Goal: Task Accomplishment & Management: Manage account settings

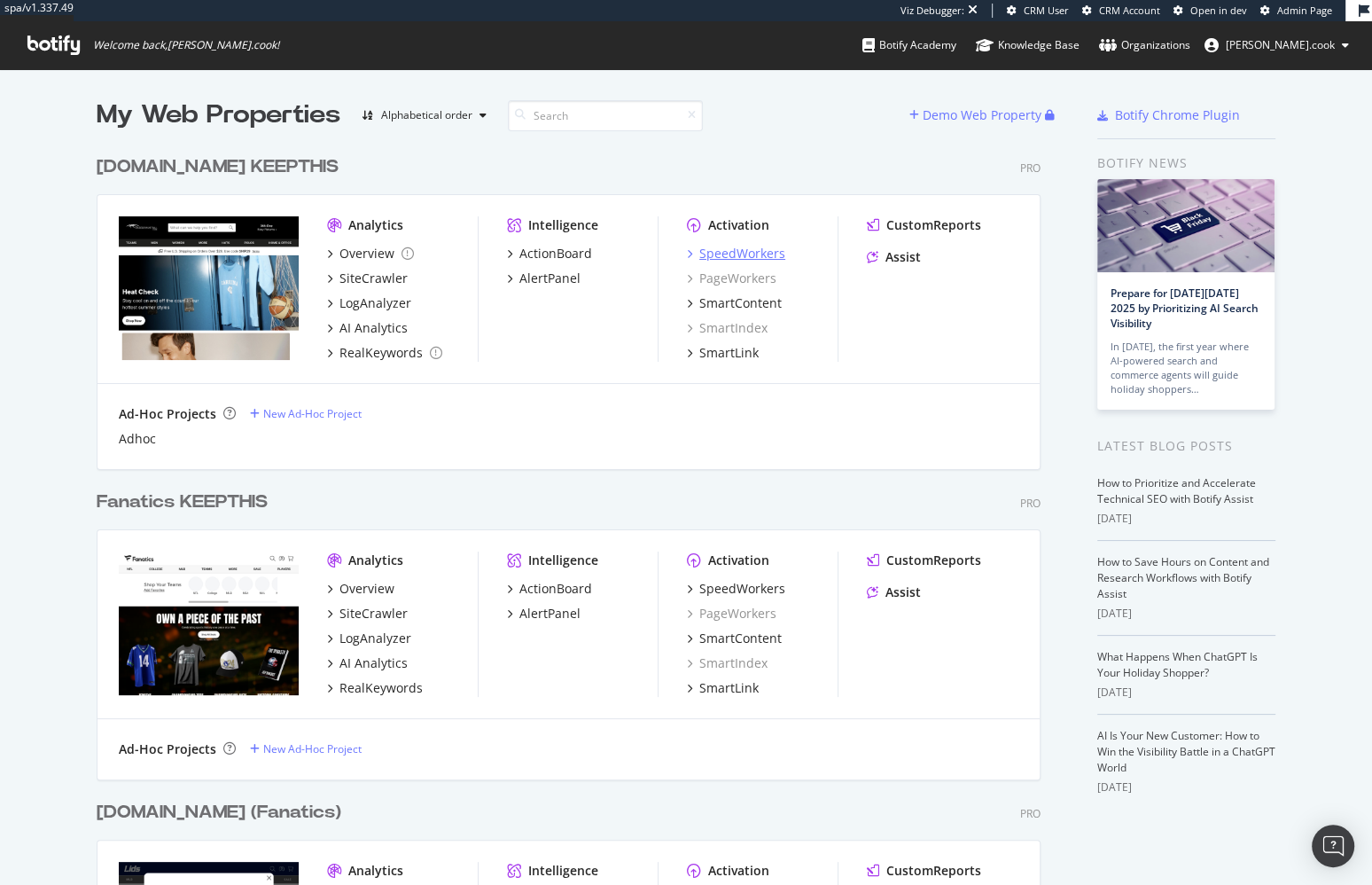
click at [740, 252] on div "SpeedWorkers" at bounding box center [742, 252] width 86 height 17
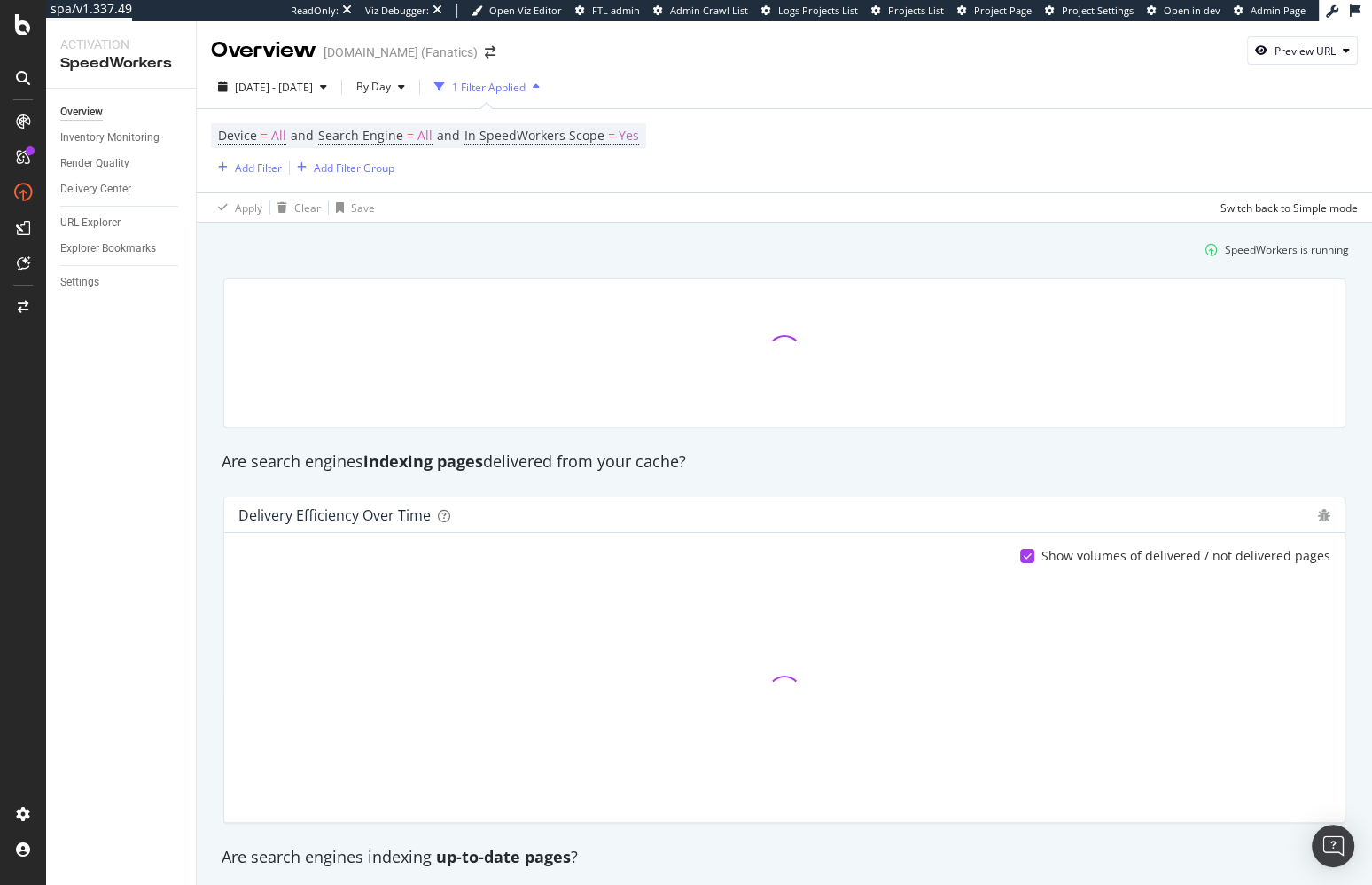
drag, startPoint x: 511, startPoint y: 256, endPoint x: 442, endPoint y: 203, distance: 87.0
click at [511, 256] on div "SpeedWorkers is running" at bounding box center [785, 250] width 1143 height 29
click at [287, 78] on div "2025 Feb. 21st - Feb. 24th" at bounding box center [273, 86] width 123 height 27
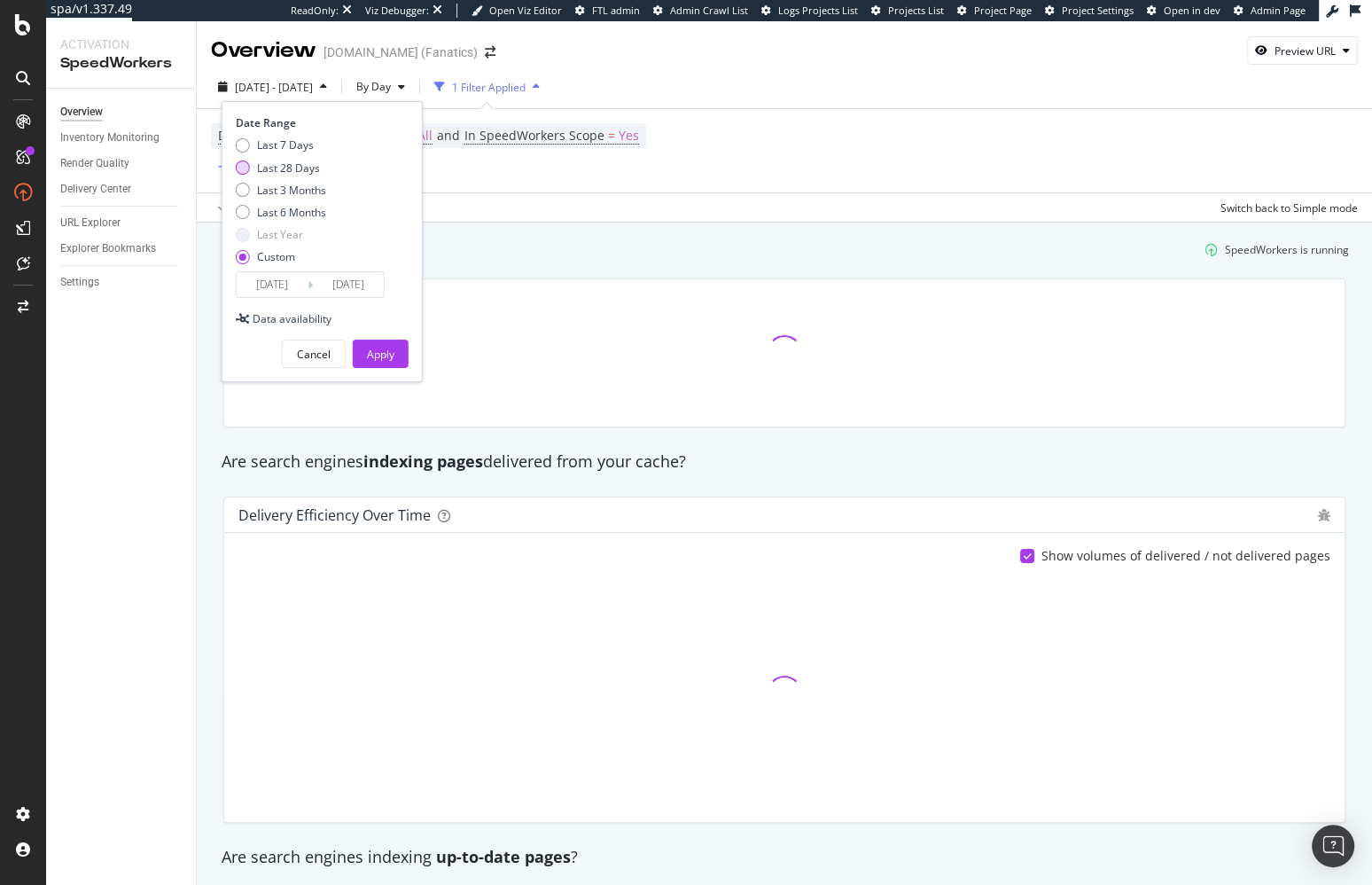
click at [301, 165] on div "Last 28 Days" at bounding box center [288, 168] width 63 height 15
type input "2025/09/03"
type input "2025/09/30"
click at [358, 346] on button "Apply" at bounding box center [380, 353] width 56 height 28
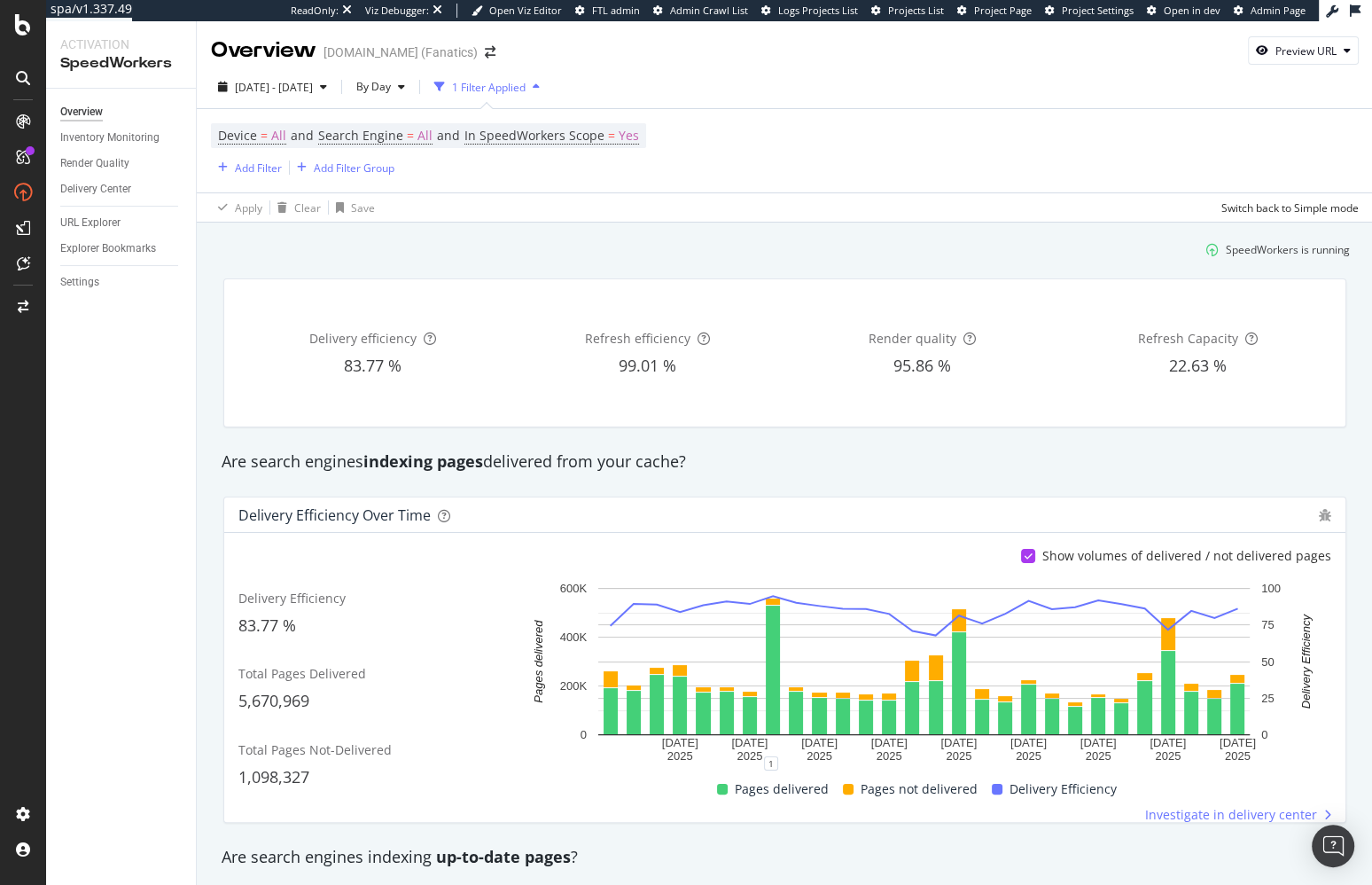
drag, startPoint x: 123, startPoint y: 363, endPoint x: 131, endPoint y: 384, distance: 22.5
click at [123, 363] on div "Overview Inventory Monitoring Render Quality Delivery Center URL Explorer Explo…" at bounding box center [120, 487] width 150 height 796
drag, startPoint x: 383, startPoint y: 247, endPoint x: 376, endPoint y: 272, distance: 26.0
click at [383, 247] on div "SpeedWorkers is running" at bounding box center [785, 250] width 1144 height 29
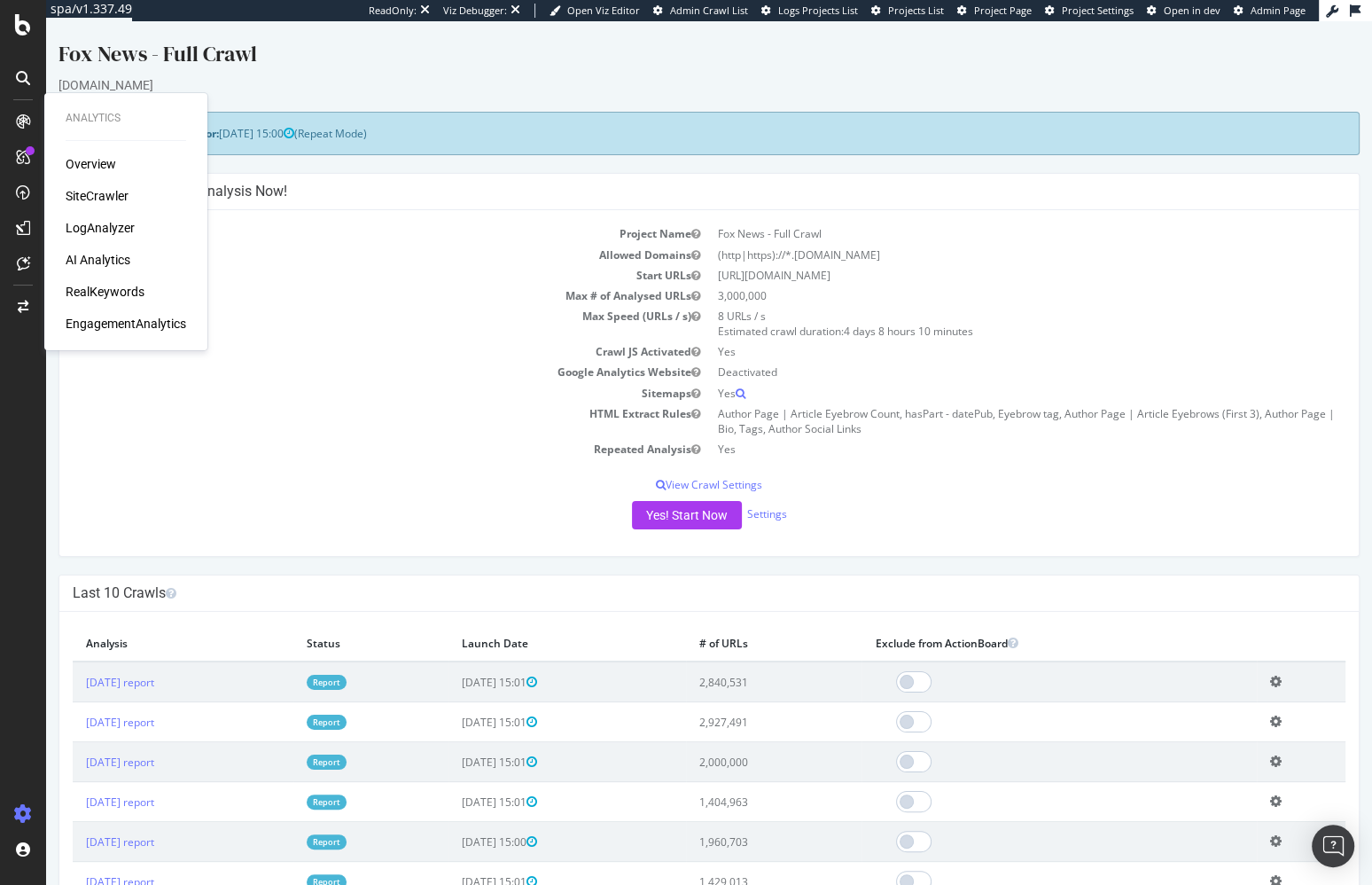
click at [400, 428] on td "HTML Extract Rules" at bounding box center [390, 420] width 636 height 36
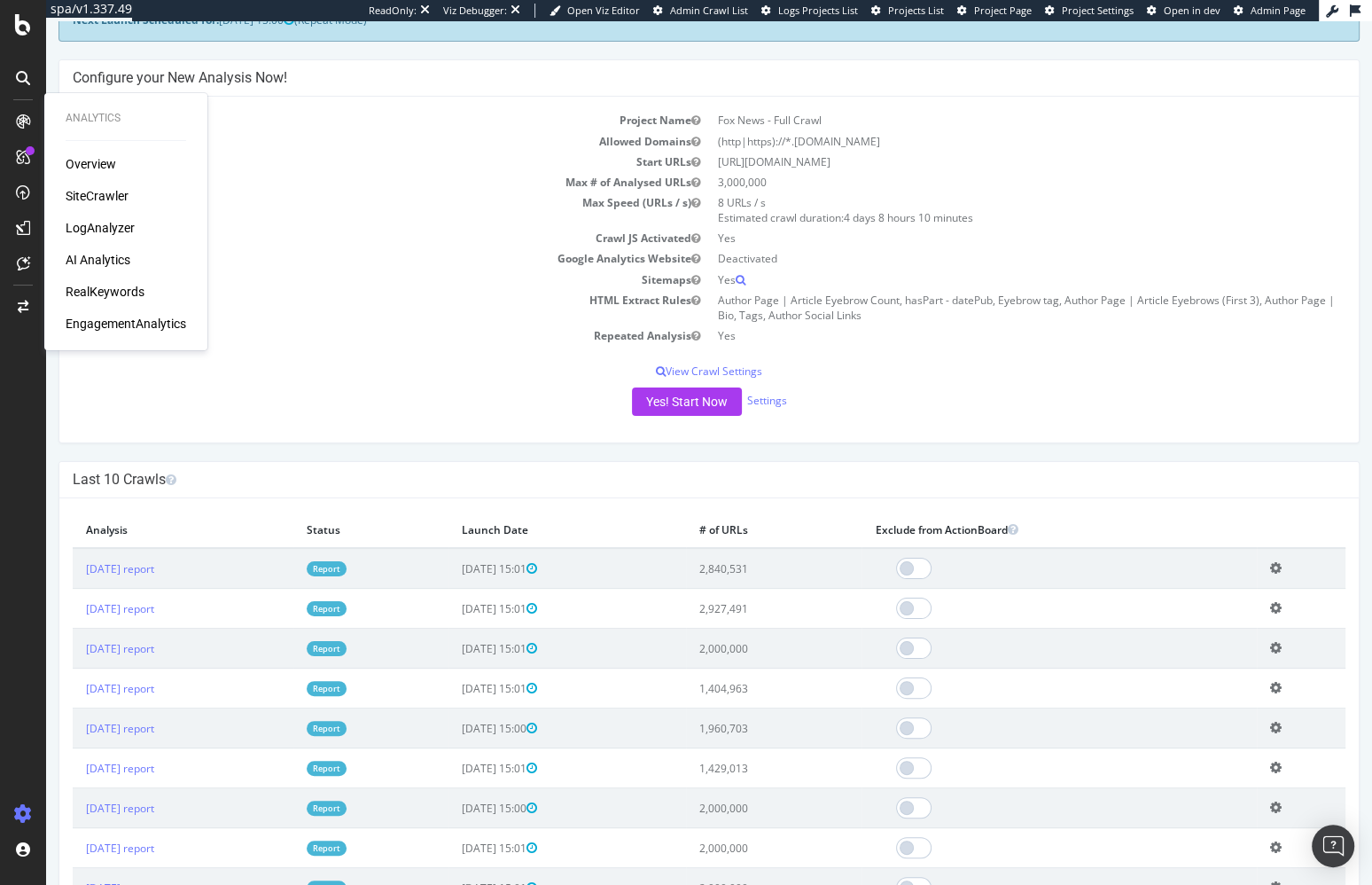
scroll to position [116, 0]
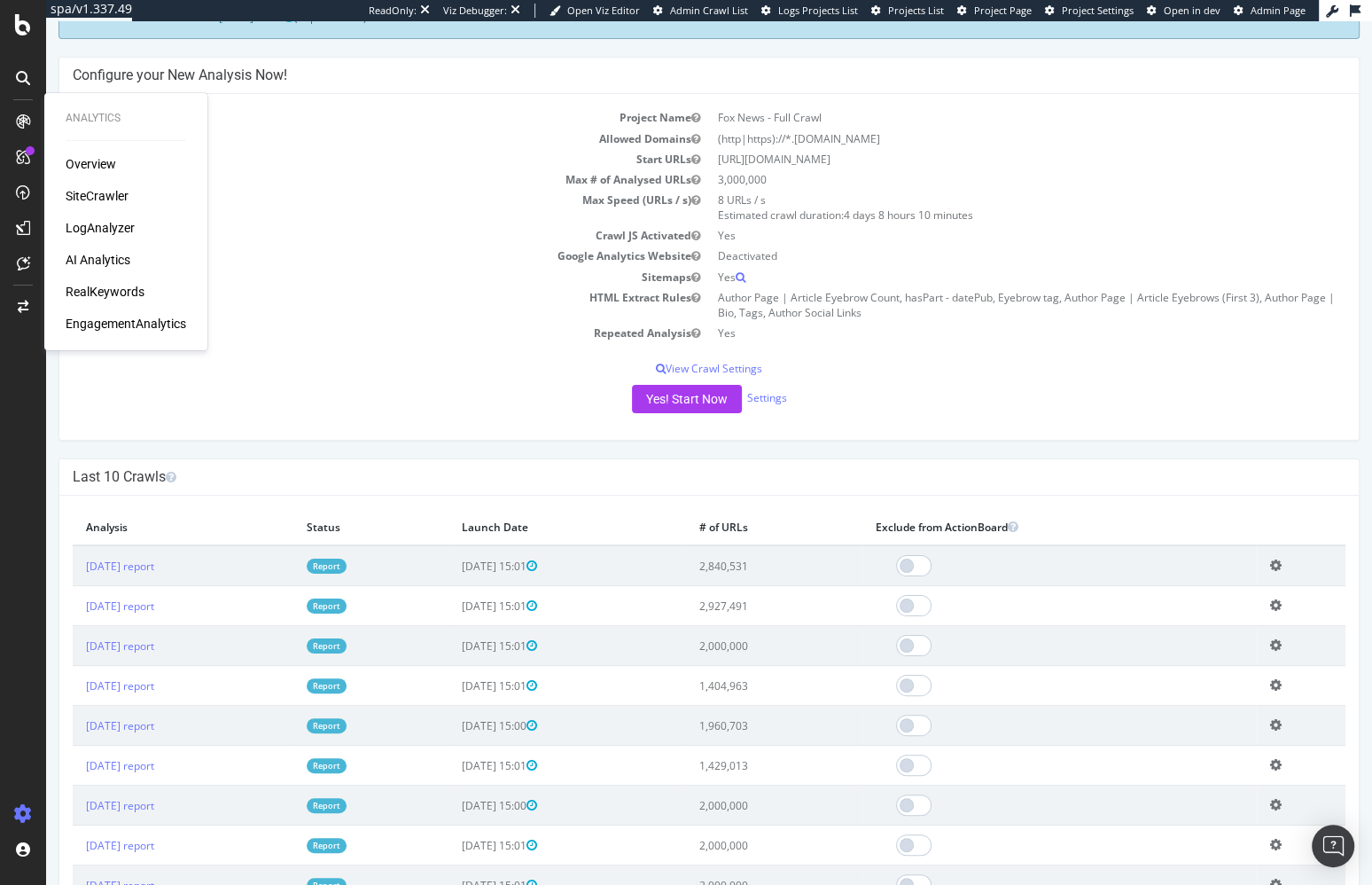
click at [294, 517] on th "Analysis" at bounding box center [183, 527] width 220 height 37
click at [154, 560] on link "2025 Sep. 18th report" at bounding box center [120, 566] width 68 height 15
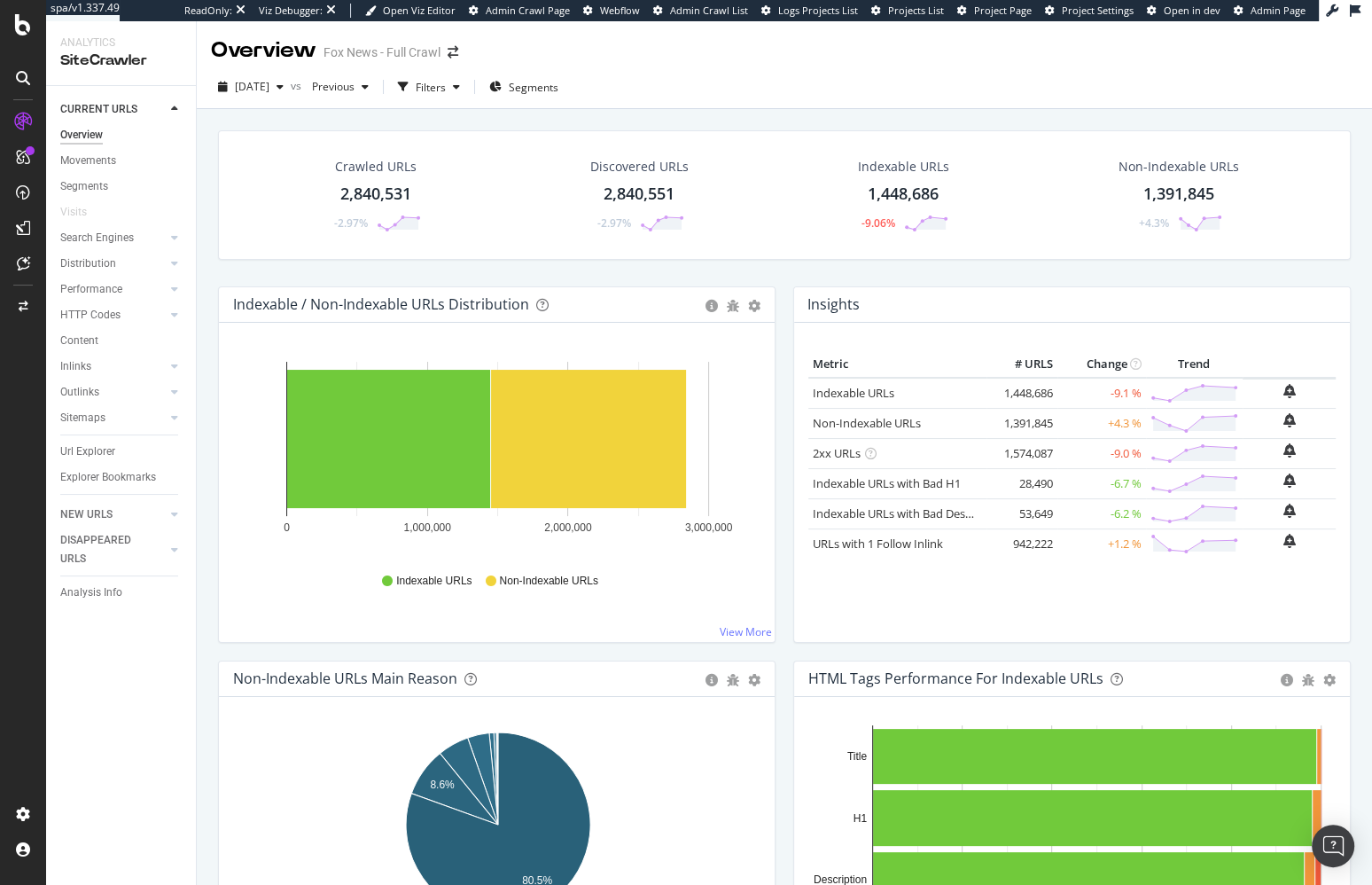
click at [973, 270] on div "Crawled URLs 2,840,531 -2.97% Discovered URLs 2,840,551 -2.97% Indexable URLs 1…" at bounding box center [784, 208] width 1150 height 156
click at [1034, 274] on div "Crawled URLs 2,840,531 -2.97% Discovered URLs 2,840,551 -2.97% Indexable URLs 1…" at bounding box center [784, 208] width 1150 height 156
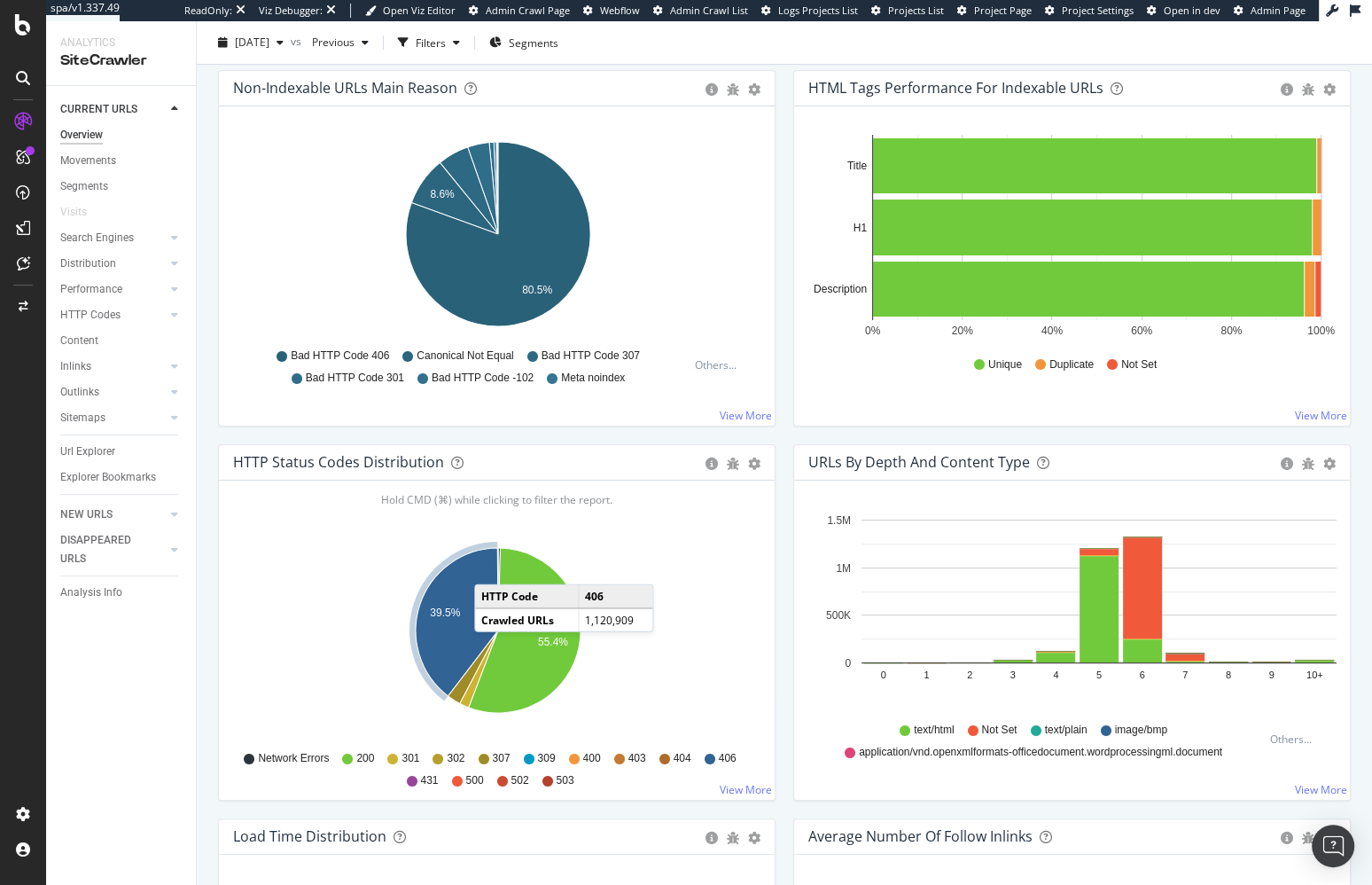
scroll to position [680, 0]
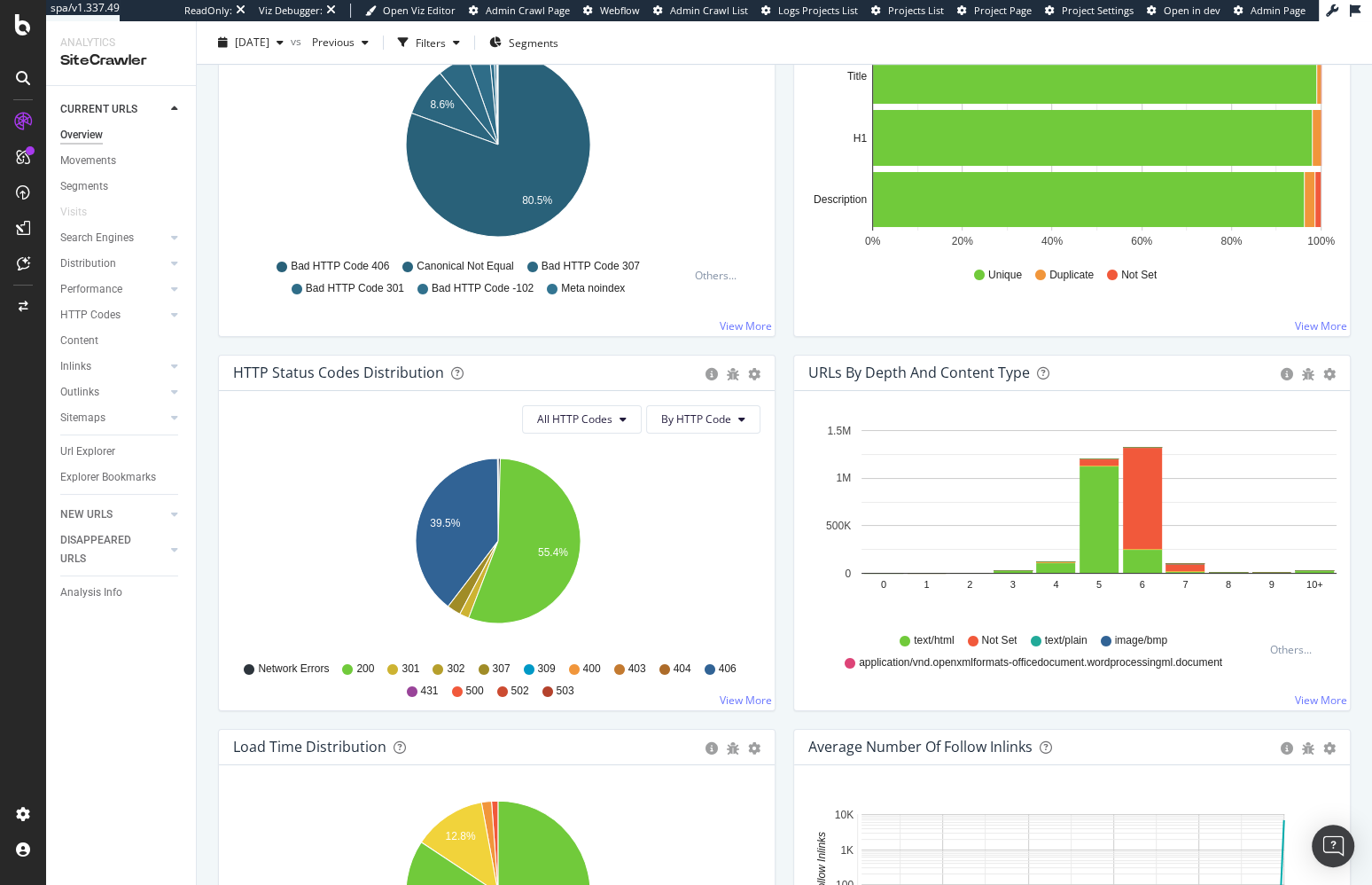
click at [778, 566] on div "HTTP Status Codes Distribution Pie Table Export as CSV Add to Custom Report All…" at bounding box center [496, 541] width 575 height 374
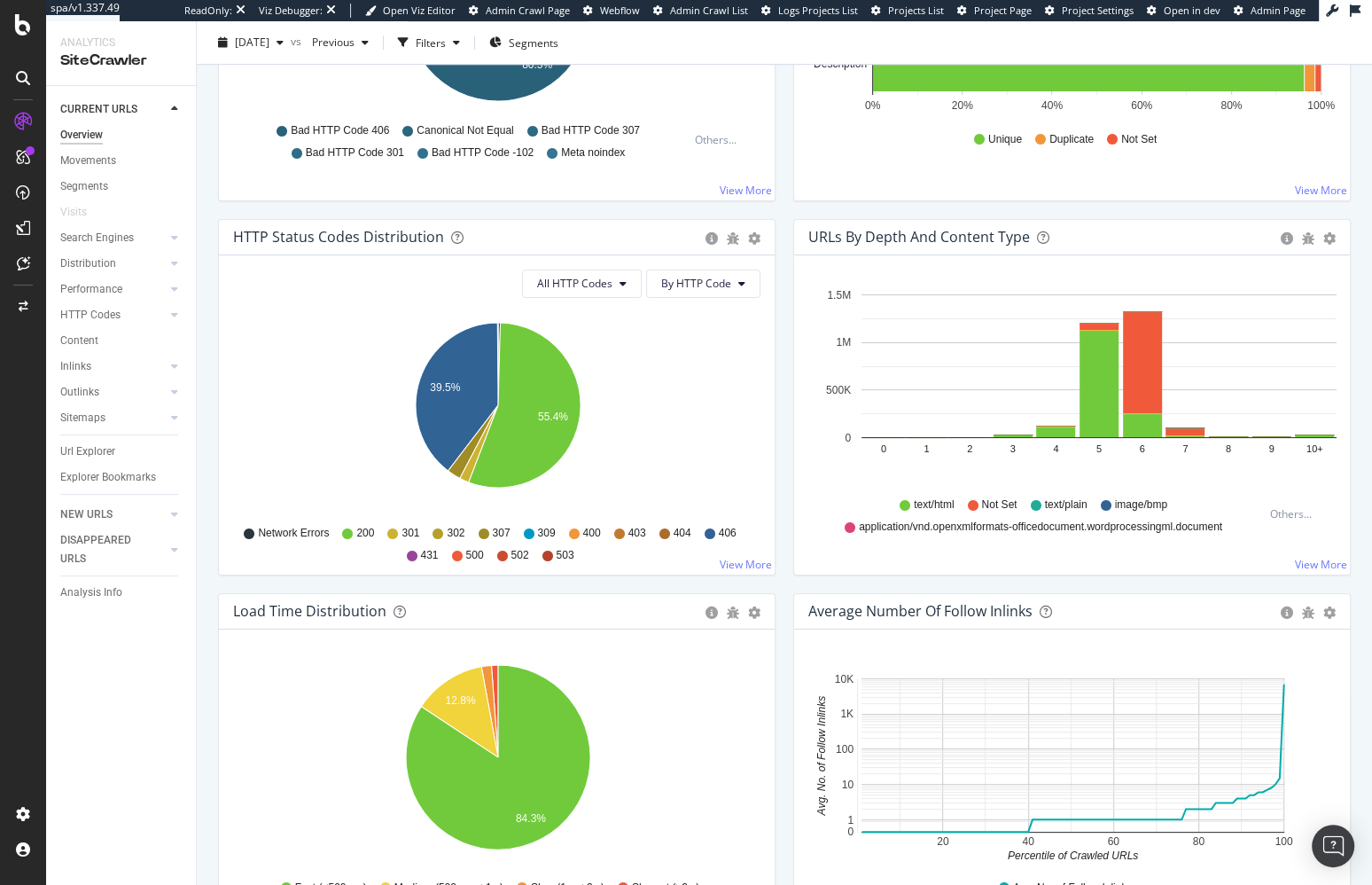
scroll to position [947, 0]
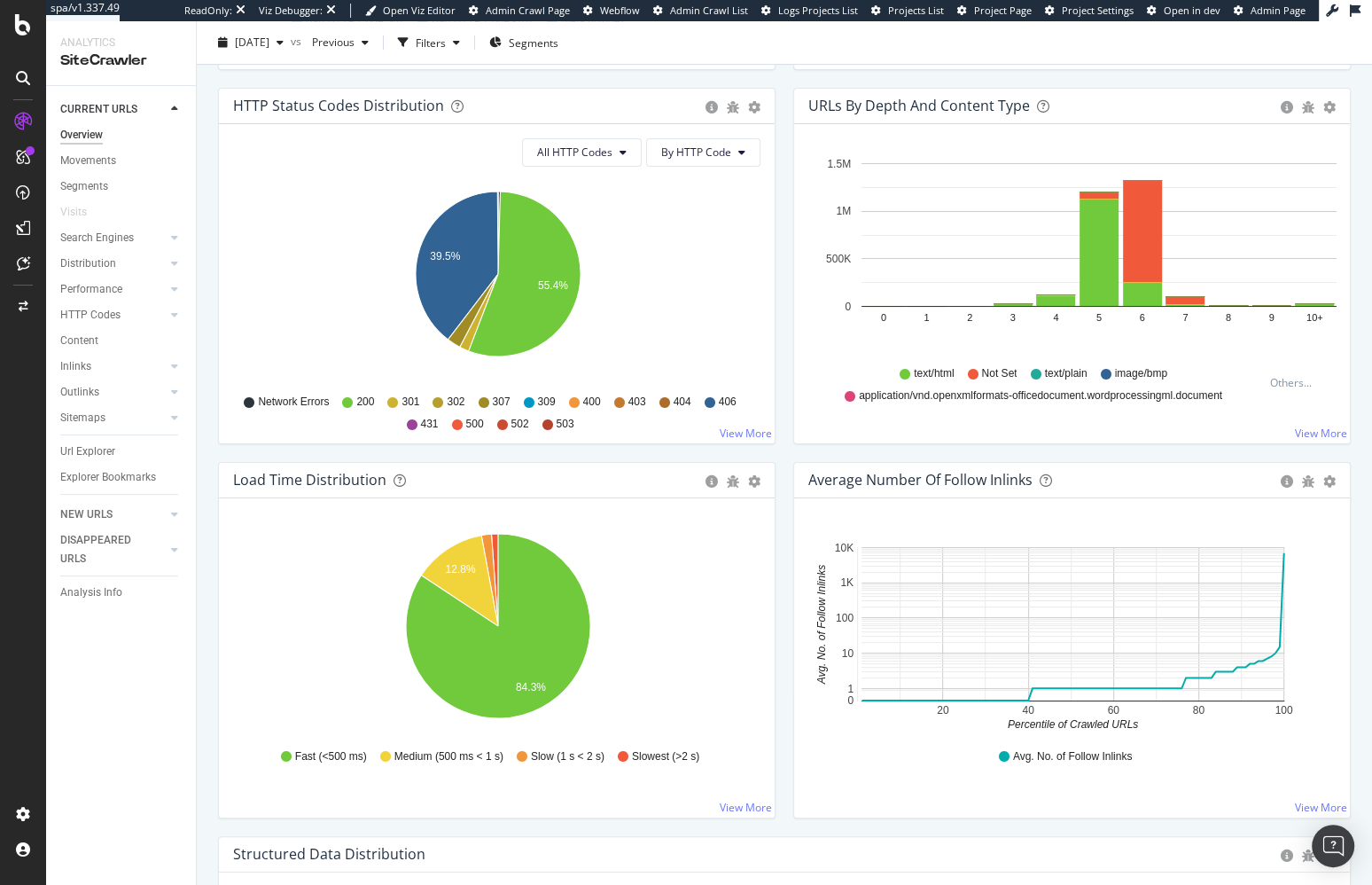
drag, startPoint x: 784, startPoint y: 453, endPoint x: 742, endPoint y: 415, distance: 56.6
click at [782, 450] on div "Crawled URLs 2,840,531 -2.97% Discovered URLs 2,840,551 -2.97% Indexable URLs 1…" at bounding box center [784, 384] width 1150 height 2401
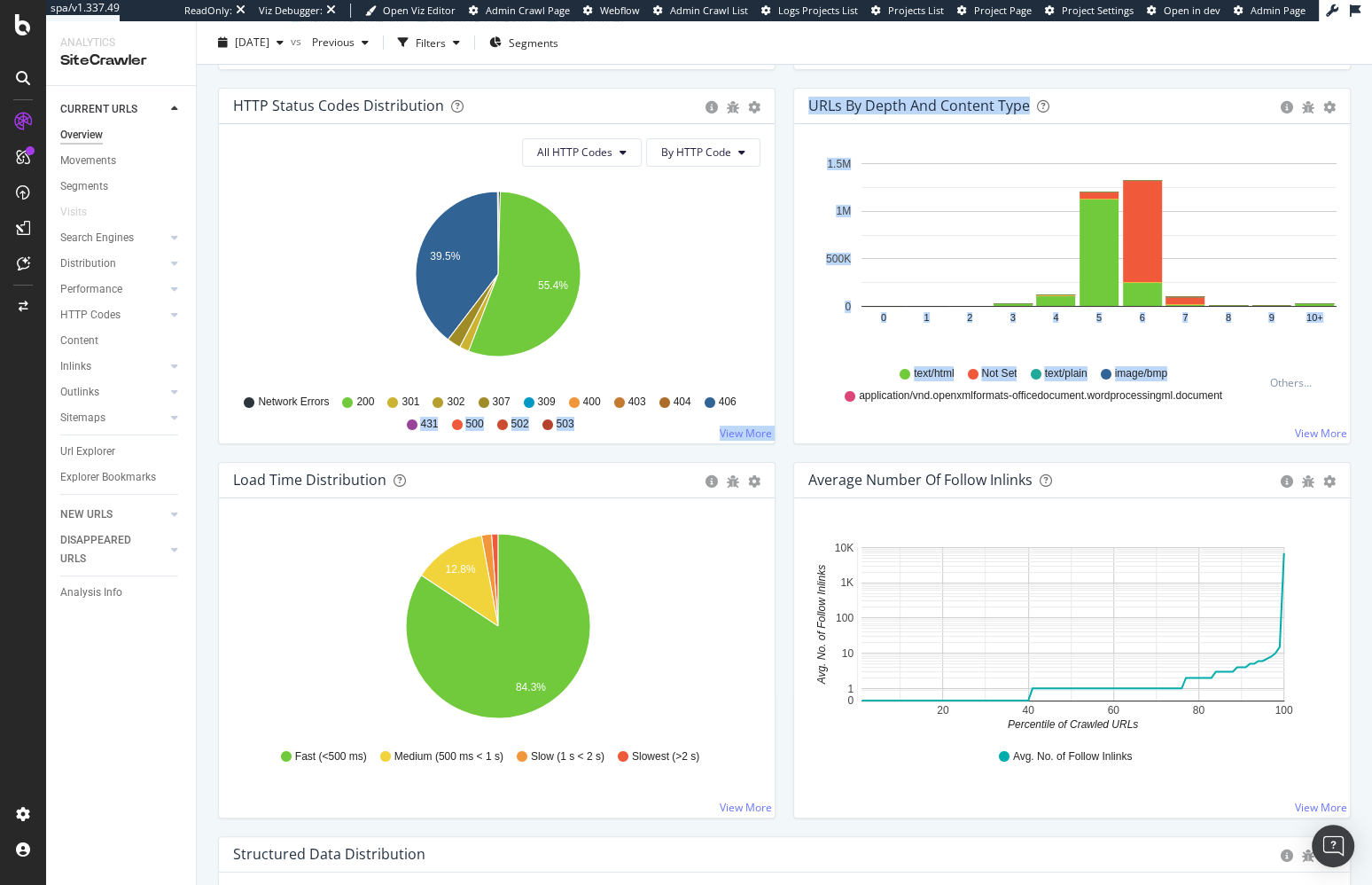
click at [784, 396] on div "URLs by Depth and Content Type Bar (by Value) Bar (by Percentage) Table Export …" at bounding box center [1071, 274] width 575 height 374
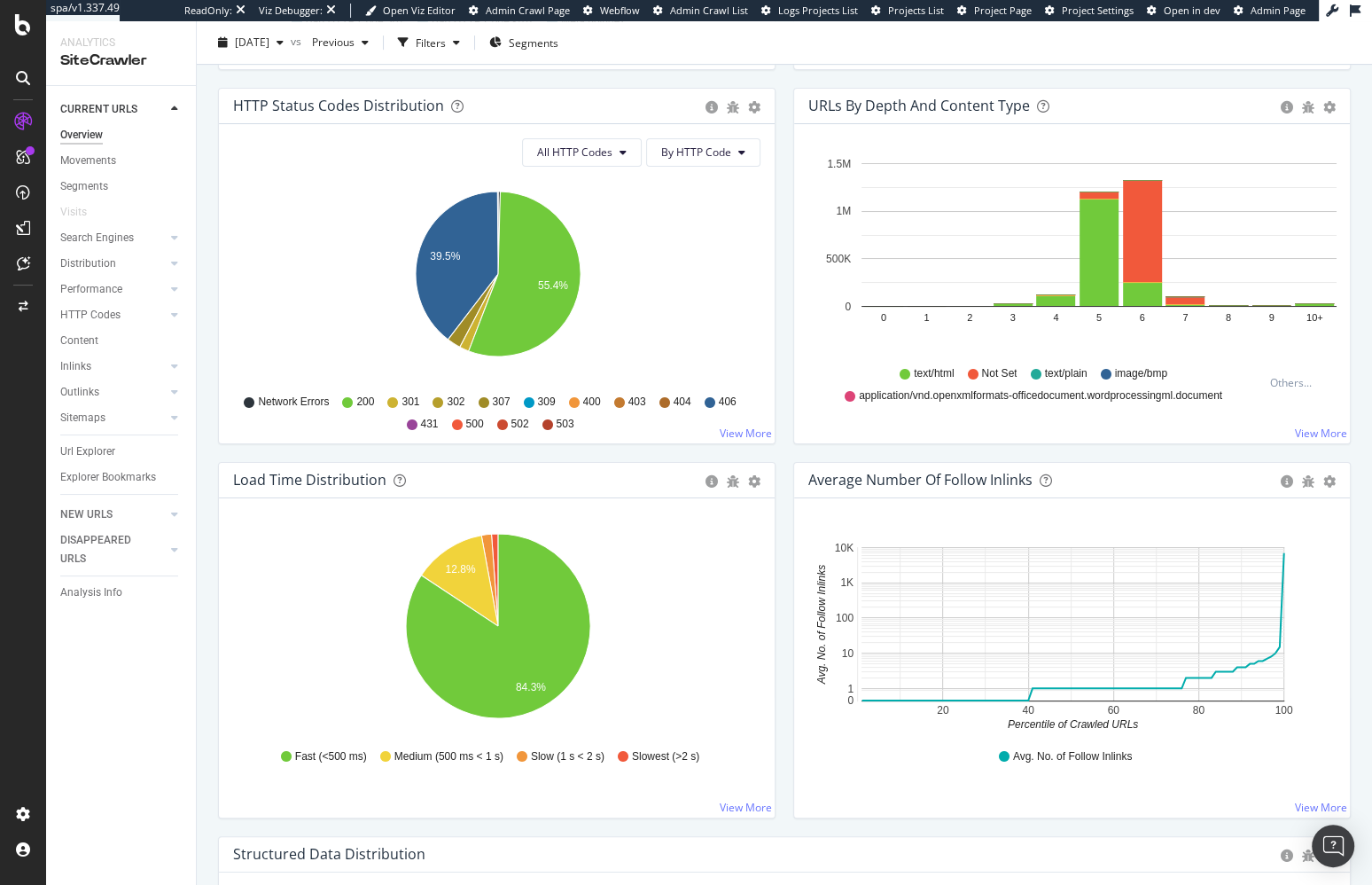
click at [206, 278] on div "Overview Fox News - Full Crawl 2025 Sep. 18th vs Previous Filters Segments Craw…" at bounding box center [784, 453] width 1175 height 863
click at [133, 316] on link "HTTP Codes" at bounding box center [113, 315] width 106 height 18
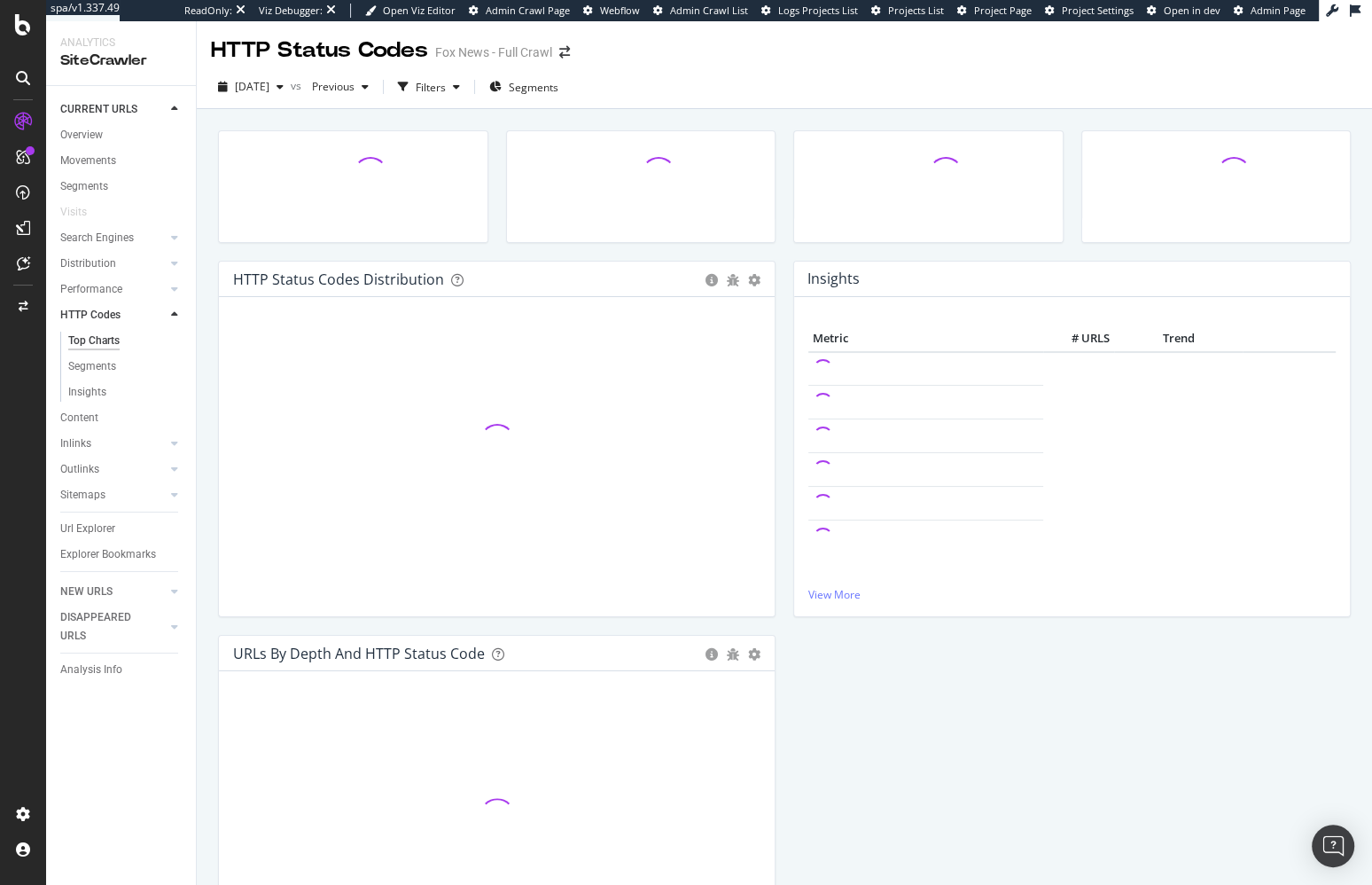
click at [209, 317] on div "HTTP Status Codes Distribution Pie Table Add to Custom Report Hold CMD (⌘) whil…" at bounding box center [496, 447] width 575 height 374
drag, startPoint x: 94, startPoint y: 130, endPoint x: 52, endPoint y: 91, distance: 57.3
click at [94, 130] on div "Overview" at bounding box center [82, 135] width 42 height 18
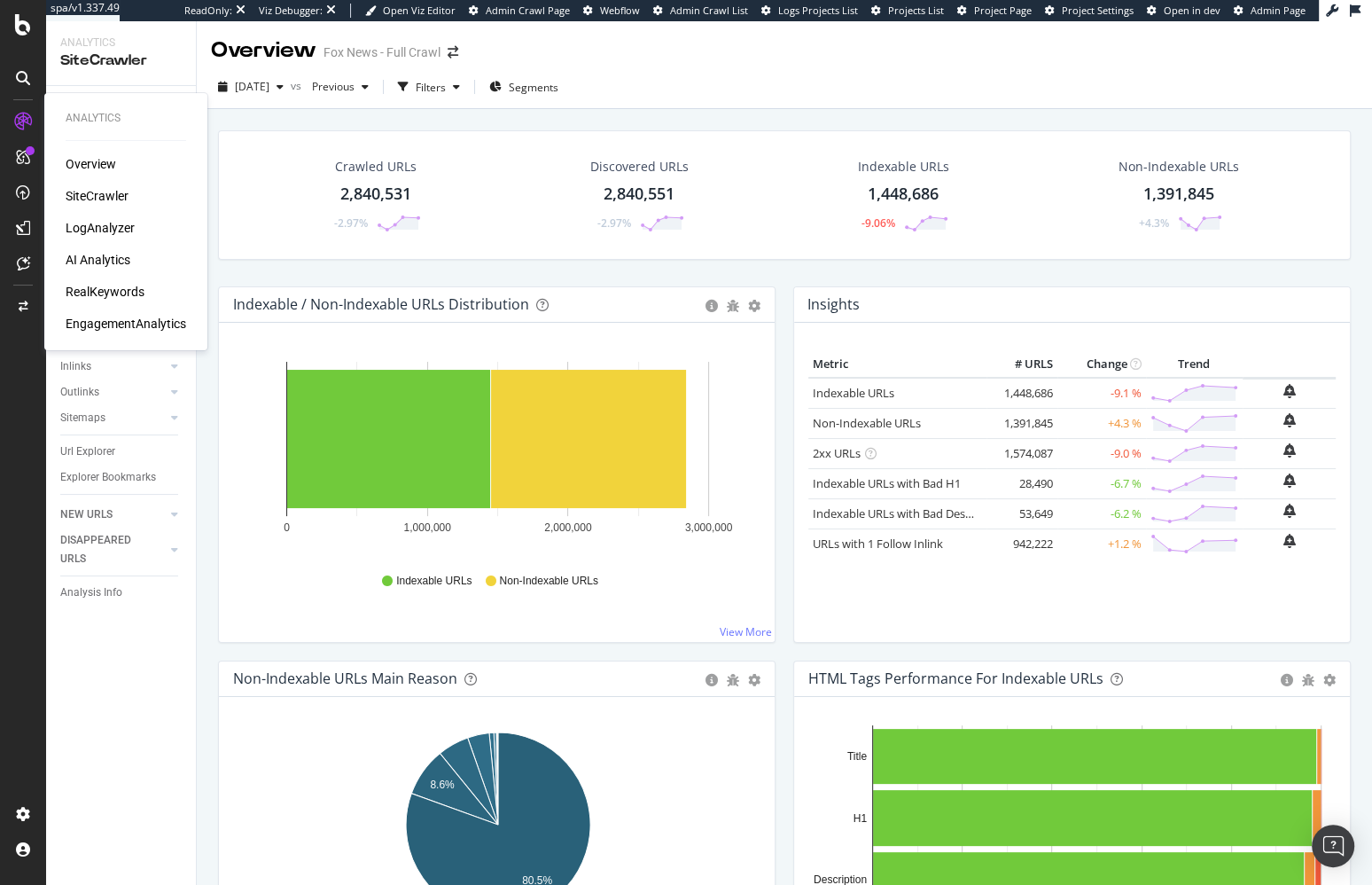
click at [99, 224] on div "LogAnalyzer" at bounding box center [99, 227] width 69 height 17
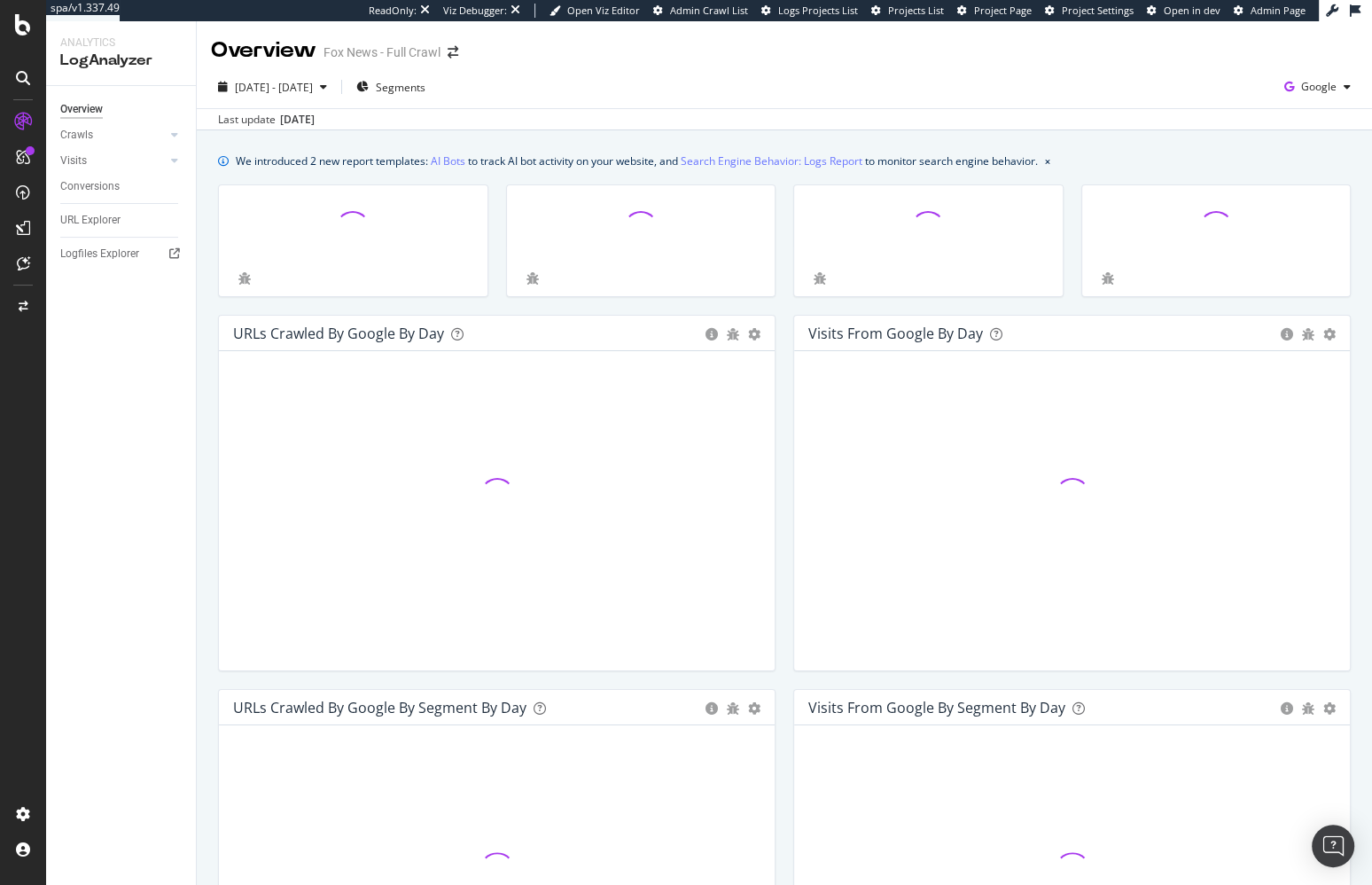
drag, startPoint x: 800, startPoint y: 137, endPoint x: 788, endPoint y: 141, distance: 12.6
click at [800, 137] on div "We introduced 2 new report templates: AI Bots to track AI bot activity on your …" at bounding box center [784, 814] width 1175 height 1369
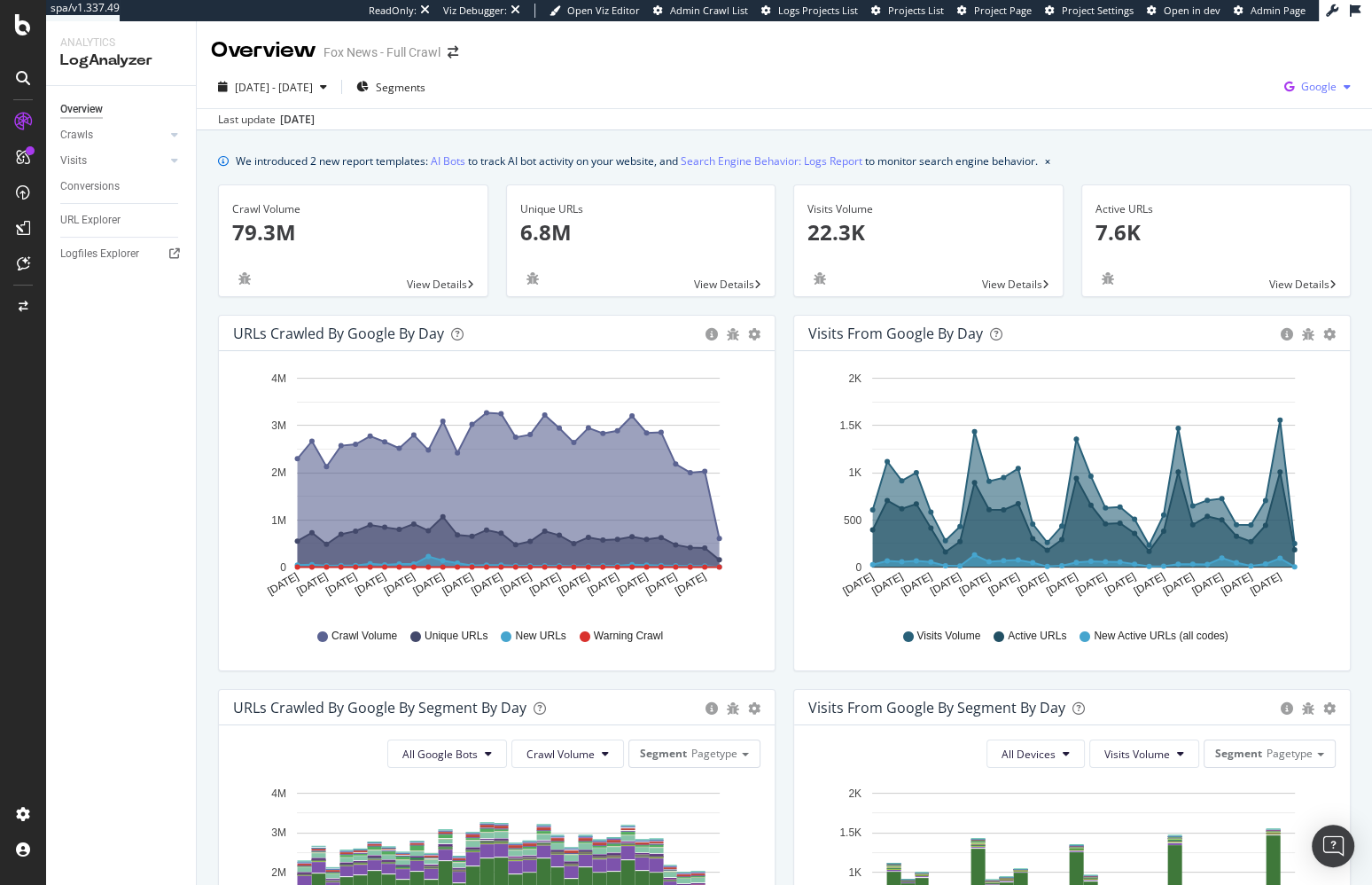
click at [1312, 93] on span "Google" at bounding box center [1318, 86] width 36 height 15
click at [1206, 72] on span "Bing" at bounding box center [1228, 72] width 65 height 16
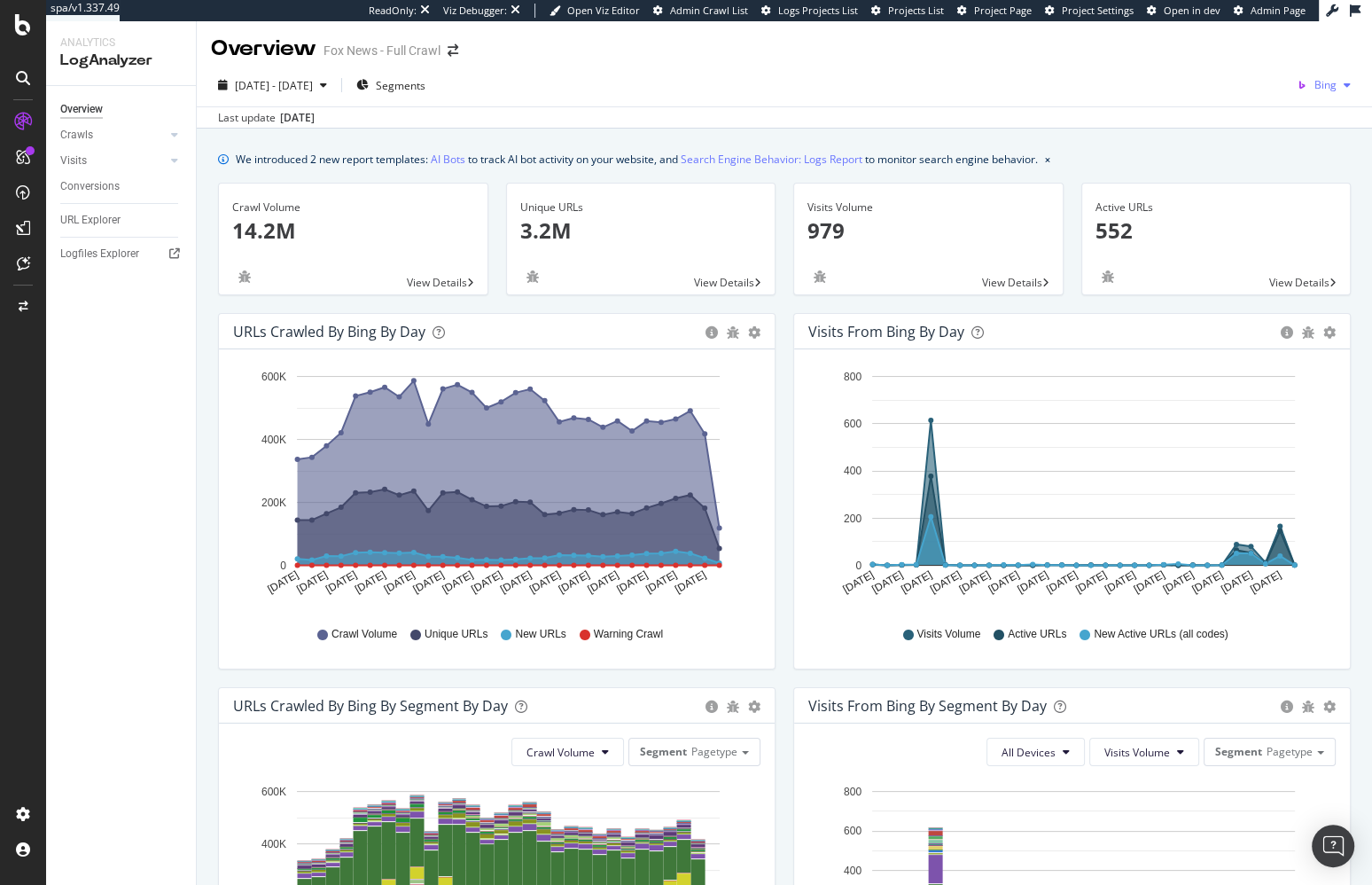
scroll to position [4, 0]
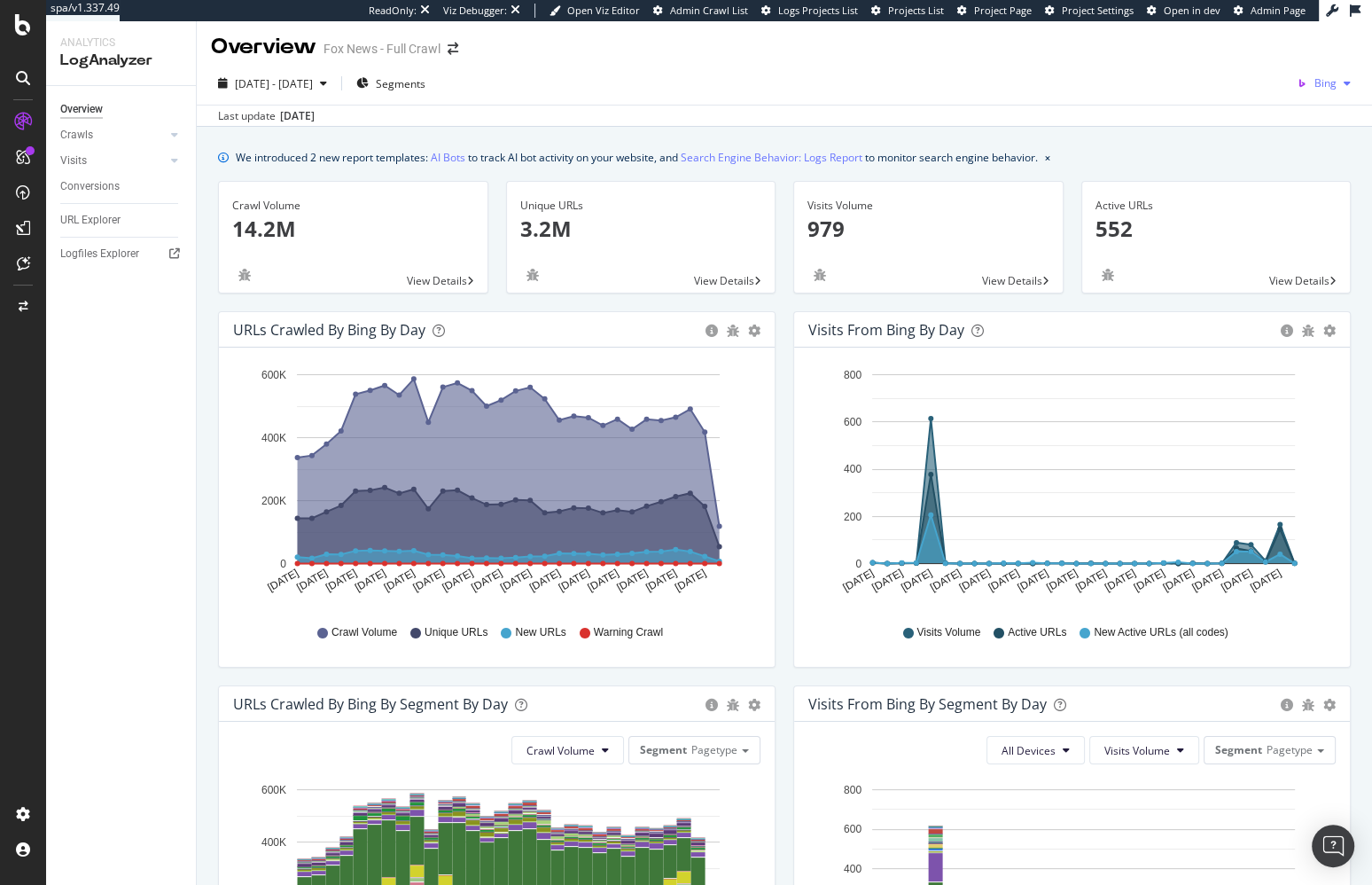
click at [1325, 86] on span "Bing" at bounding box center [1325, 83] width 22 height 15
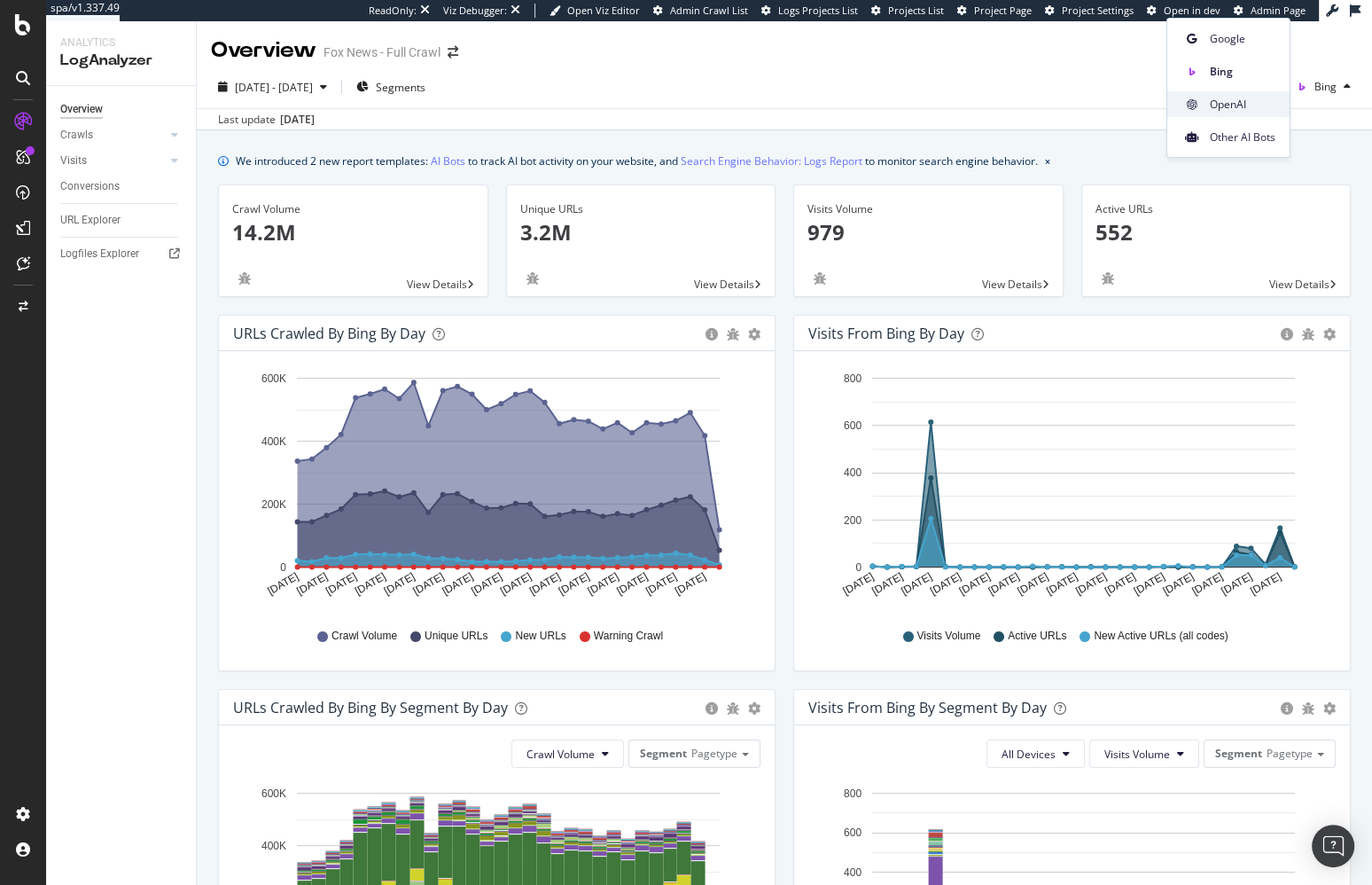
click at [1252, 101] on span "OpenAI" at bounding box center [1242, 104] width 65 height 16
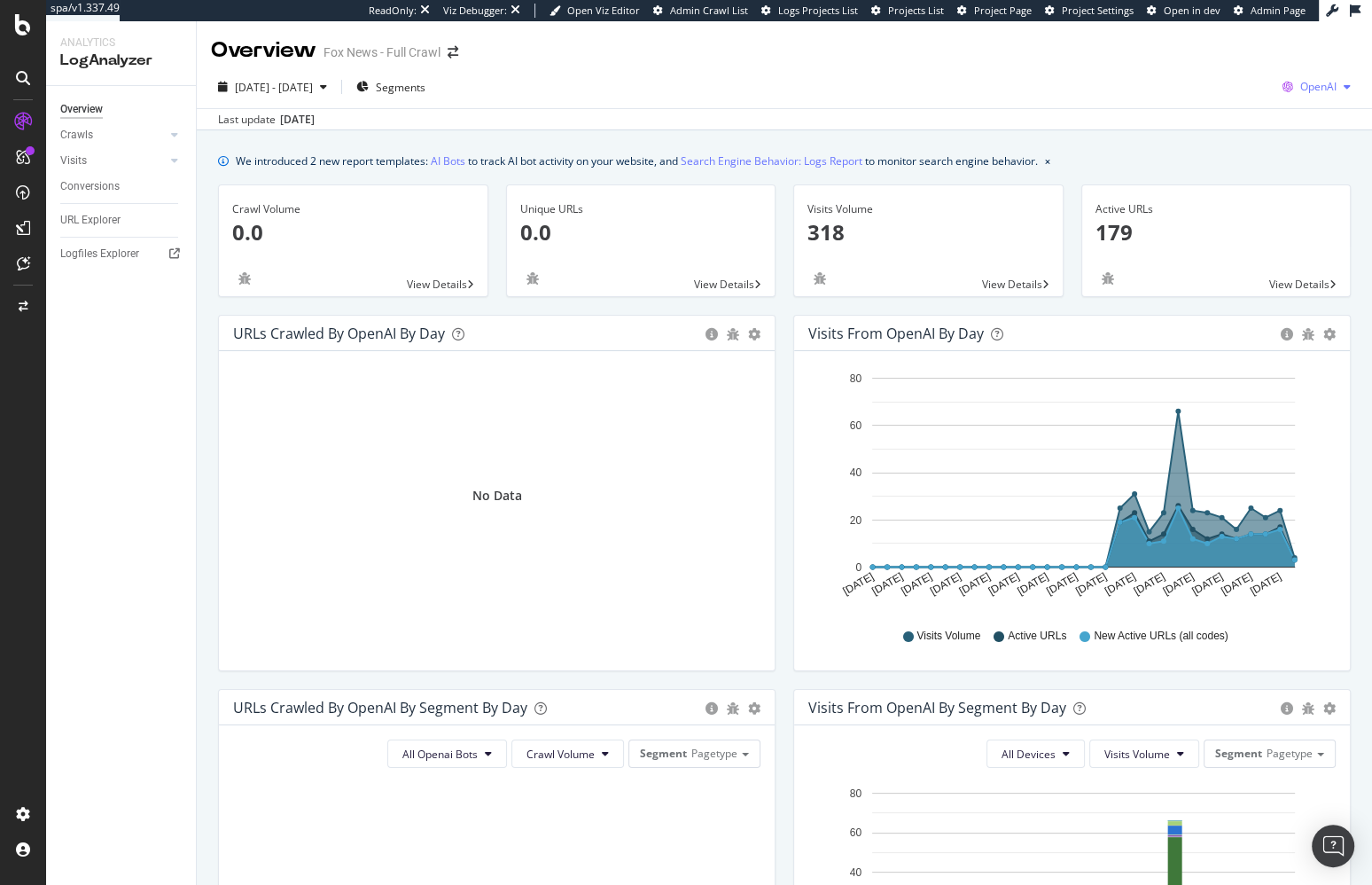
click at [1315, 81] on span "OpenAI" at bounding box center [1318, 86] width 37 height 15
click at [1043, 118] on div "Last update Sep. 30, 2025" at bounding box center [784, 118] width 1175 height 21
click at [782, 304] on div "Unique URLs 0.0 View Details" at bounding box center [641, 250] width 288 height 130
click at [693, 135] on div "We introduced 2 new report templates: AI Bots to track AI bot activity on your …" at bounding box center [784, 814] width 1175 height 1369
drag, startPoint x: 229, startPoint y: 362, endPoint x: 211, endPoint y: 343, distance: 26.2
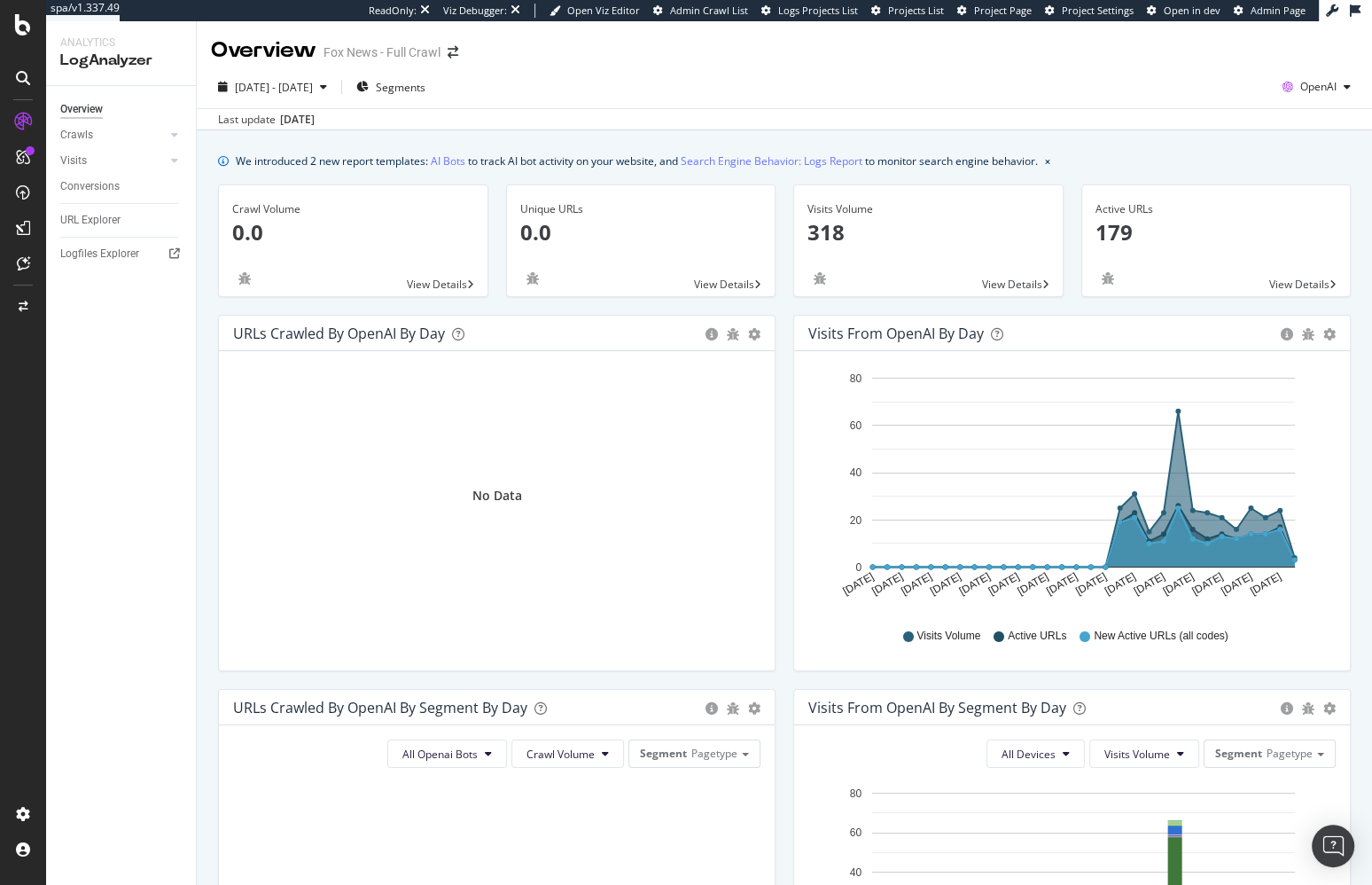
click at [229, 362] on div "No Data" at bounding box center [496, 510] width 555 height 319
click at [321, 98] on div "2025 Sep. 1st - Sep. 30th" at bounding box center [273, 86] width 123 height 27
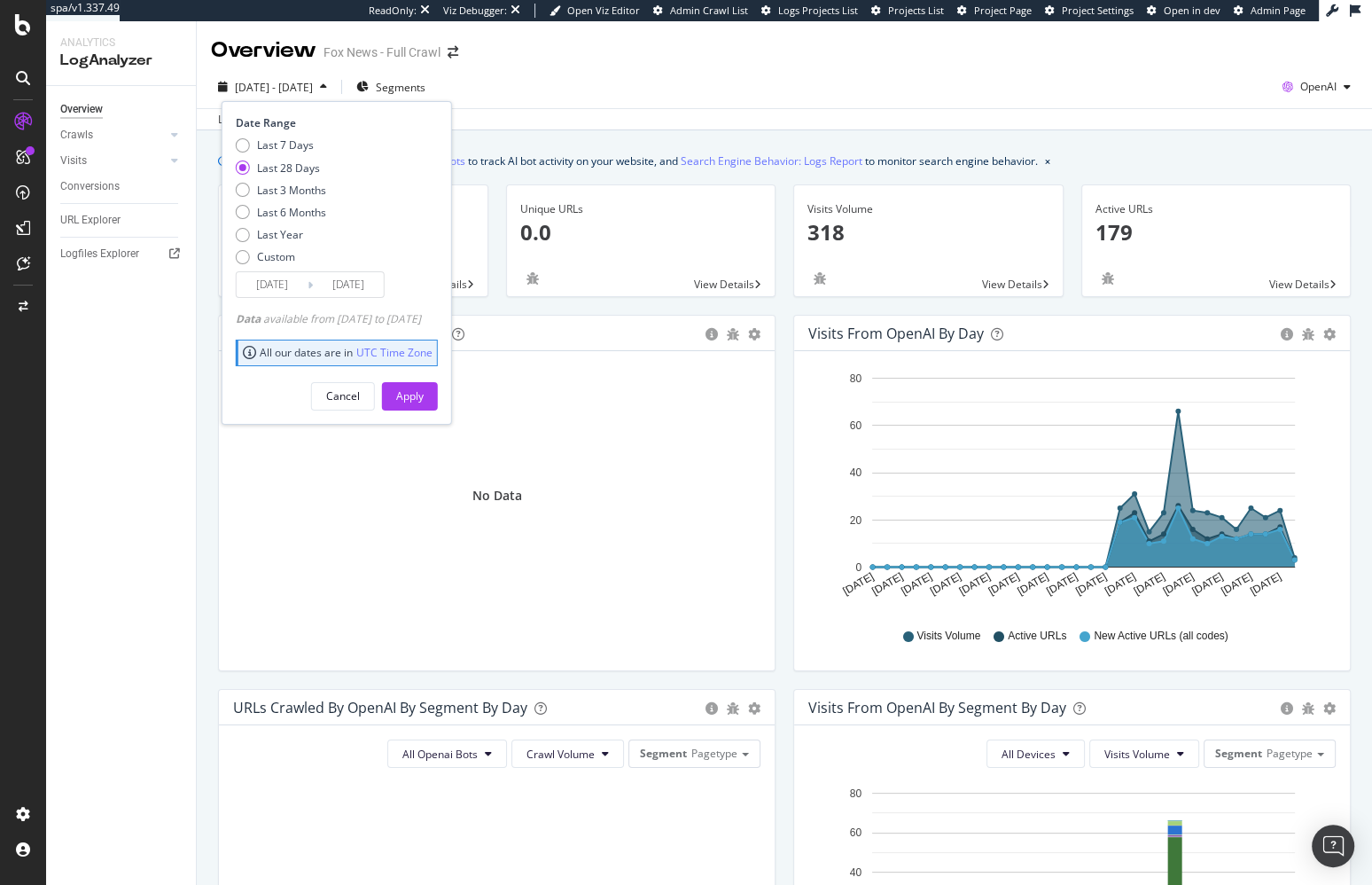
click at [557, 153] on div "We introduced 2 new report templates: AI Bots to track AI bot activity on your …" at bounding box center [637, 161] width 802 height 18
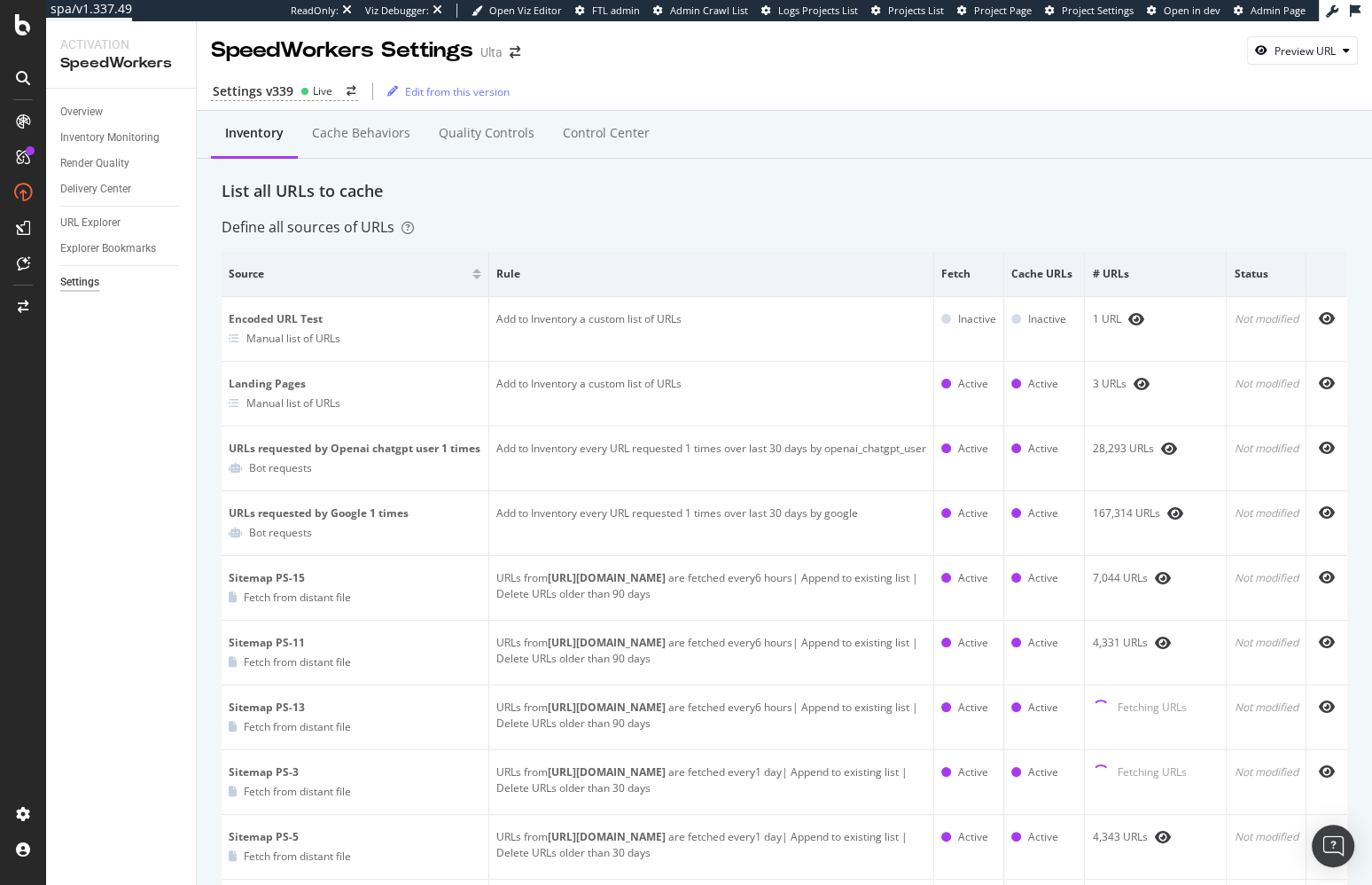
click at [604, 187] on div "List all URLs to cache" at bounding box center [784, 191] width 1125 height 23
click at [251, 90] on div "Settings v339" at bounding box center [253, 91] width 81 height 17
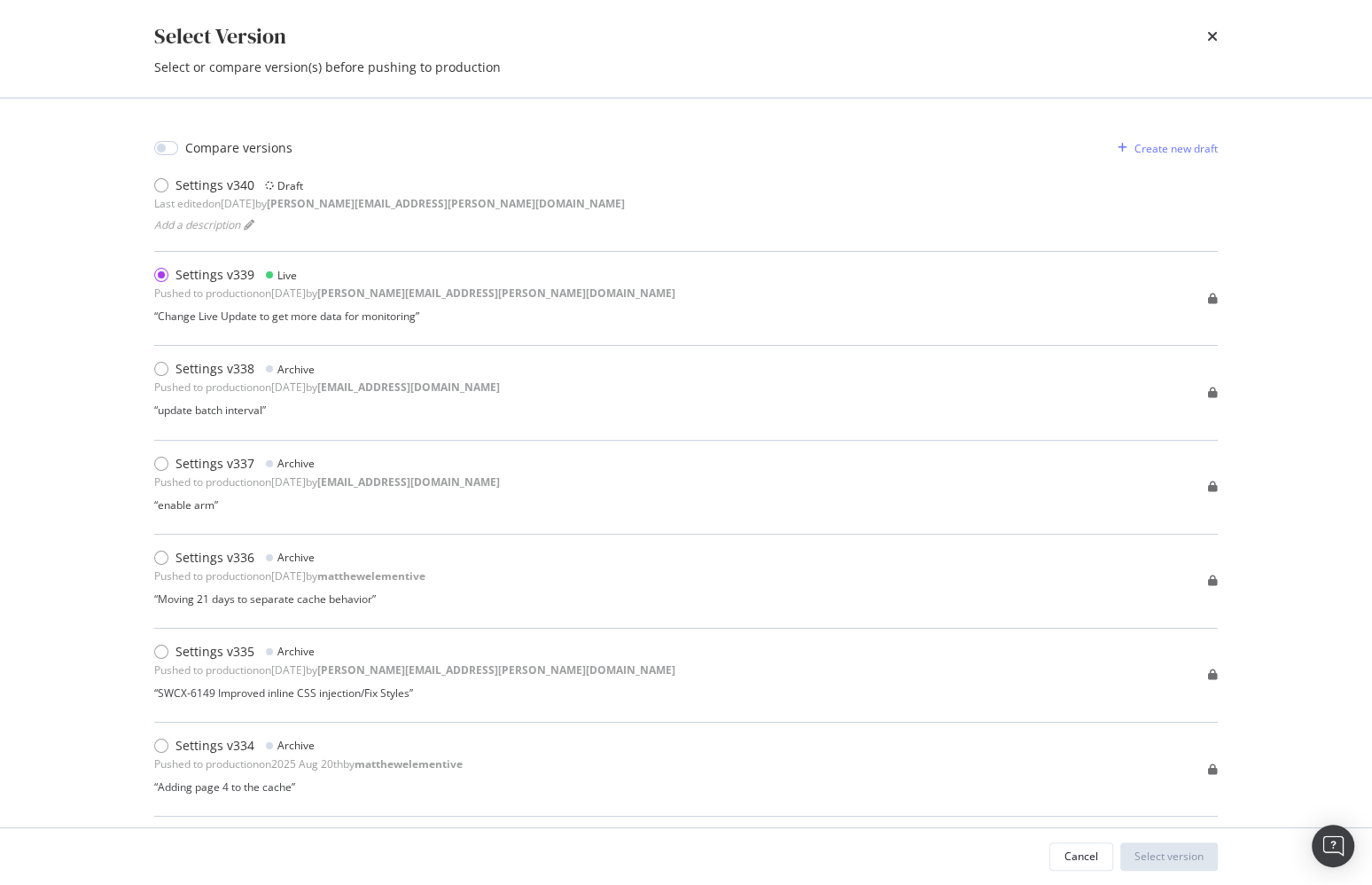
click at [119, 397] on div "Compare versions Create new draft Settings v340 Draft Last edited on 2025 Sep 2…" at bounding box center [686, 463] width 1134 height 729
click at [84, 465] on div "Select Version Select or compare version(s) before pushing to production Compar…" at bounding box center [686, 442] width 1372 height 885
click at [933, 51] on div "Select Version Select or compare version(s) before pushing to production" at bounding box center [686, 49] width 1134 height 97
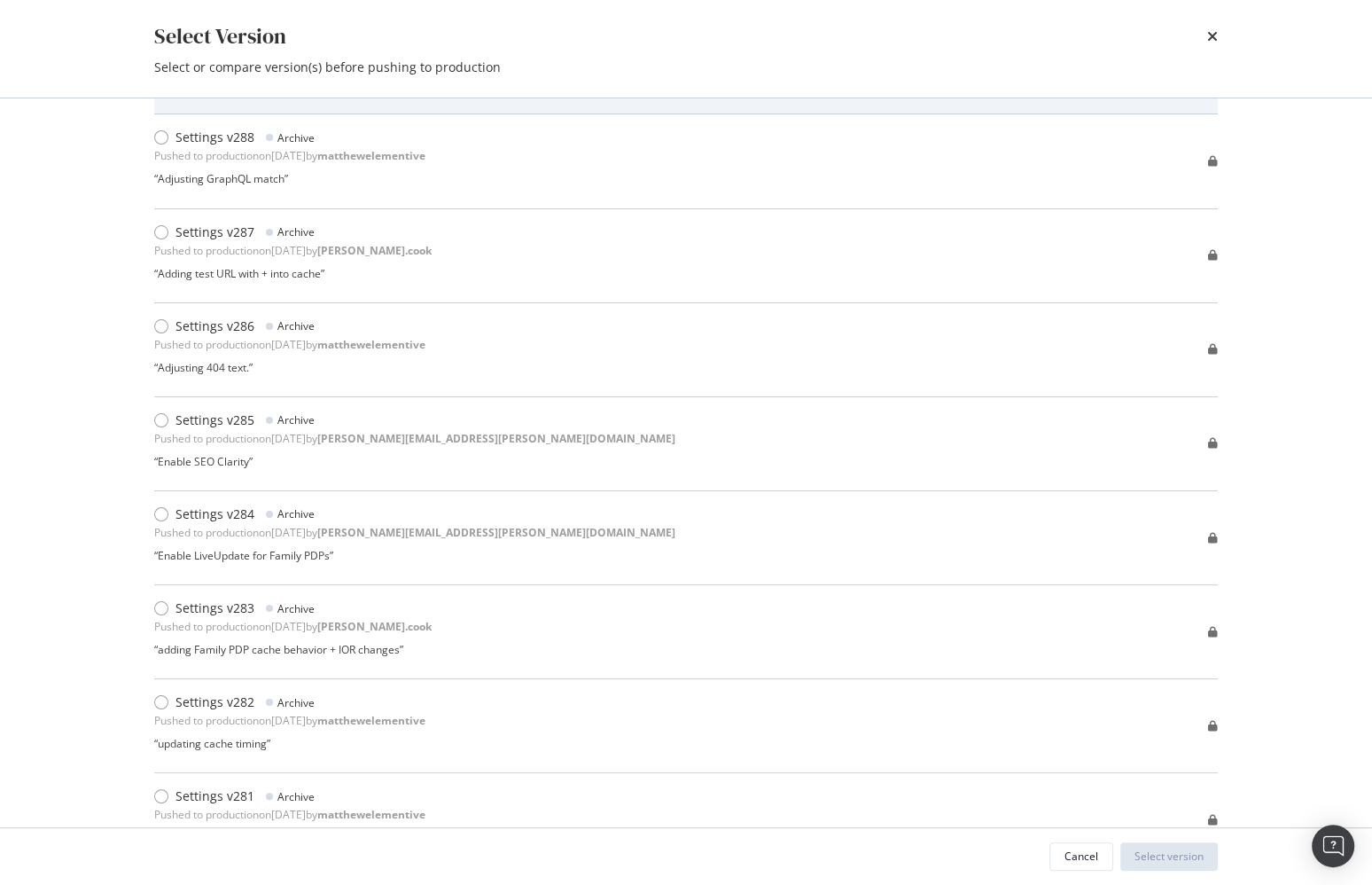
scroll to position [4956, 0]
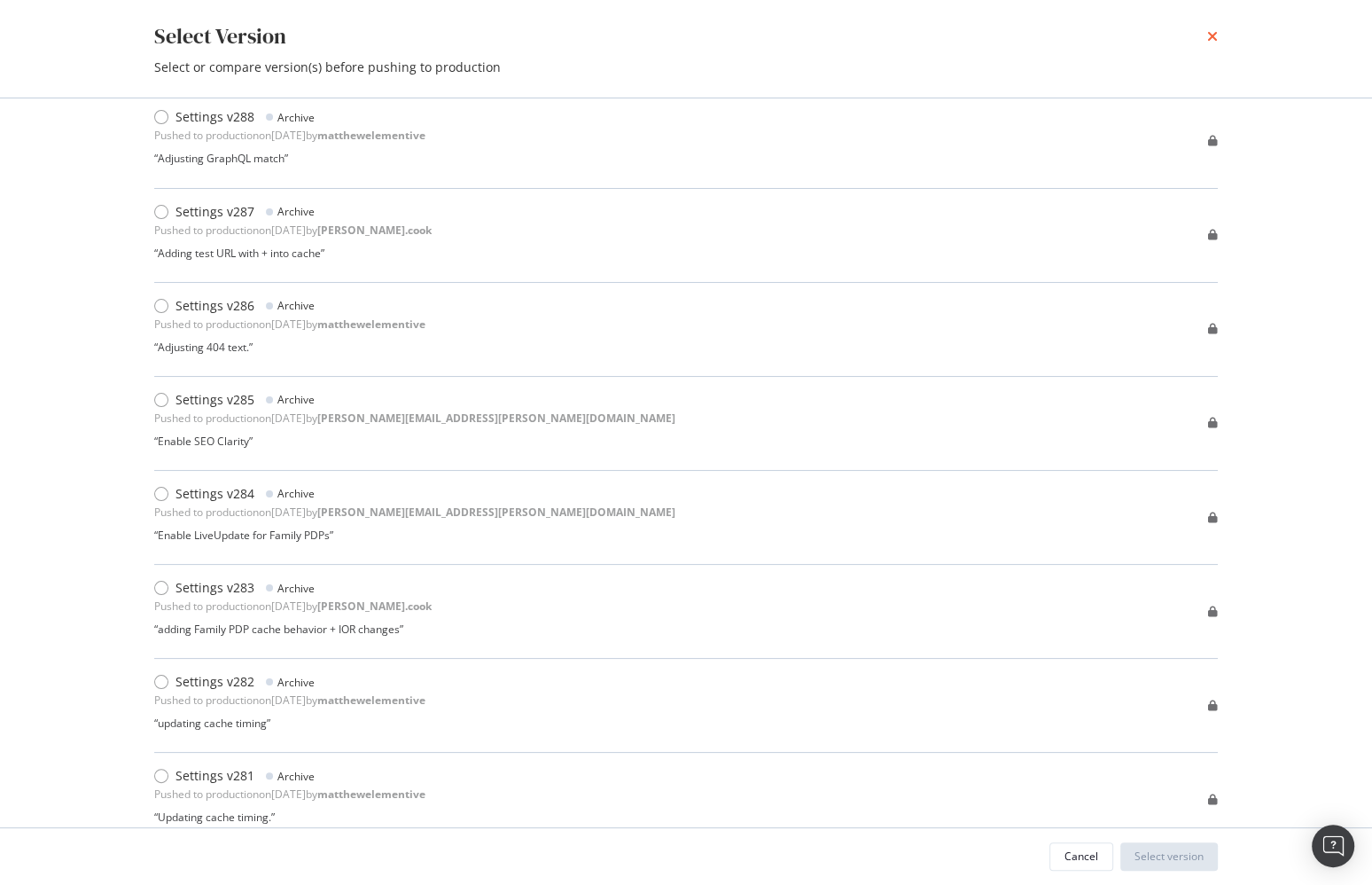
click at [1212, 37] on icon "times" at bounding box center [1212, 36] width 11 height 14
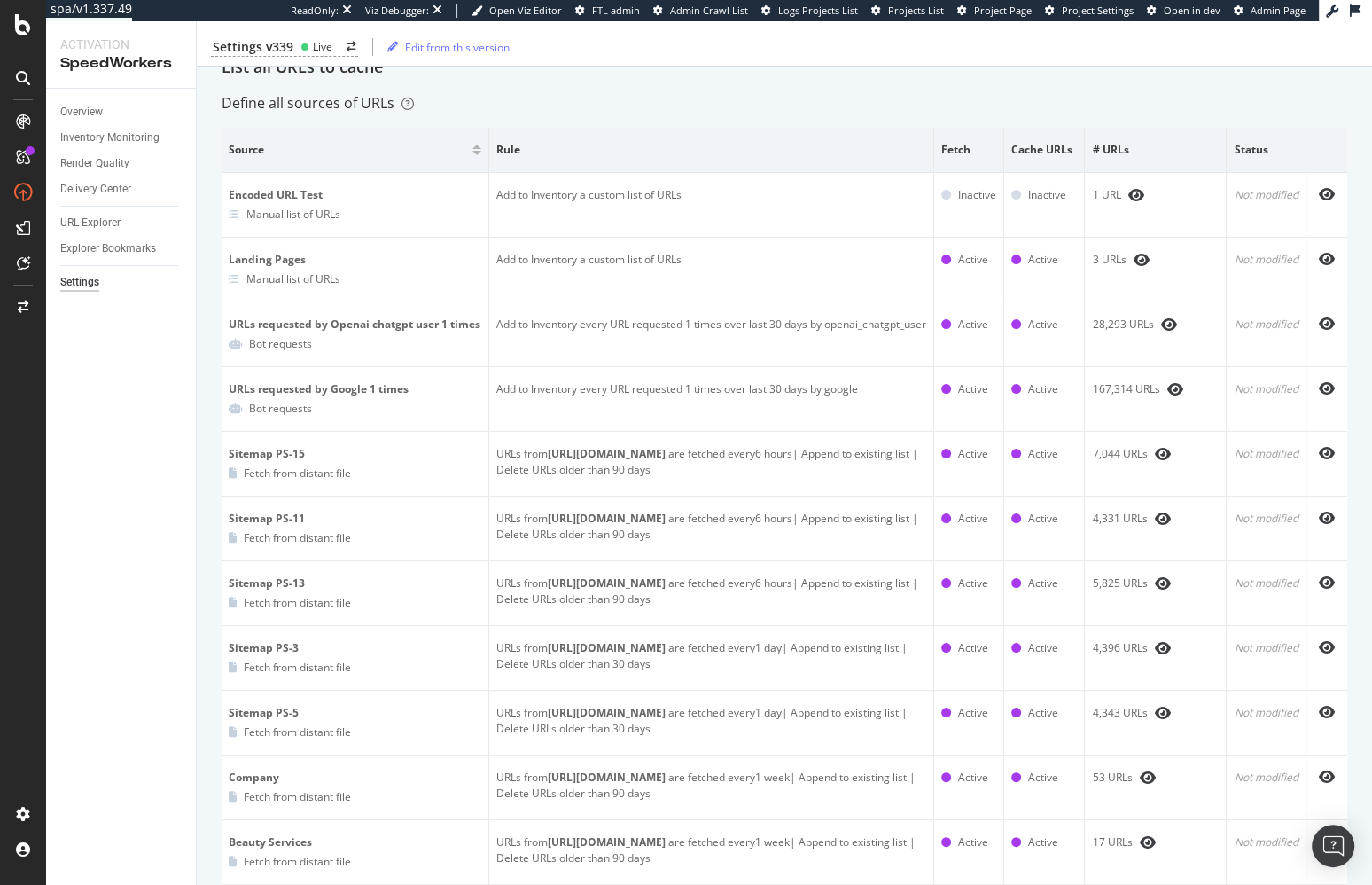
scroll to position [0, 0]
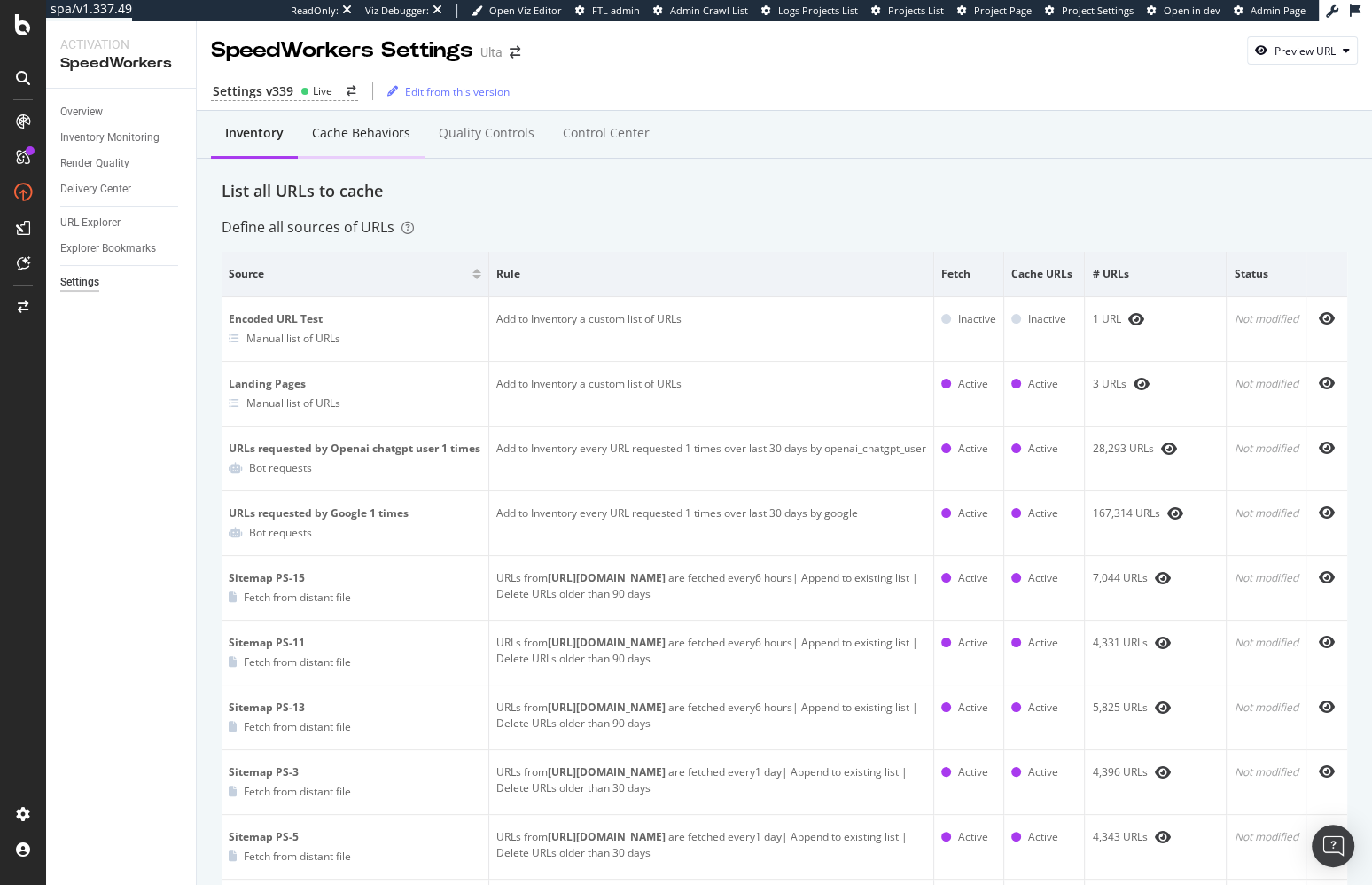
click at [332, 137] on div "Cache behaviors" at bounding box center [361, 132] width 98 height 17
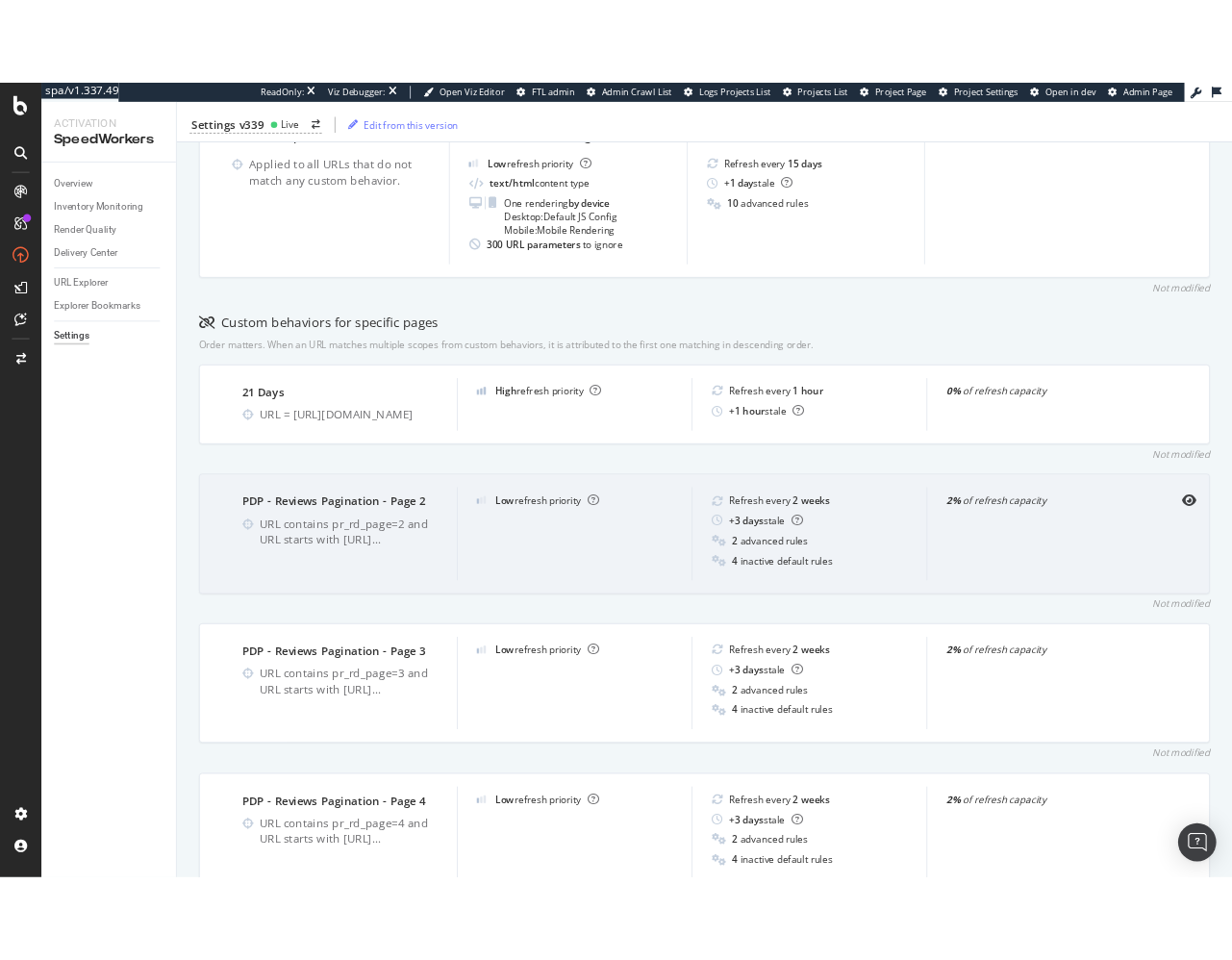
scroll to position [482, 0]
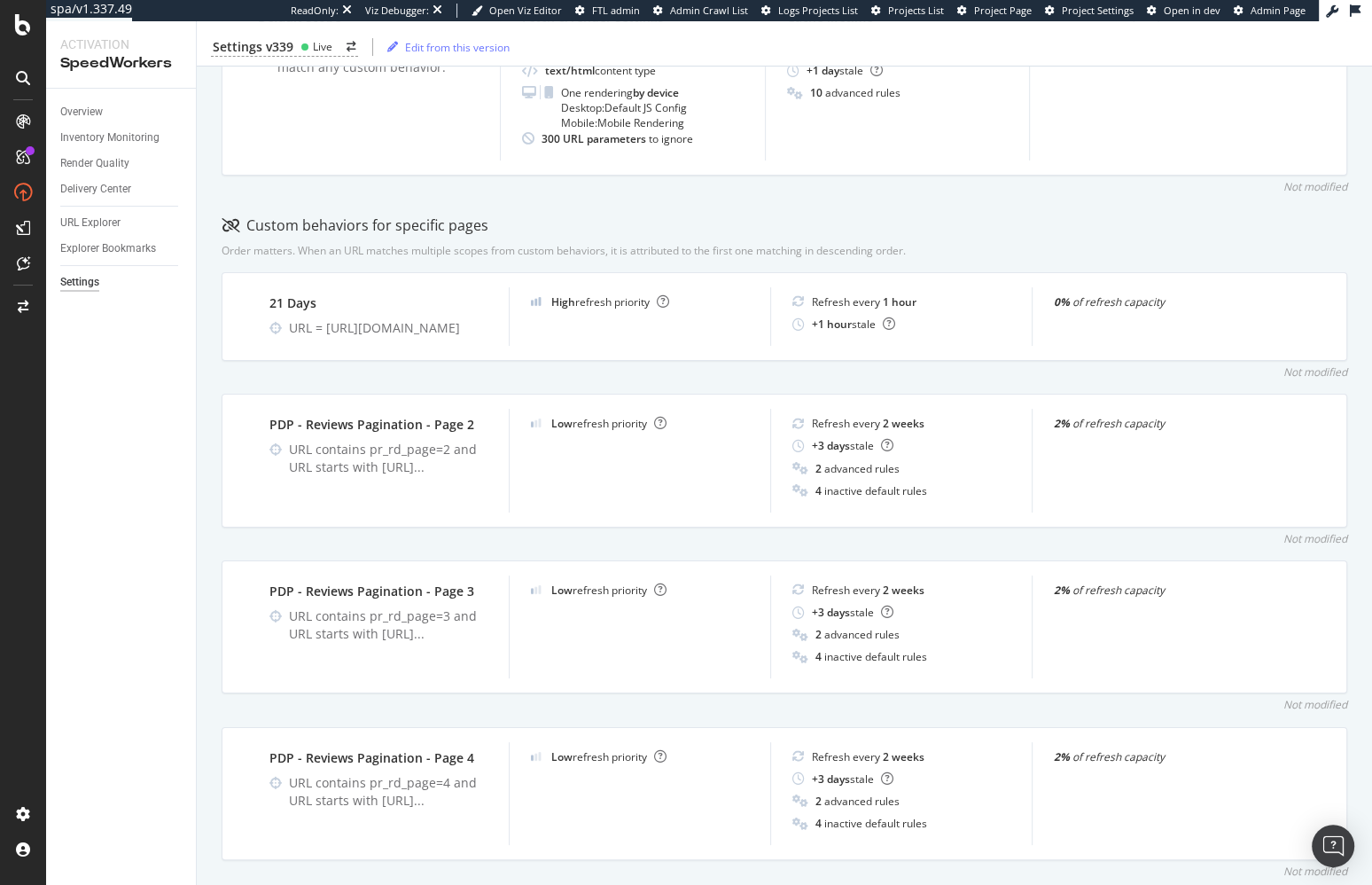
click at [563, 379] on div "Not modified" at bounding box center [784, 372] width 1125 height 15
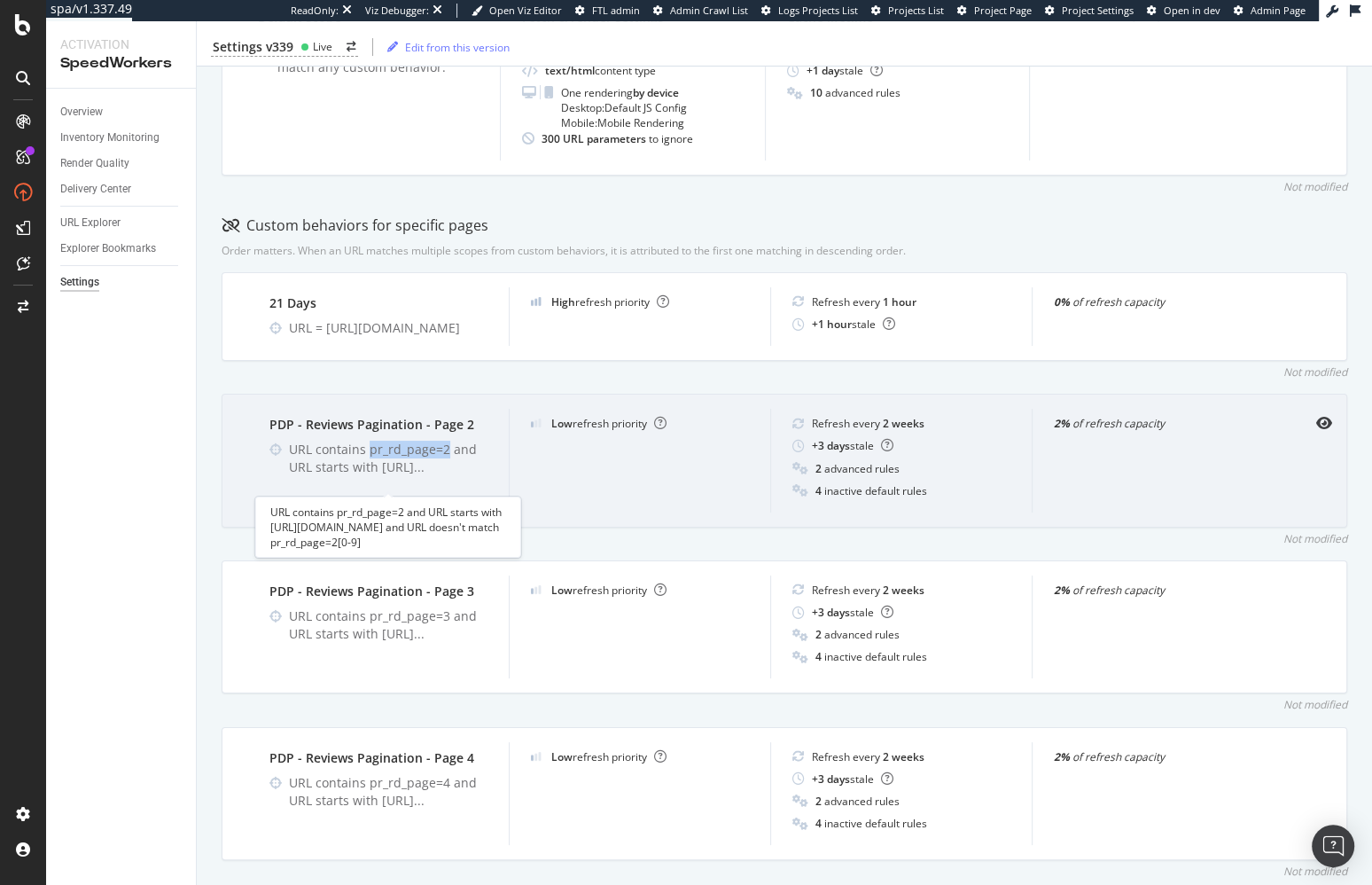
drag, startPoint x: 444, startPoint y: 459, endPoint x: 365, endPoint y: 465, distance: 79.2
click at [365, 465] on div "URL contains pr_rd_page=2 and URL starts with https://www.ulta.c ..." at bounding box center [388, 458] width 198 height 36
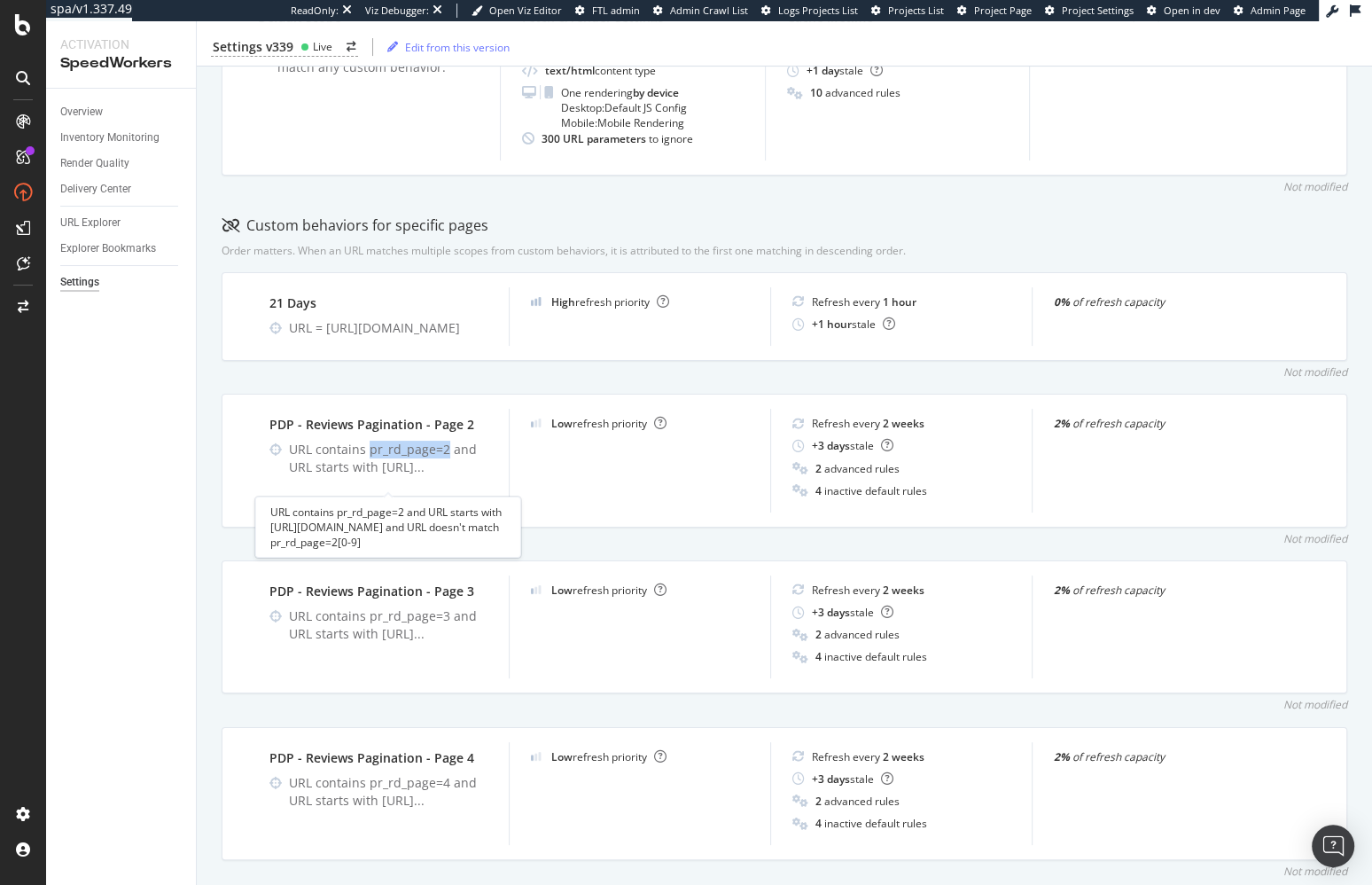
copy div "pr_rd_page=2"
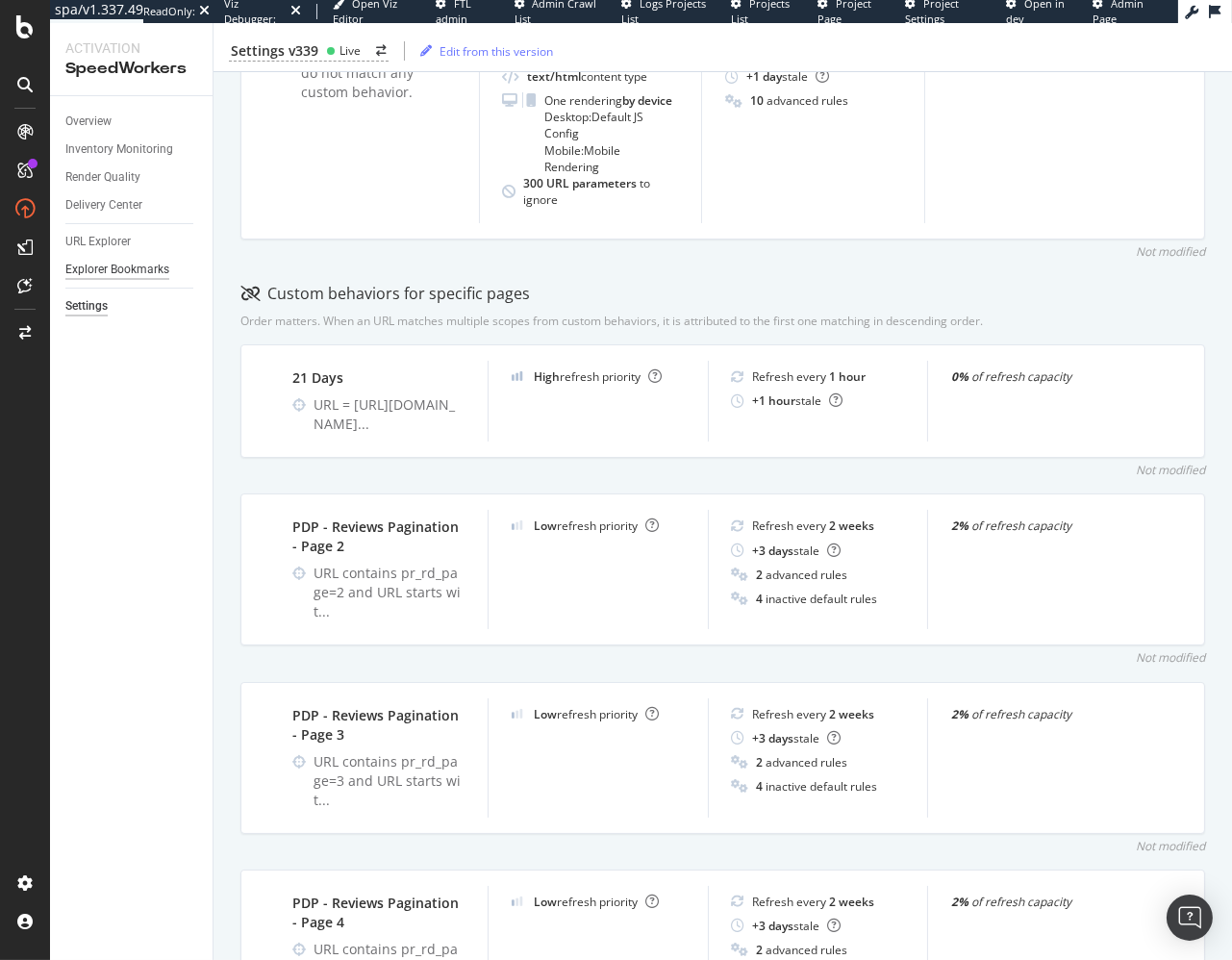
drag, startPoint x: 184, startPoint y: 428, endPoint x: 81, endPoint y: 275, distance: 184.4
click at [184, 428] on div "Overview Inventory Monitoring Render Quality Delivery Center URL Explorer Explo…" at bounding box center [130, 528] width 162 height 863
click at [180, 549] on div "Overview Inventory Monitoring Render Quality Delivery Center URL Explorer Explo…" at bounding box center [130, 528] width 162 height 863
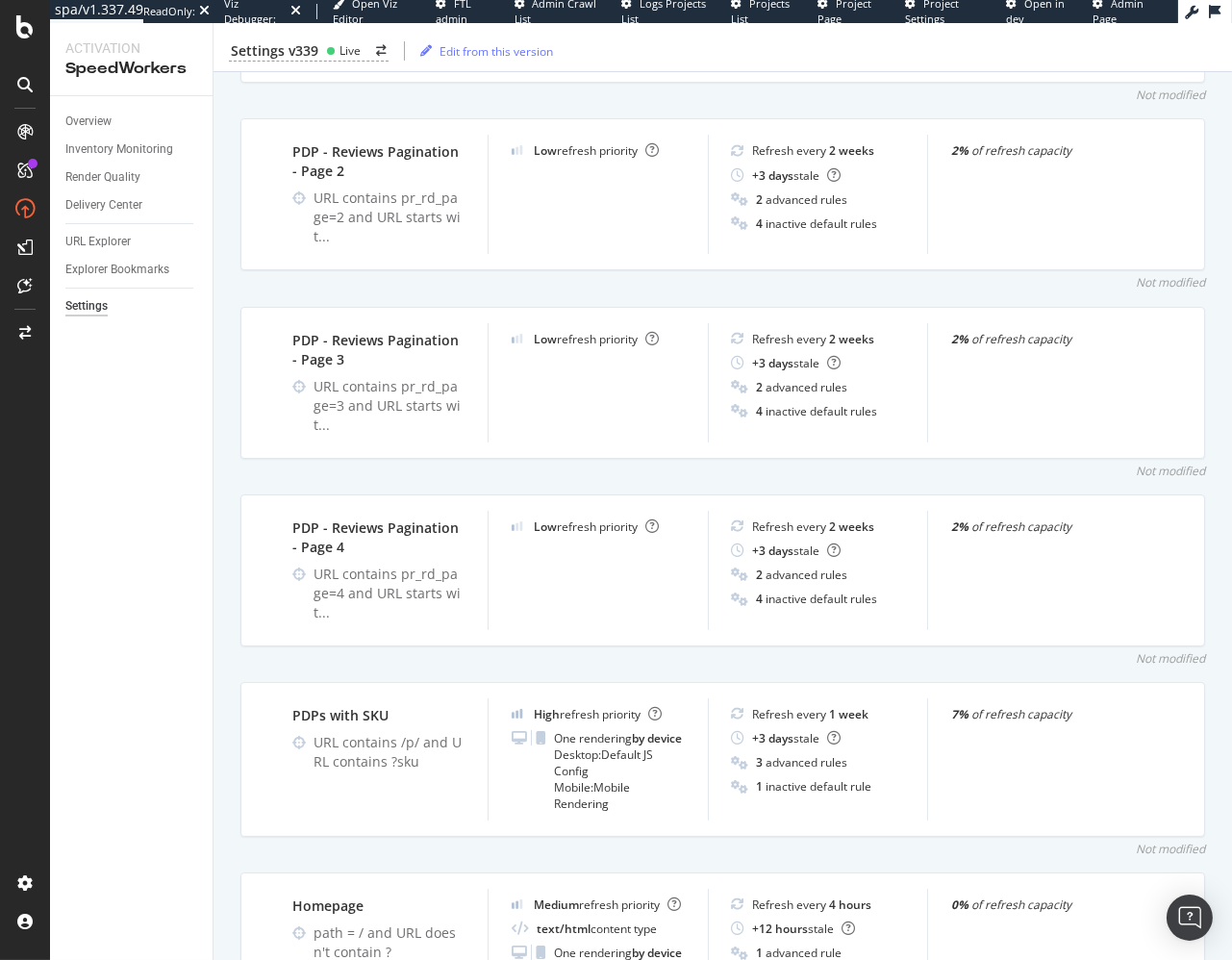
scroll to position [1091, 0]
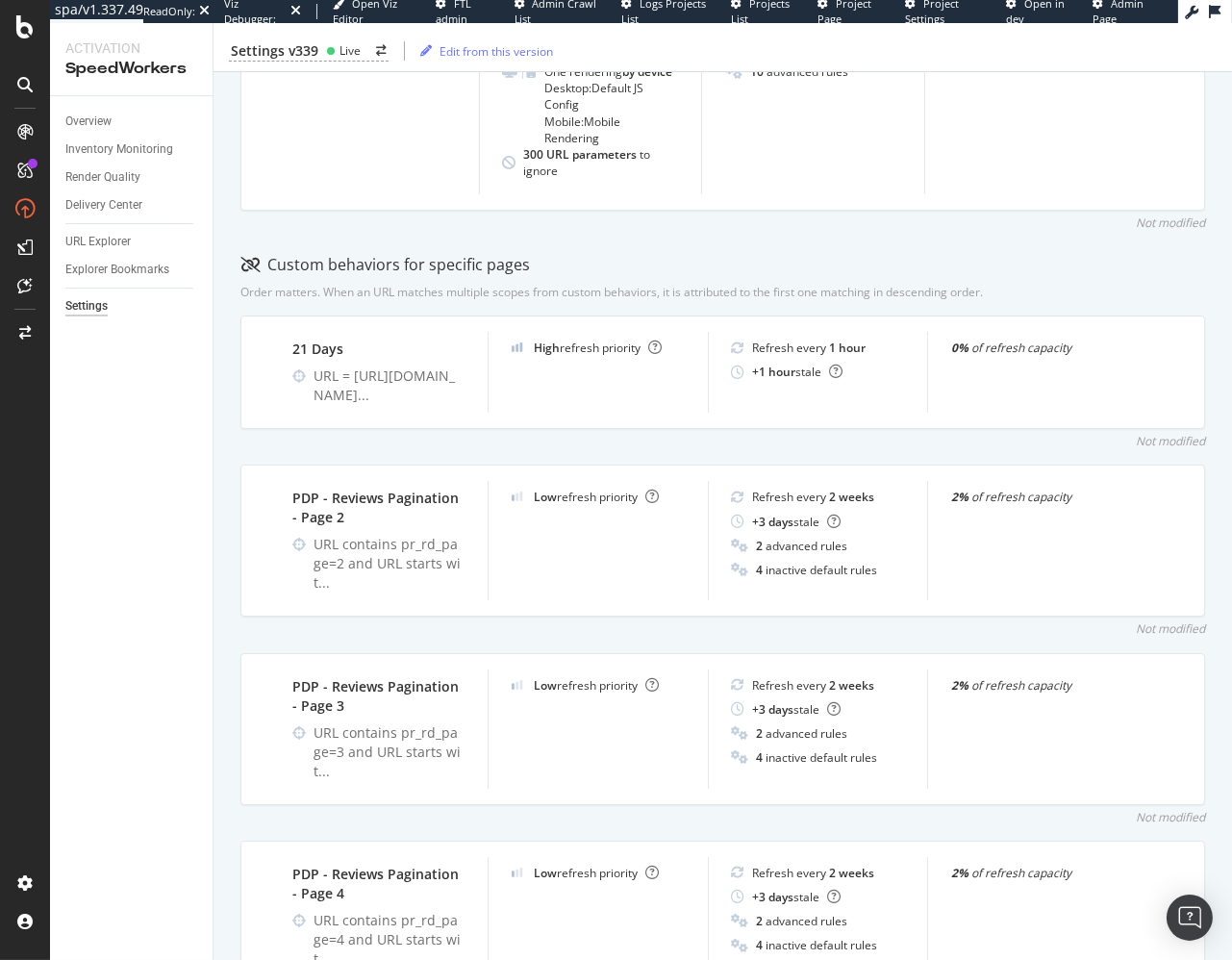
scroll to position [293, 0]
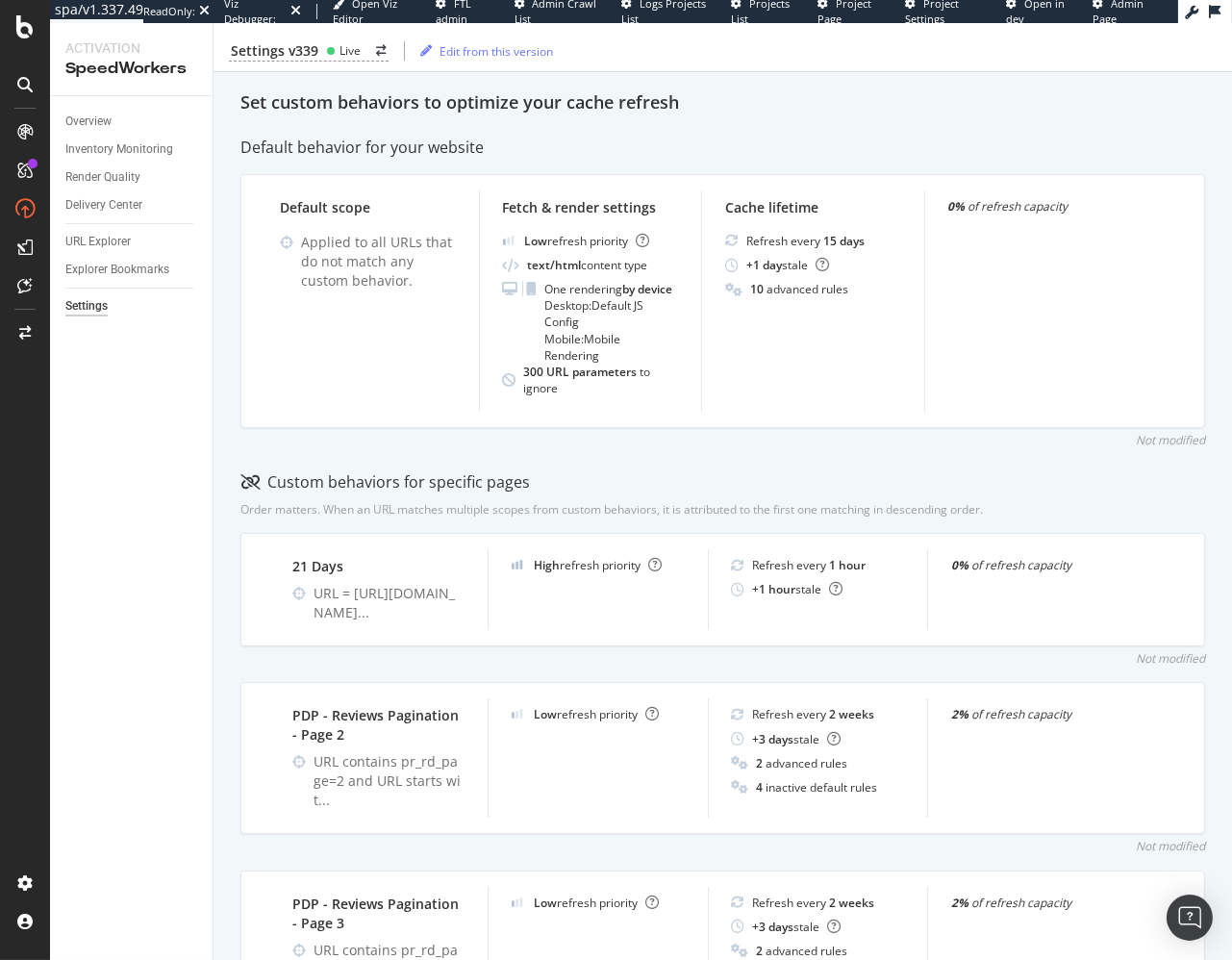
drag, startPoint x: 175, startPoint y: 607, endPoint x: 145, endPoint y: 523, distance: 89.2
click at [169, 596] on div "Overview Inventory Monitoring Render Quality Delivery Center URL Explorer Explo…" at bounding box center [130, 528] width 162 height 863
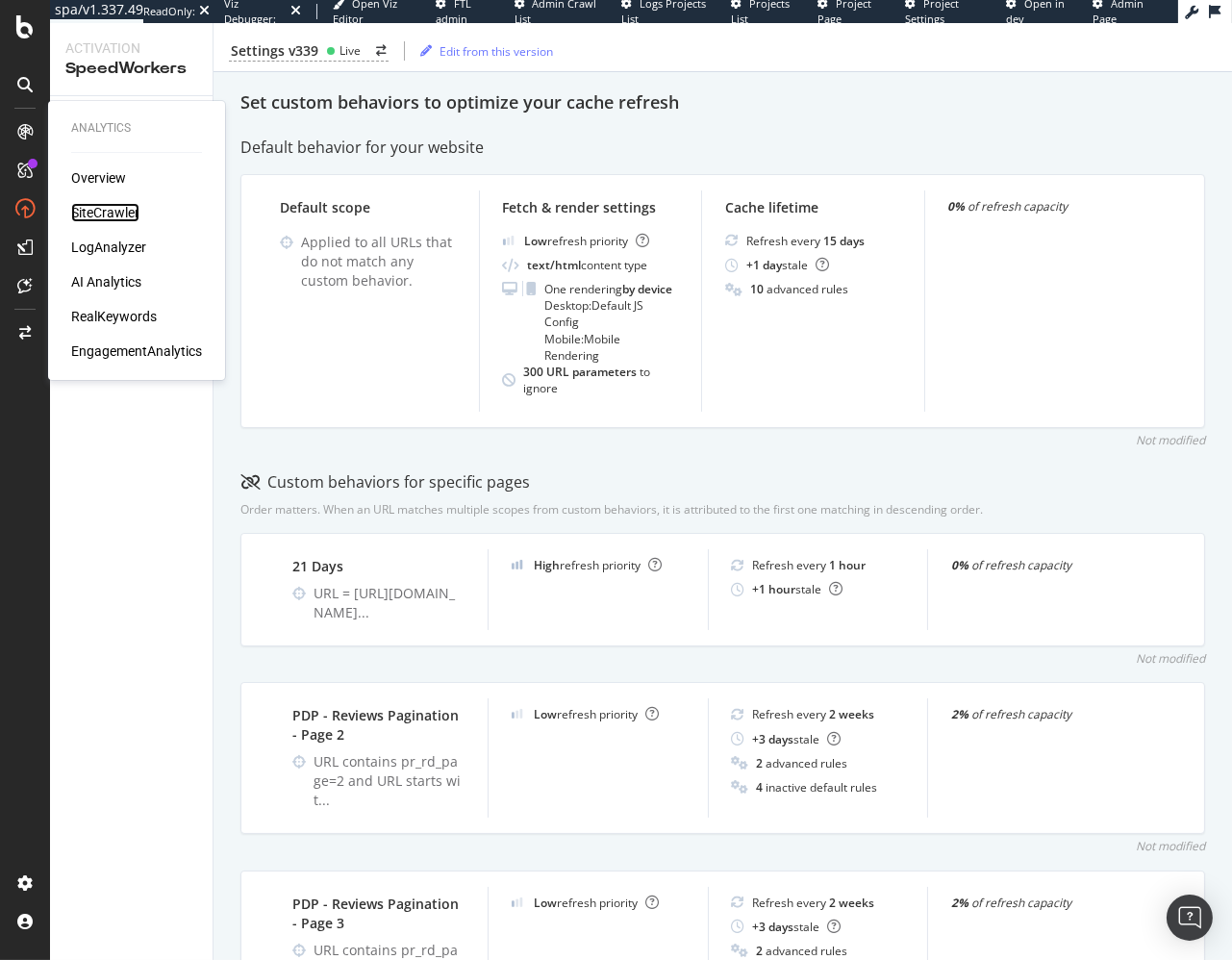
drag, startPoint x: 98, startPoint y: 209, endPoint x: 47, endPoint y: 239, distance: 59.2
click at [98, 209] on div "SiteCrawler" at bounding box center [105, 212] width 69 height 19
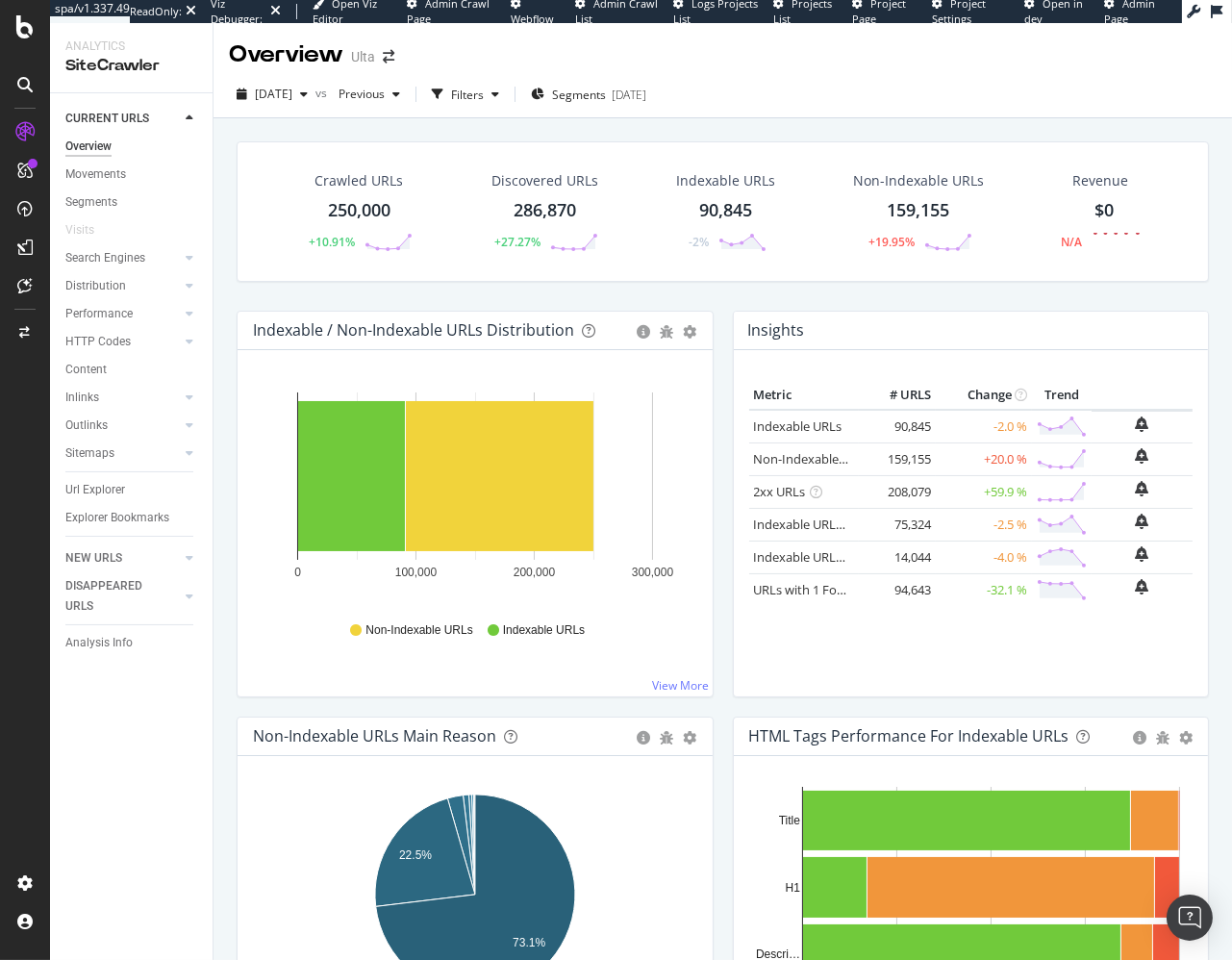
click at [225, 183] on div "Crawled URLs 250,000 +10.91% Discovered URLs 286,870 +27.27% Indexable URLs 90,…" at bounding box center [722, 587] width 1019 height 936
click at [137, 293] on div "CustomReports" at bounding box center [118, 293] width 95 height 19
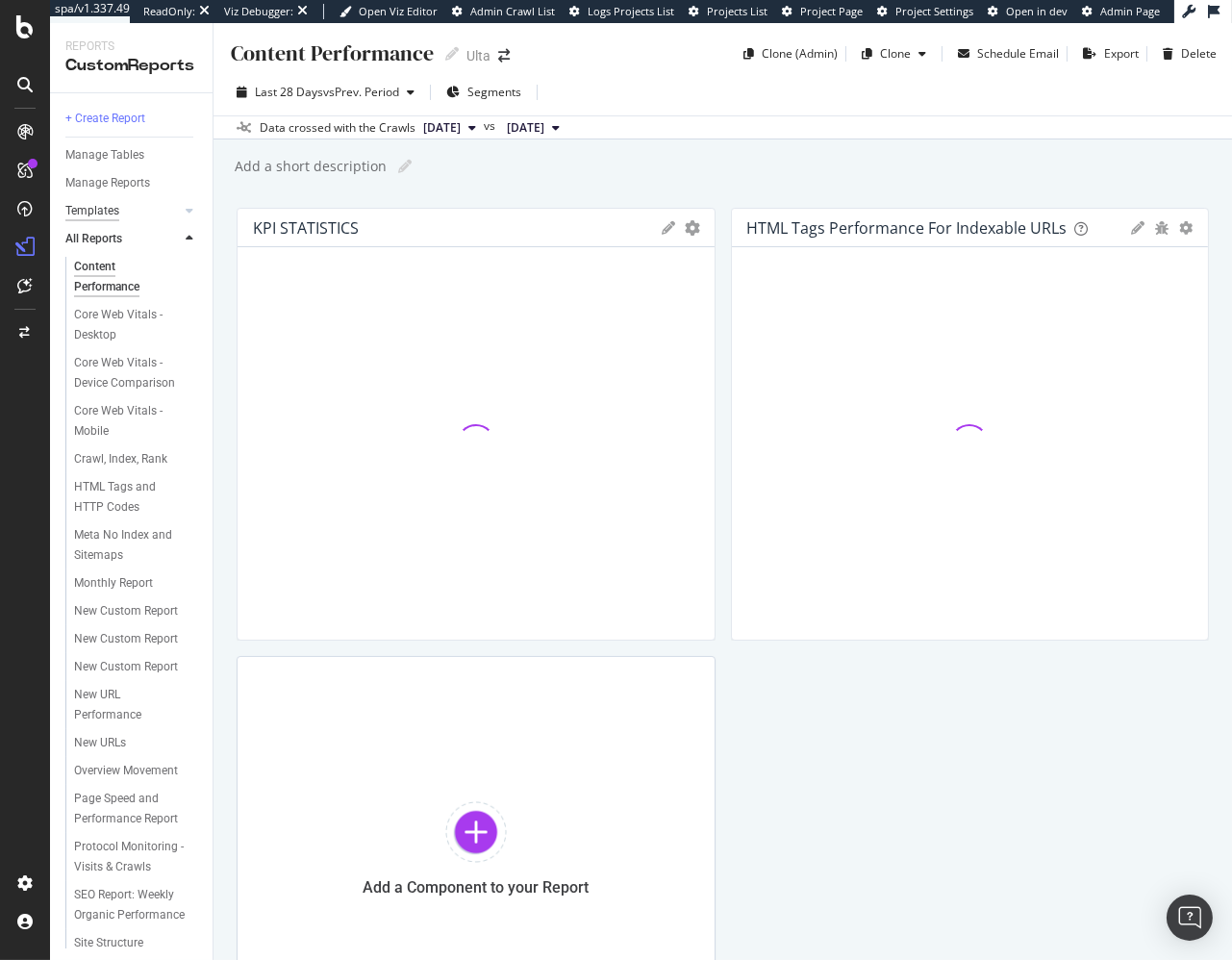
click at [111, 218] on div "Templates" at bounding box center [93, 211] width 54 height 20
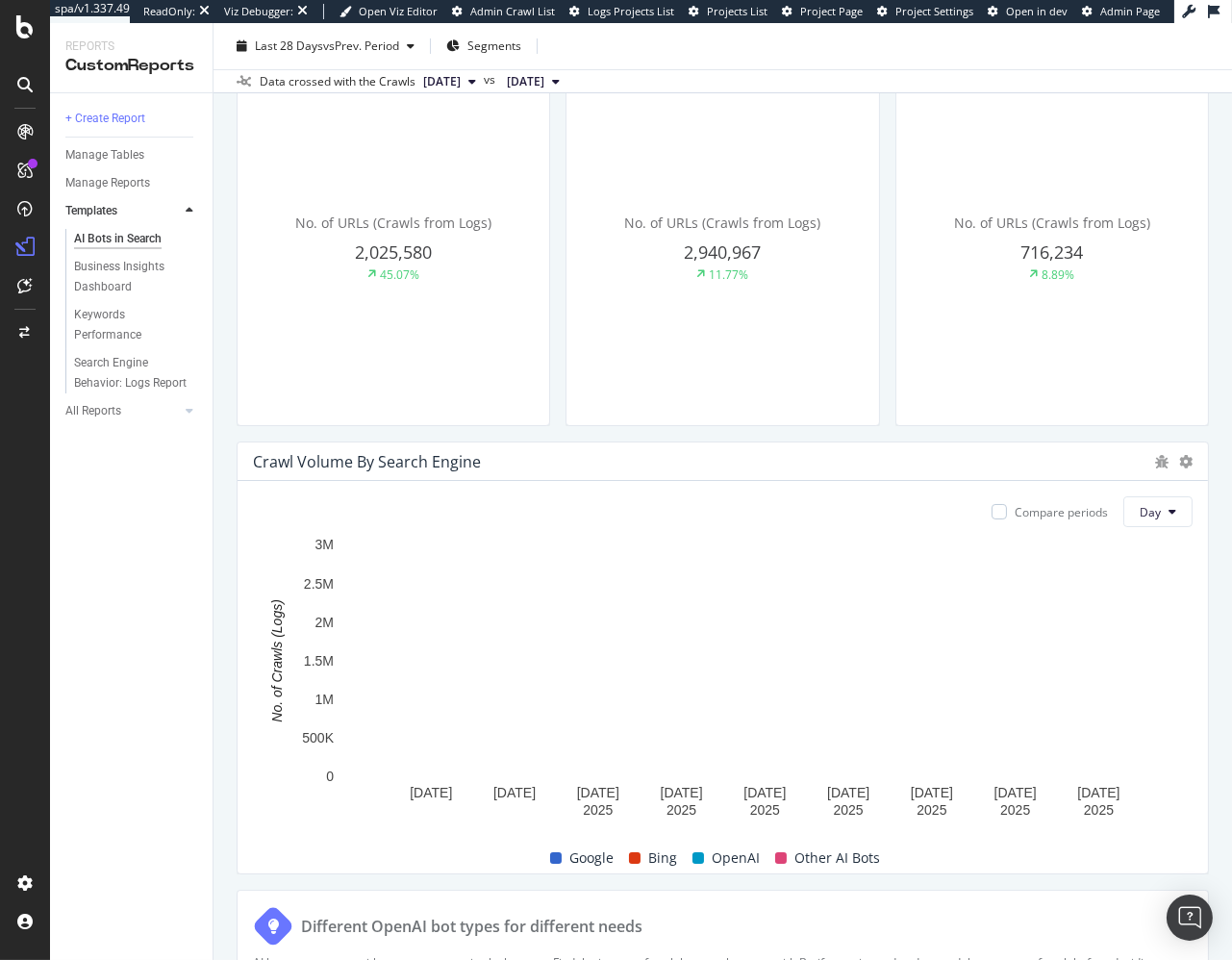
scroll to position [658, 0]
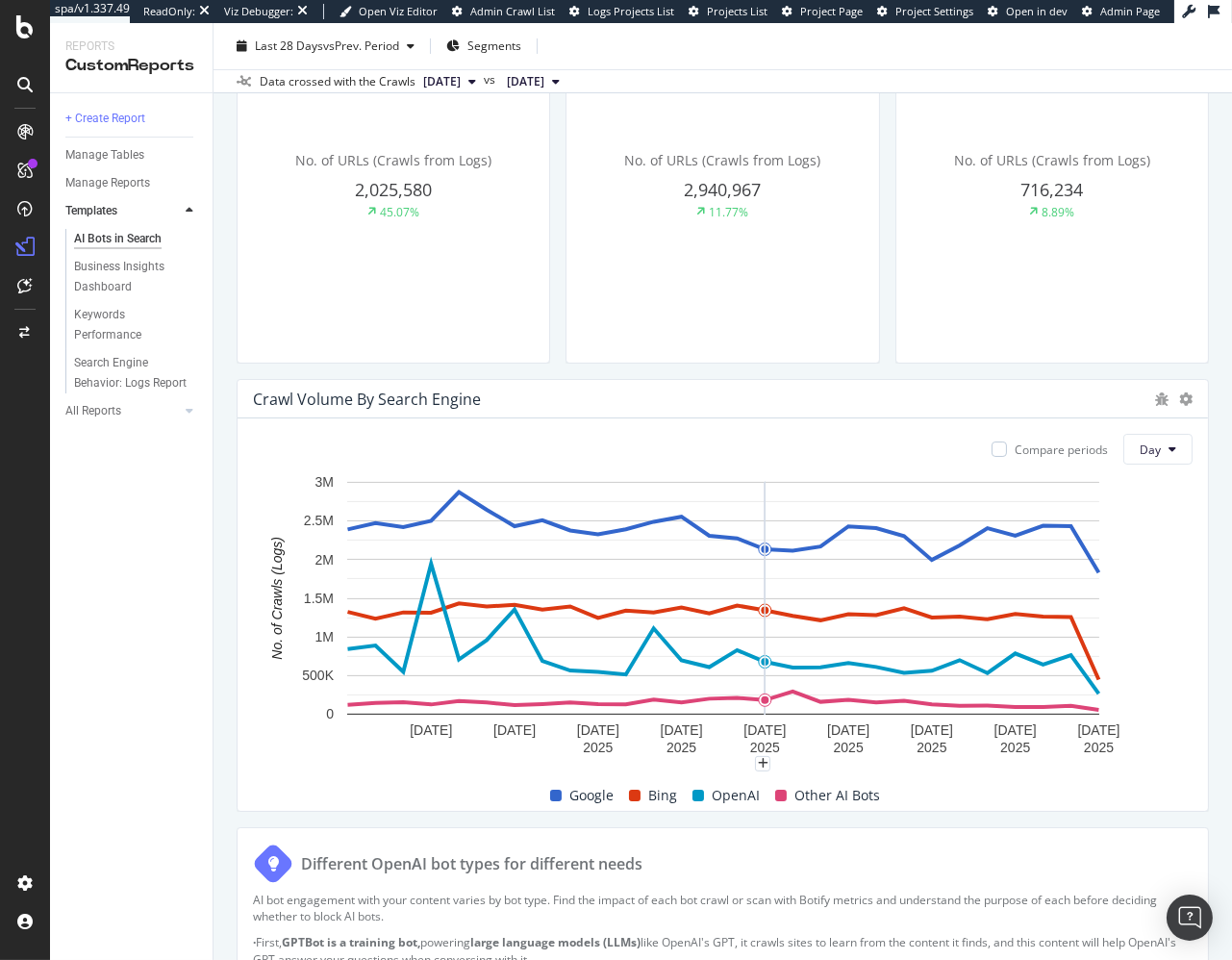
click at [897, 827] on div "Different OpenAI bot types for different needs AI bot engagement with your cont…" at bounding box center [723, 973] width 972 height 293
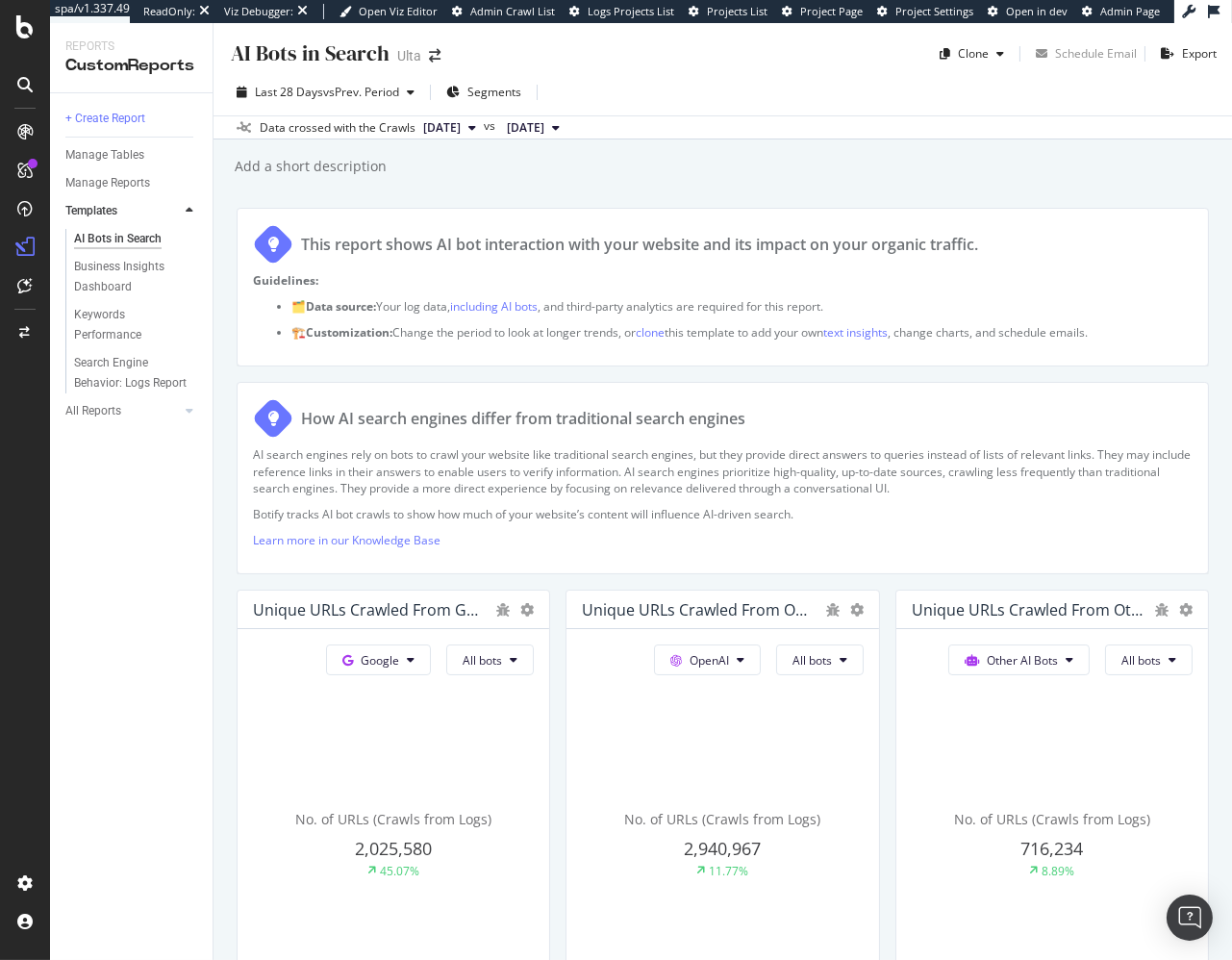
scroll to position [6, 0]
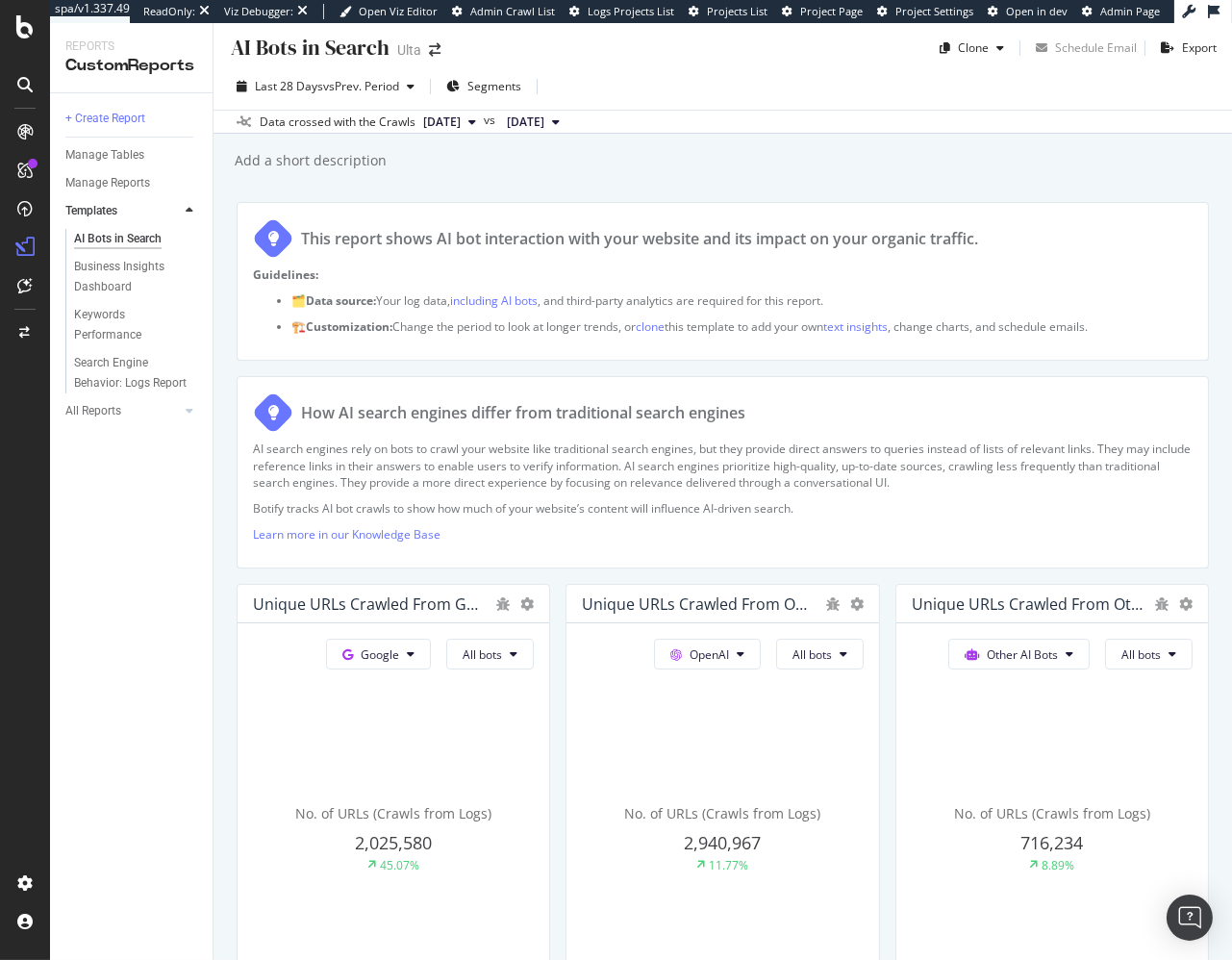
drag, startPoint x: 886, startPoint y: 188, endPoint x: 780, endPoint y: 147, distance: 113.7
click at [886, 188] on div "AI Bots in Search AI Bots in Search Ulta Clone Schedule Email Export Last 28 Da…" at bounding box center [722, 491] width 1019 height 936
click at [478, 84] on span "Segments" at bounding box center [494, 86] width 54 height 16
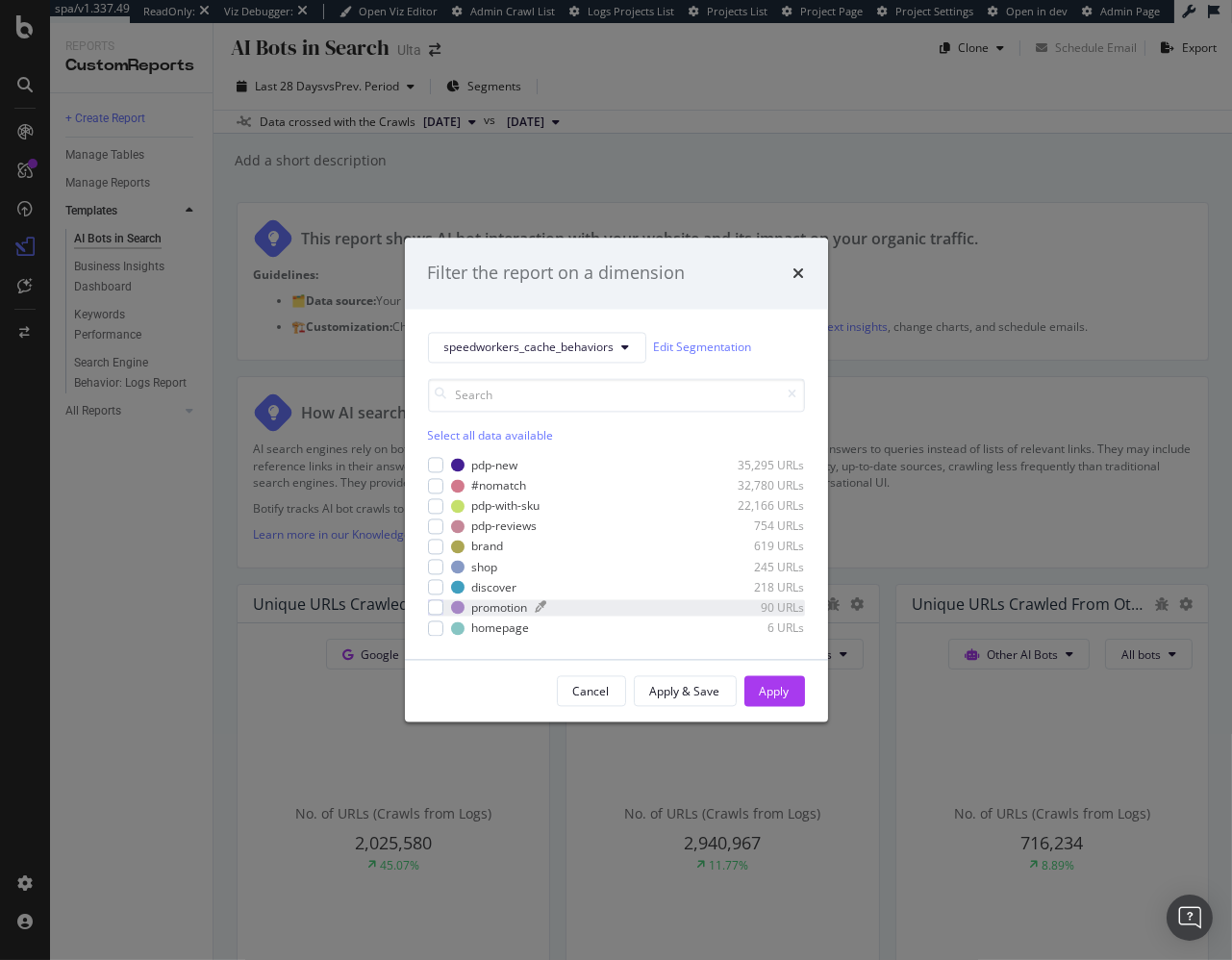
drag, startPoint x: 430, startPoint y: 522, endPoint x: 576, endPoint y: 609, distance: 170.0
click at [430, 522] on div "modal" at bounding box center [435, 525] width 15 height 15
click at [764, 684] on div "Apply" at bounding box center [775, 691] width 30 height 16
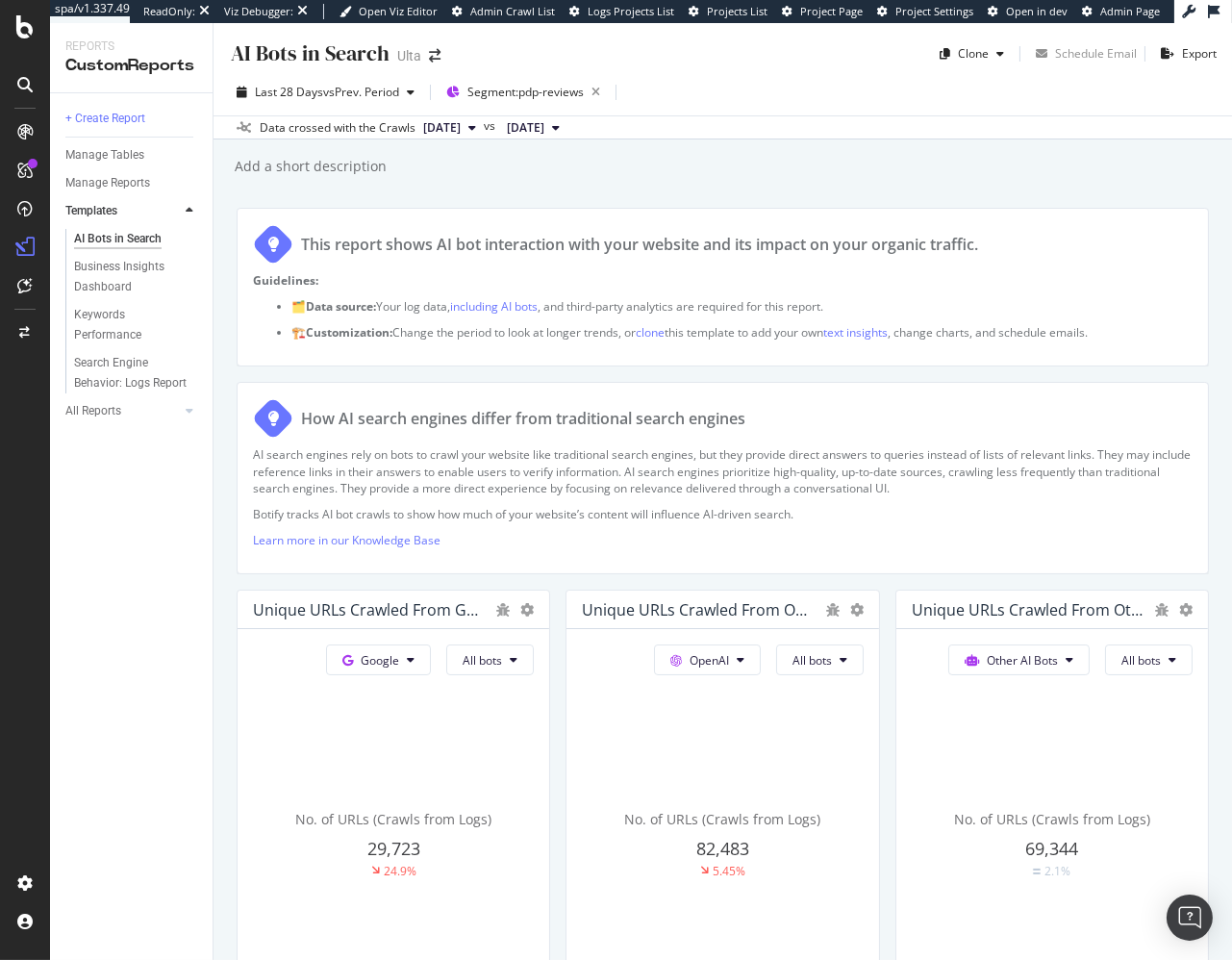
scroll to position [536, 0]
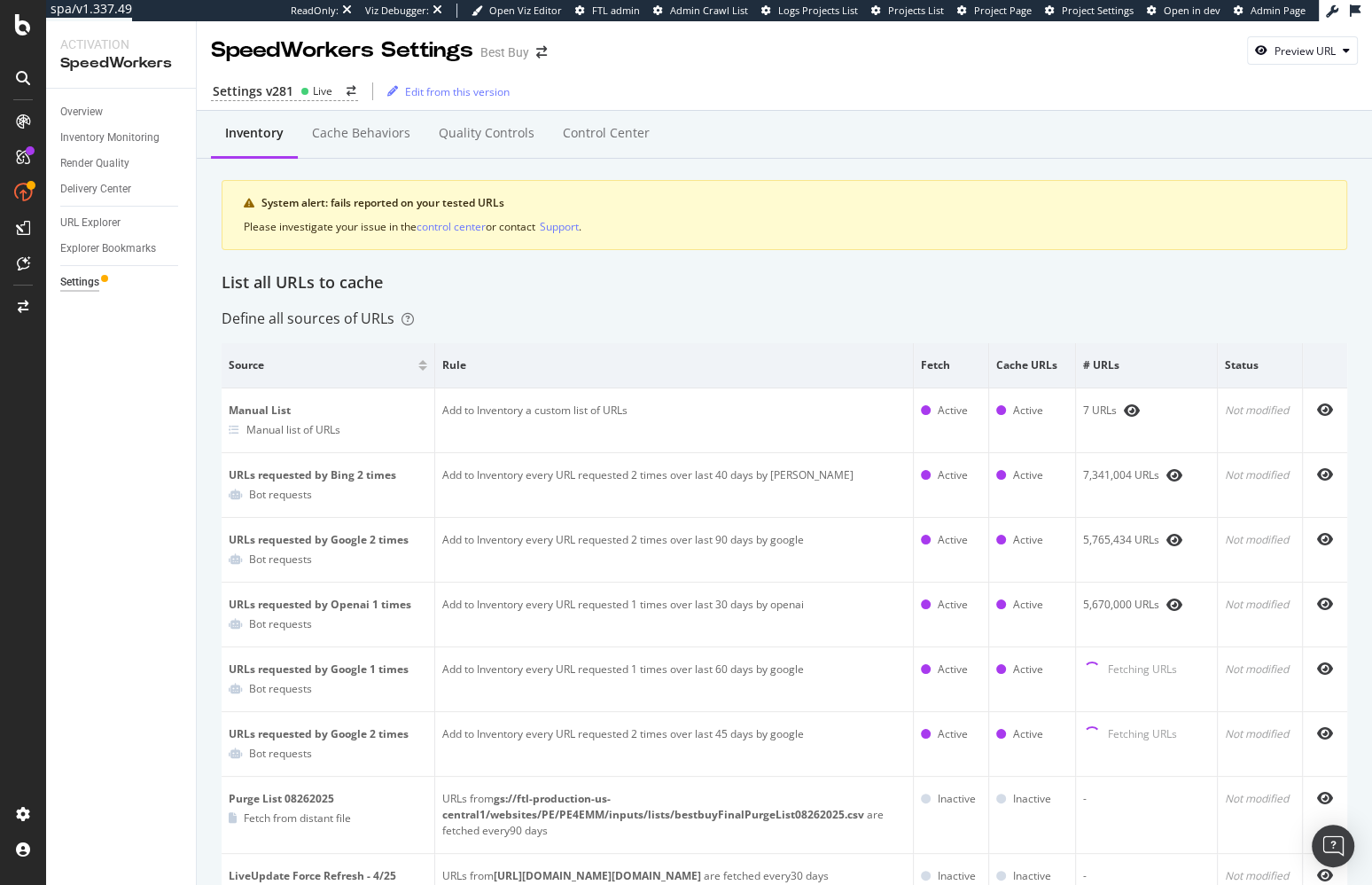
drag, startPoint x: 117, startPoint y: 481, endPoint x: 118, endPoint y: 470, distance: 11.0
click at [117, 479] on div "Overview Inventory Monitoring Render Quality Delivery Center URL Explorer Explo…" at bounding box center [120, 487] width 150 height 796
drag, startPoint x: 112, startPoint y: 408, endPoint x: 75, endPoint y: 129, distance: 281.4
click at [111, 408] on div "Overview Inventory Monitoring Render Quality Delivery Center URL Explorer Explo…" at bounding box center [120, 487] width 150 height 796
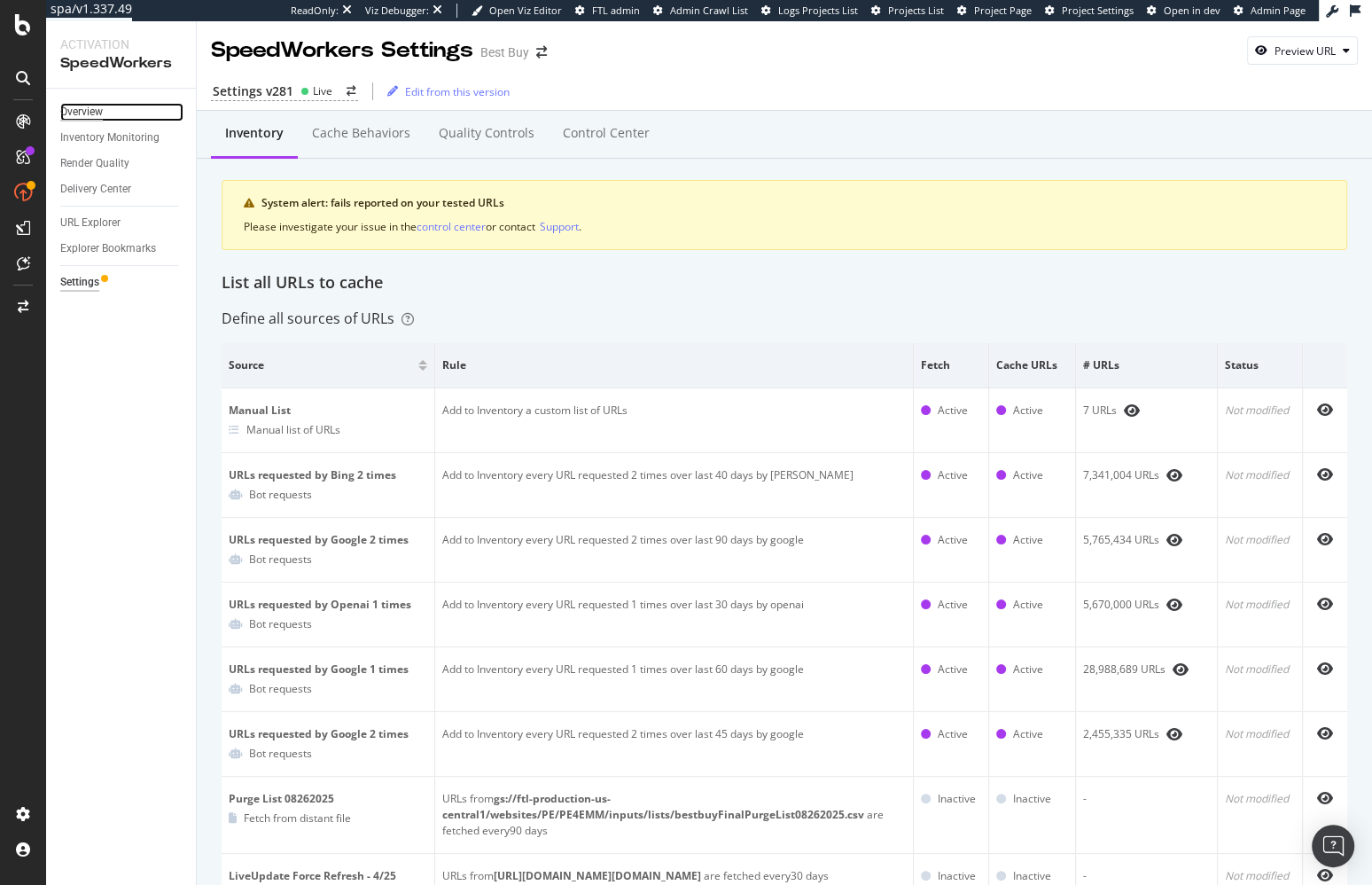
click at [73, 106] on div "Overview" at bounding box center [82, 112] width 42 height 18
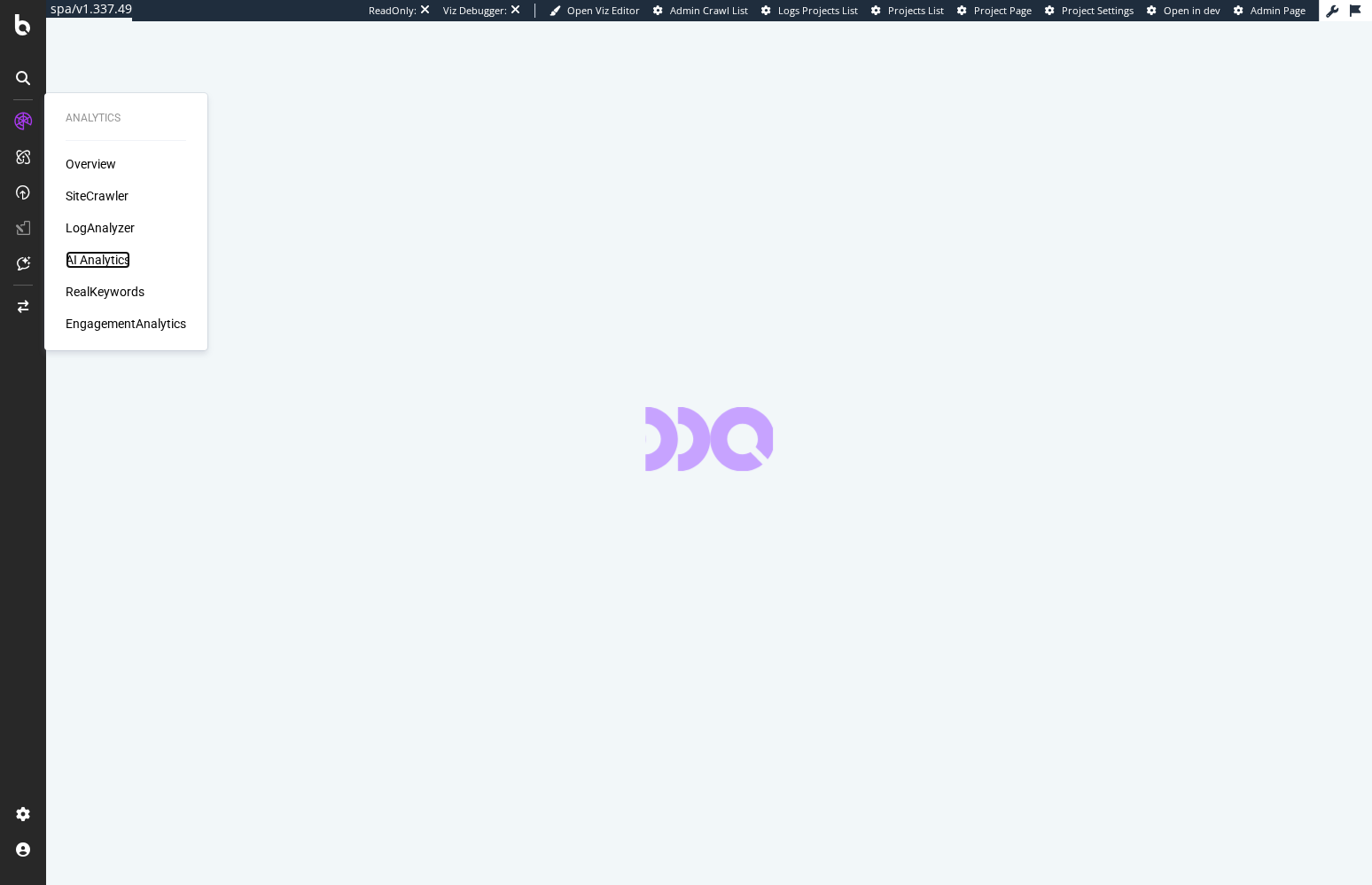
click at [110, 261] on div "AI Analytics" at bounding box center [97, 259] width 64 height 17
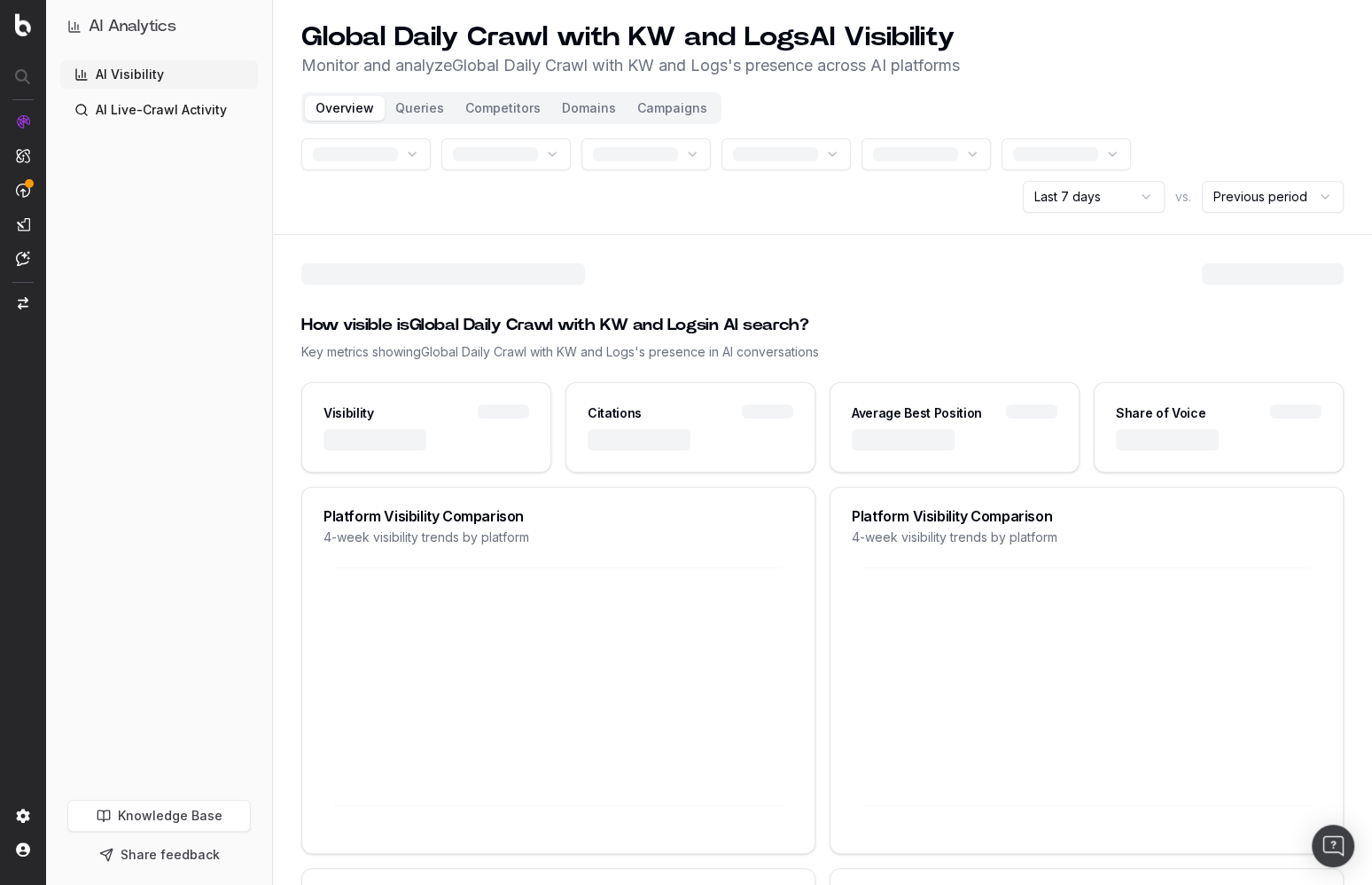
click at [558, 226] on header "Global Daily Crawl with KW and Logs AI Visibility Monitor and analyze Global Da…" at bounding box center [821, 118] width 1099 height 235
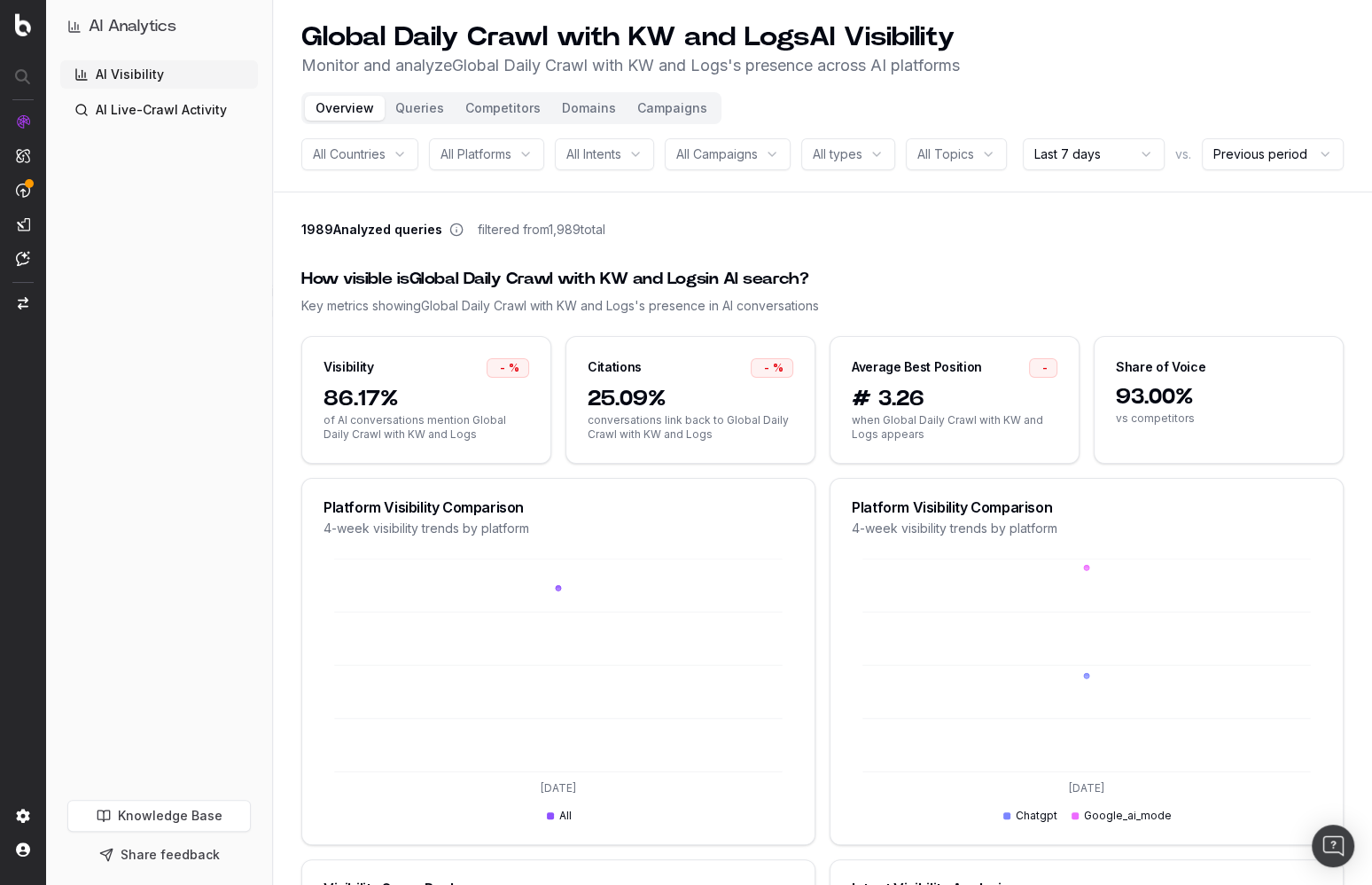
click at [577, 107] on button "Domains" at bounding box center [589, 107] width 75 height 25
click at [651, 104] on button "Campaigns" at bounding box center [672, 107] width 91 height 25
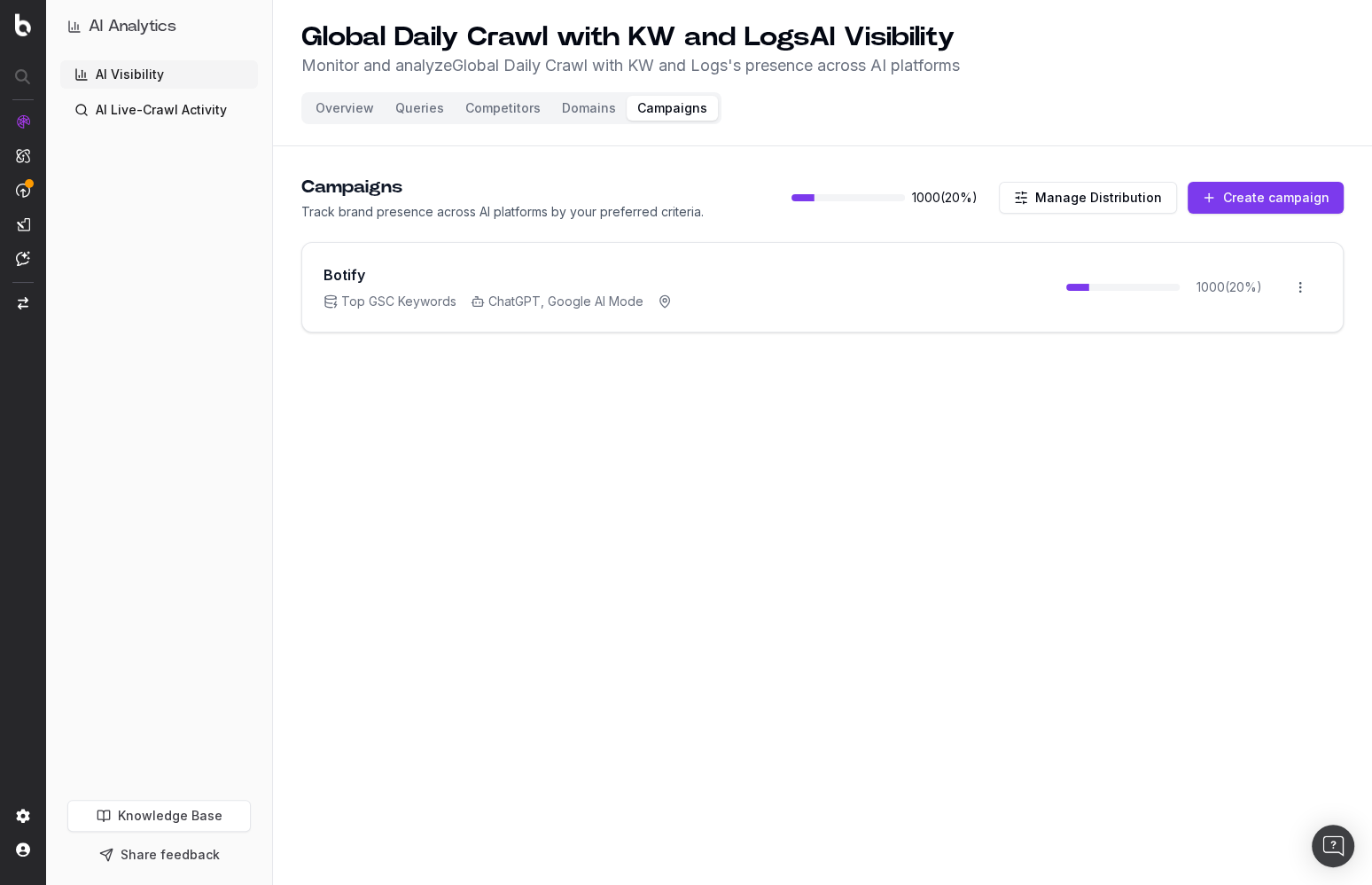
click at [276, 299] on main "Campaigns Track brand presence across AI platforms by your preferred criteria. …" at bounding box center [821, 330] width 1099 height 354
click at [463, 451] on main "Campaigns Track brand presence across AI platforms by your preferred criteria. …" at bounding box center [821, 330] width 1099 height 354
click at [705, 477] on main "Campaigns Track brand presence across AI platforms by your preferred criteria. …" at bounding box center [821, 330] width 1099 height 354
click at [692, 218] on p "Track brand presence across AI platforms by your preferred criteria." at bounding box center [502, 211] width 402 height 17
click at [775, 378] on main "Campaigns Track brand presence across AI platforms by your preferred criteria. …" at bounding box center [821, 330] width 1099 height 354
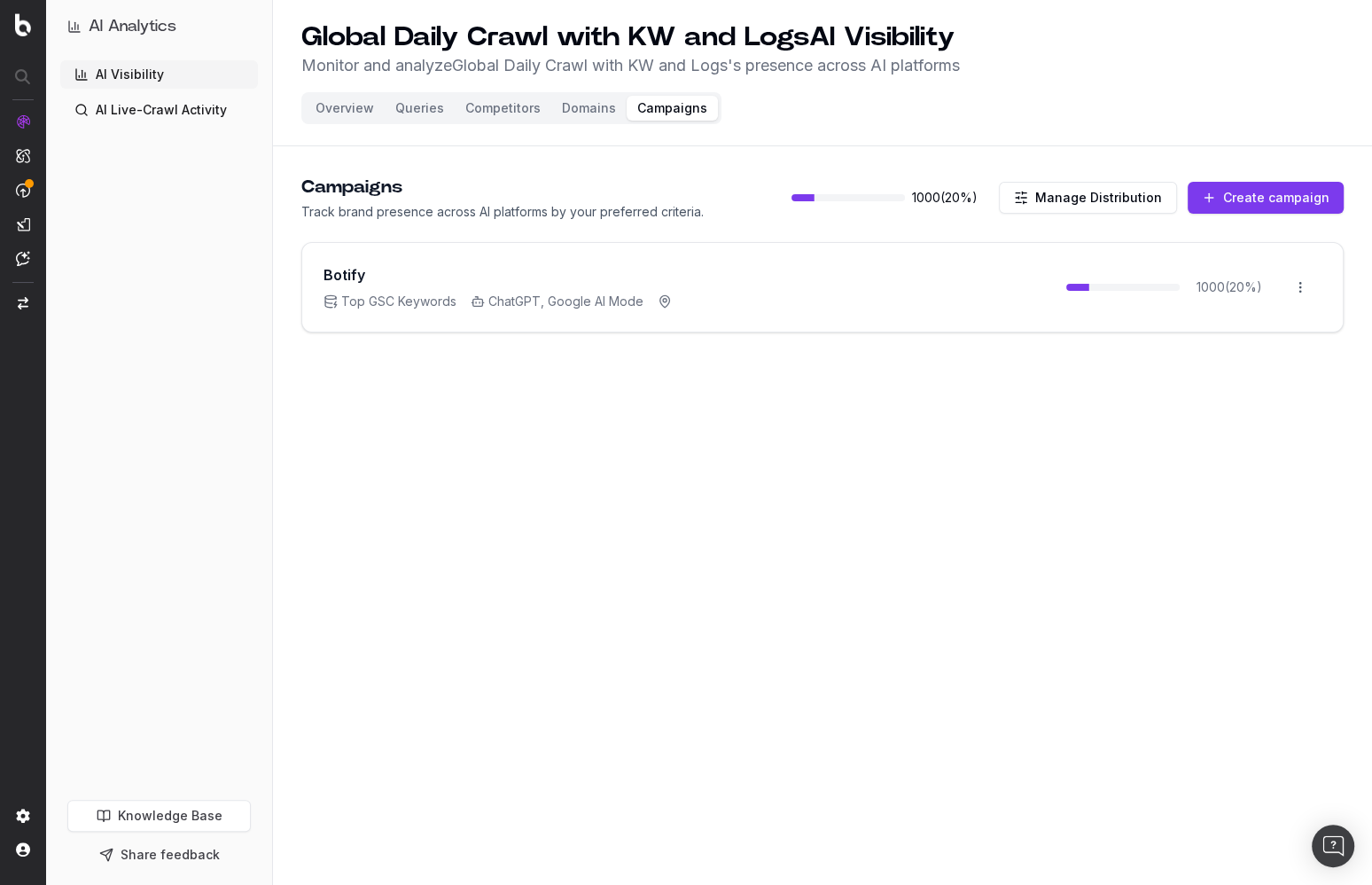
click at [643, 207] on p "Track brand presence across AI platforms by your preferred criteria." at bounding box center [502, 211] width 402 height 17
click at [696, 453] on main "Campaigns Track brand presence across AI platforms by your preferred criteria. …" at bounding box center [821, 330] width 1099 height 354
drag, startPoint x: 643, startPoint y: 159, endPoint x: 632, endPoint y: 163, distance: 11.7
click at [643, 159] on main "Campaigns Track brand presence across AI platforms by your preferred criteria. …" at bounding box center [821, 330] width 1099 height 354
click at [345, 102] on button "Overview" at bounding box center [344, 107] width 80 height 25
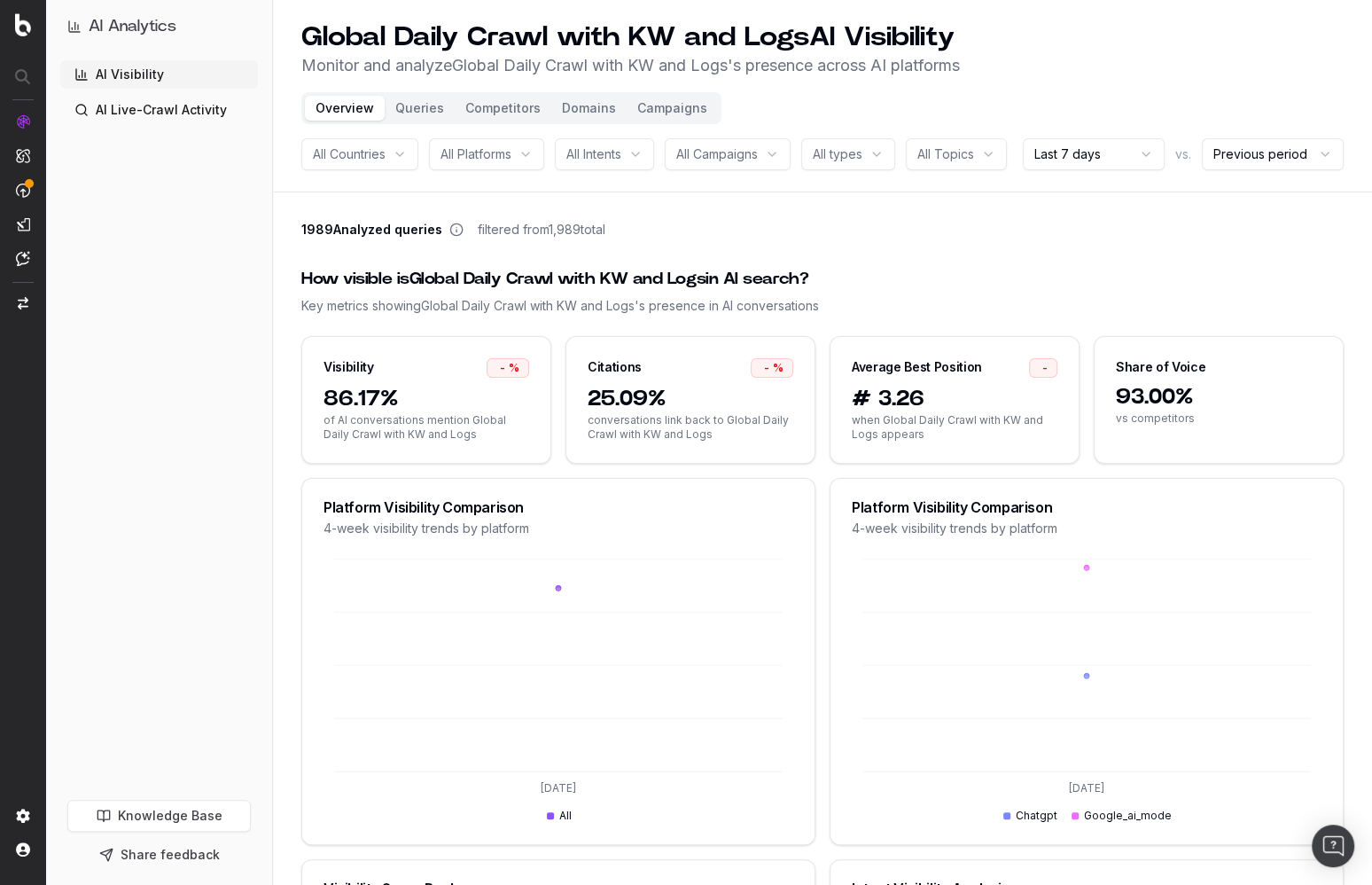
click at [659, 245] on div "1989 Analyzed queries filtered from 1,989 total" at bounding box center [821, 232] width 1042 height 25
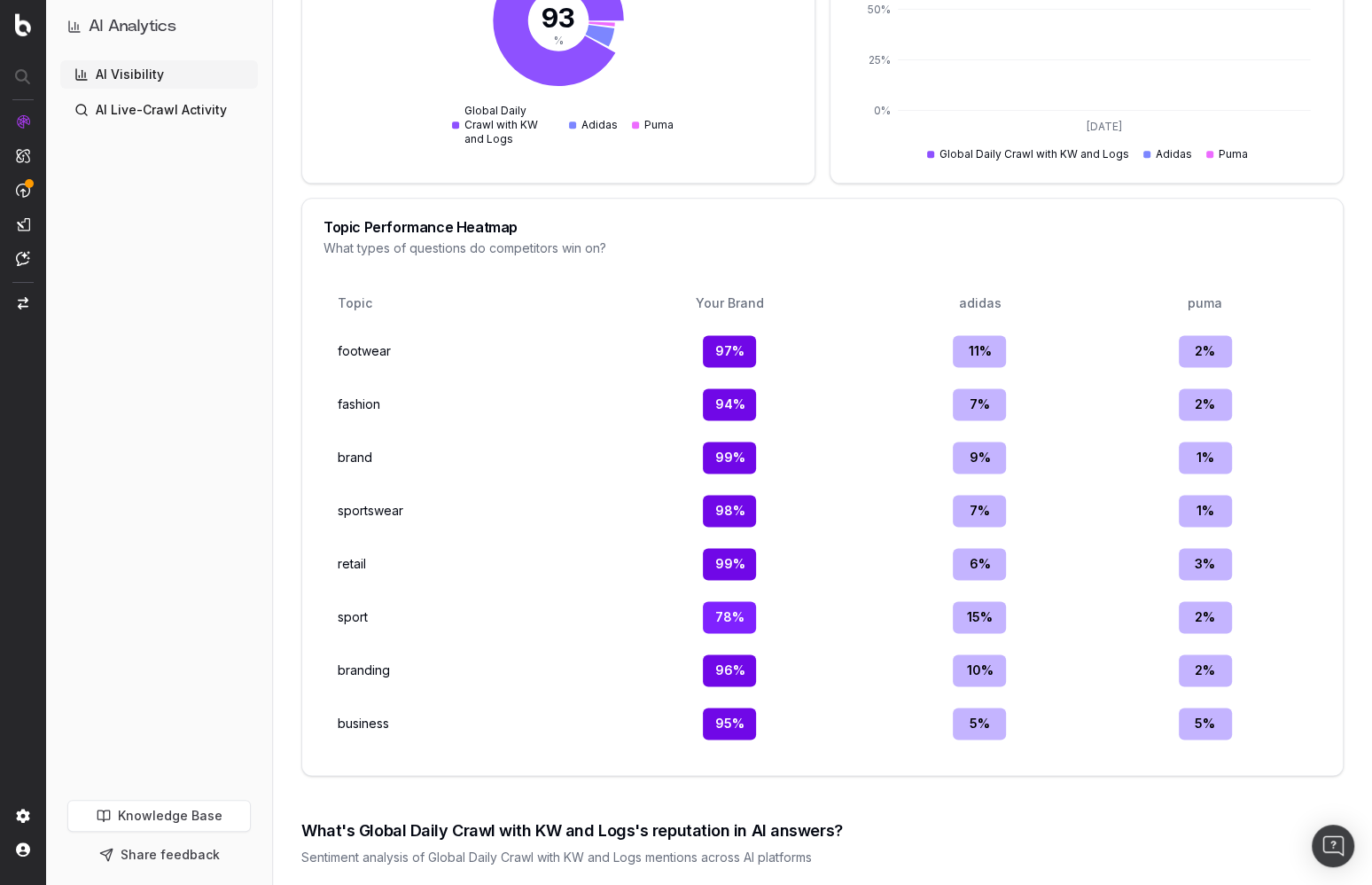
scroll to position [2185, 0]
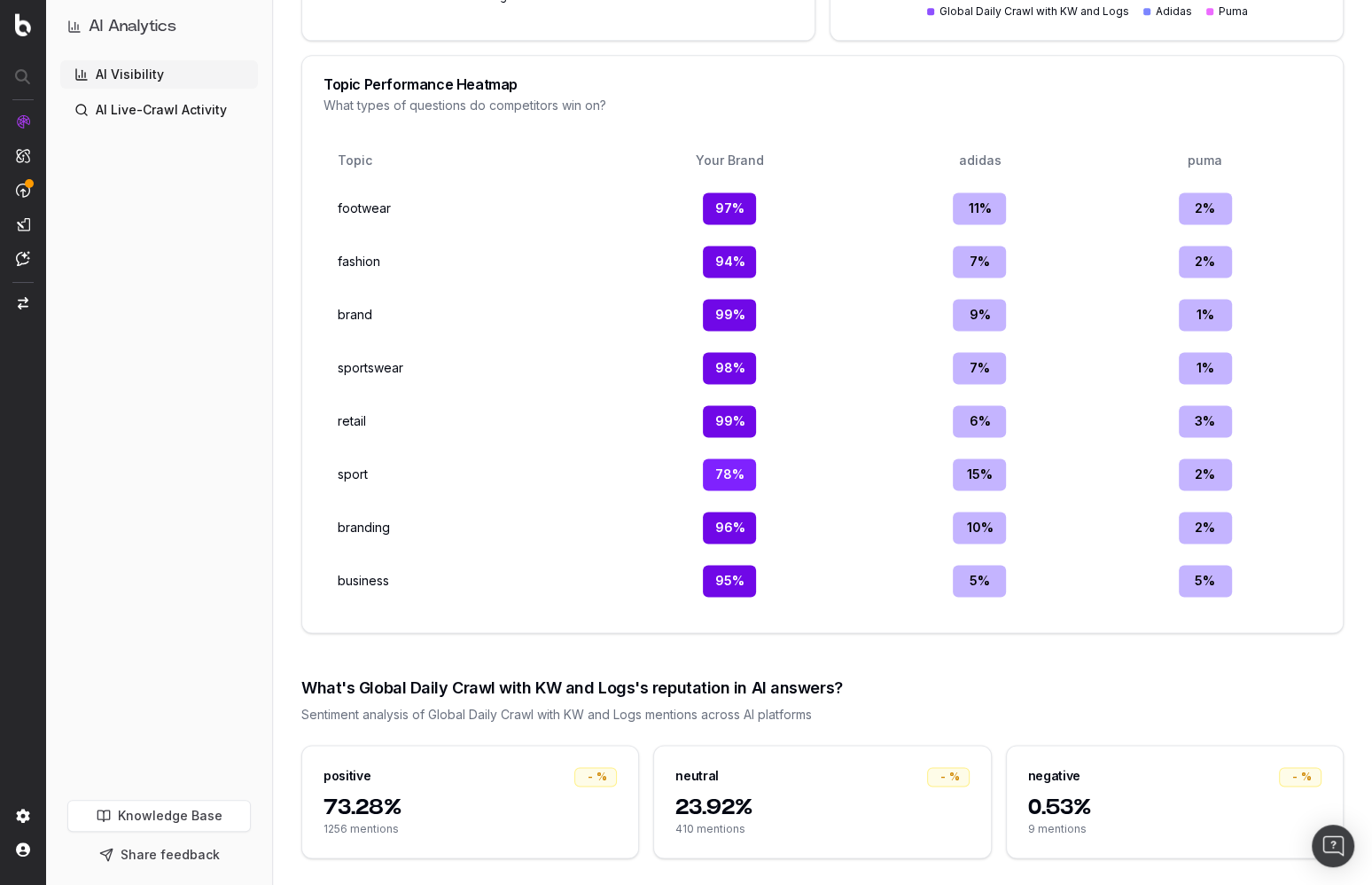
click at [631, 285] on td "94 %" at bounding box center [730, 262] width 267 height 46
click at [810, 277] on div "94 %" at bounding box center [730, 261] width 252 height 32
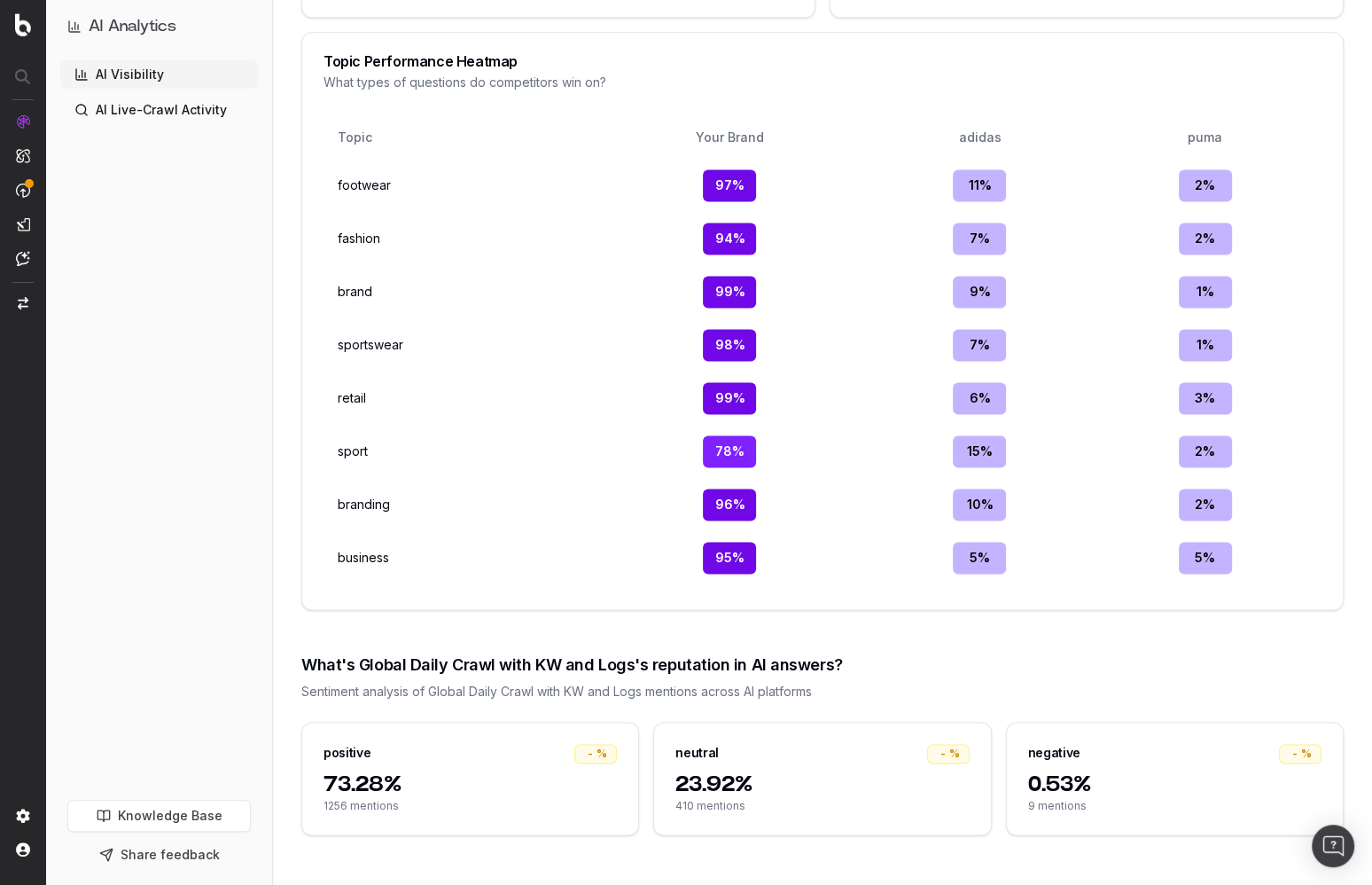
scroll to position [2254, 0]
drag, startPoint x: 1067, startPoint y: 775, endPoint x: 1067, endPoint y: 798, distance: 23.0
click at [1065, 775] on span "0.53%" at bounding box center [1175, 784] width 294 height 28
click at [1073, 812] on span "9 mentions" at bounding box center [1175, 805] width 294 height 14
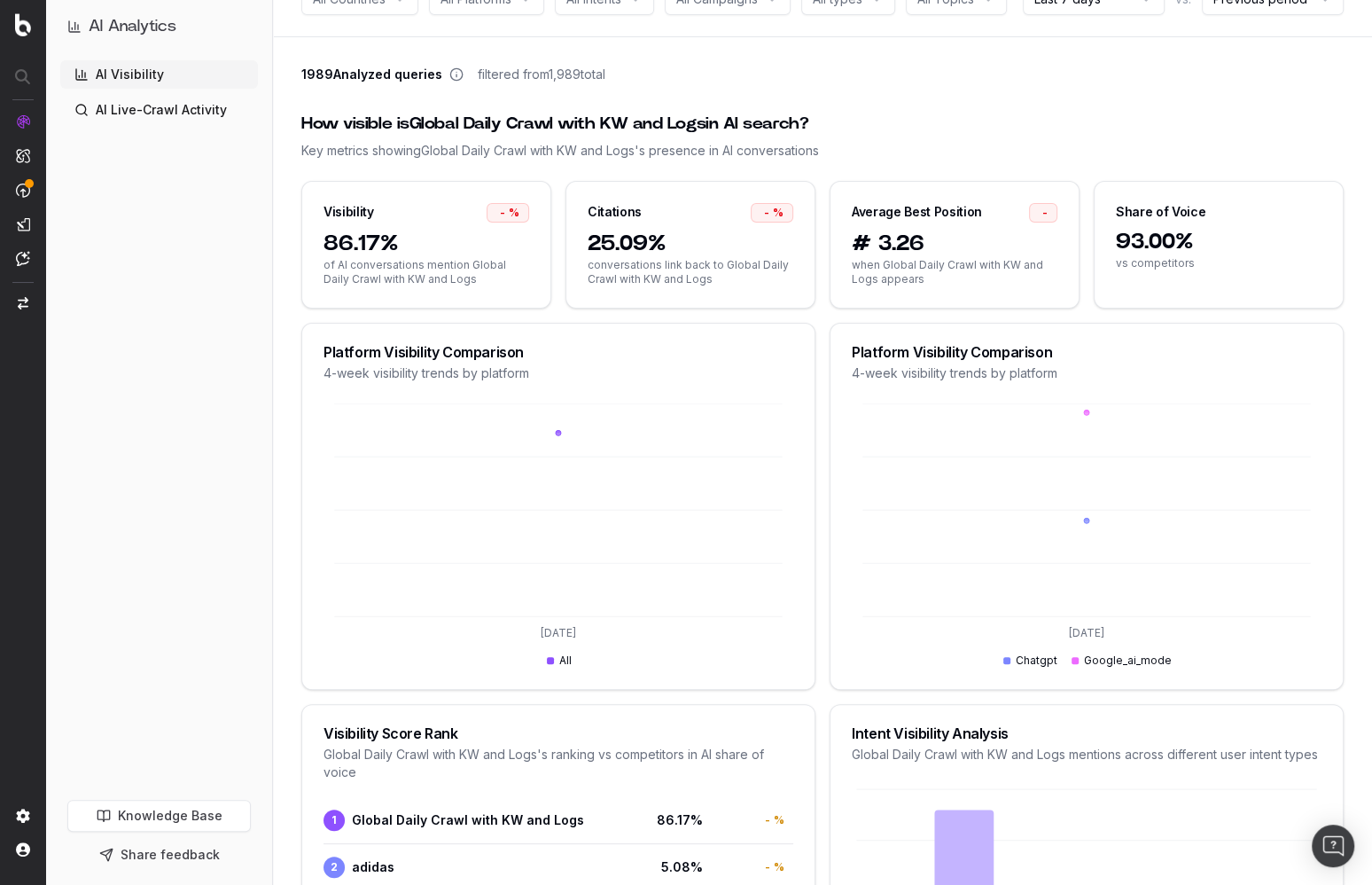
scroll to position [0, 0]
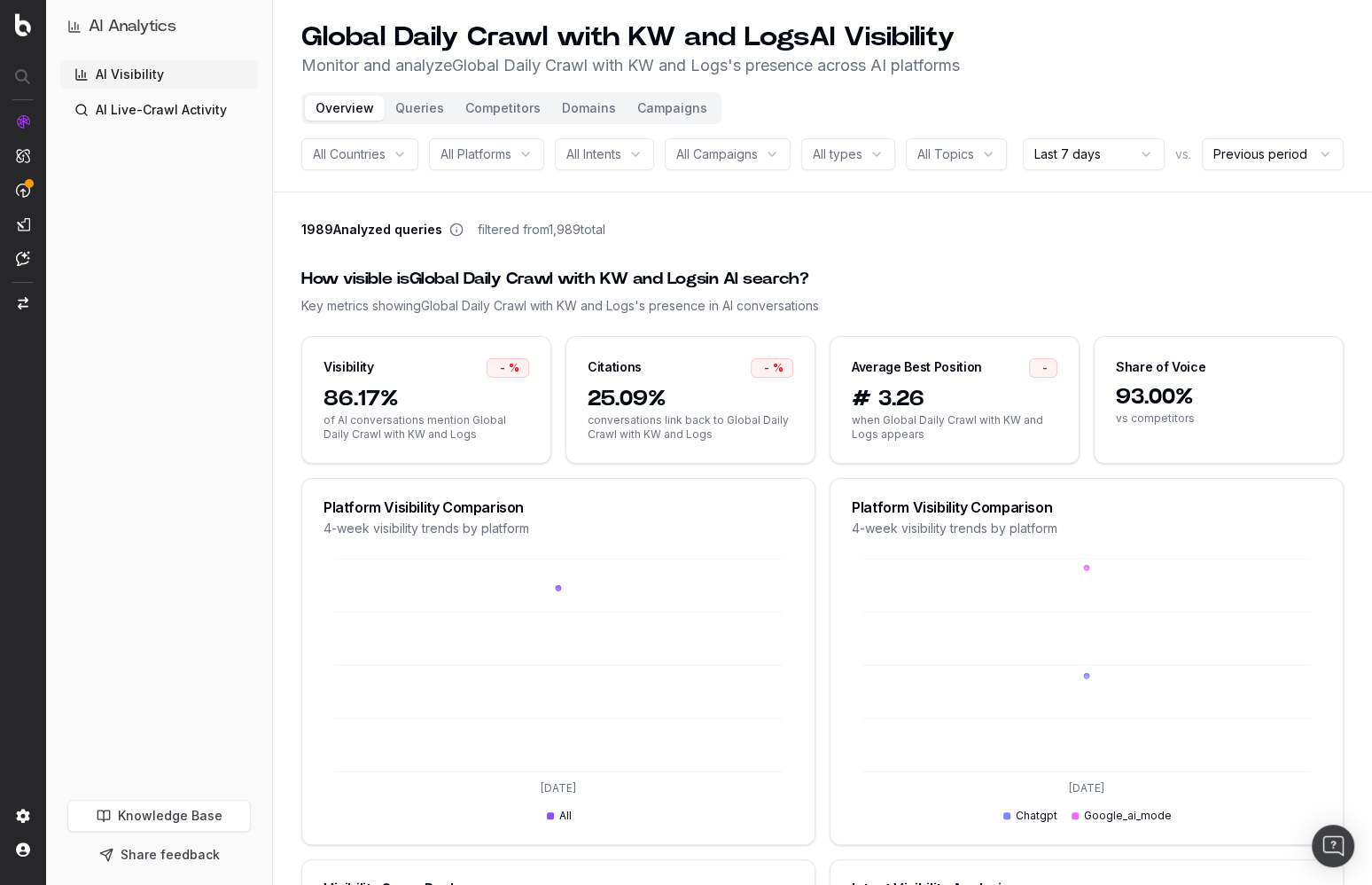
click at [701, 245] on div "1989 Analyzed queries filtered from 1,989 total" at bounding box center [821, 232] width 1042 height 25
click at [1099, 183] on html "AI Analytics AI Visibility AI Live-Crawl Activity Knowledge Base Share feedback…" at bounding box center [686, 442] width 1372 height 885
drag, startPoint x: 911, startPoint y: 252, endPoint x: 889, endPoint y: 239, distance: 25.6
click at [911, 252] on html "AI Analytics AI Visibility AI Live-Crawl Activity Knowledge Base Share feedback…" at bounding box center [686, 442] width 1372 height 885
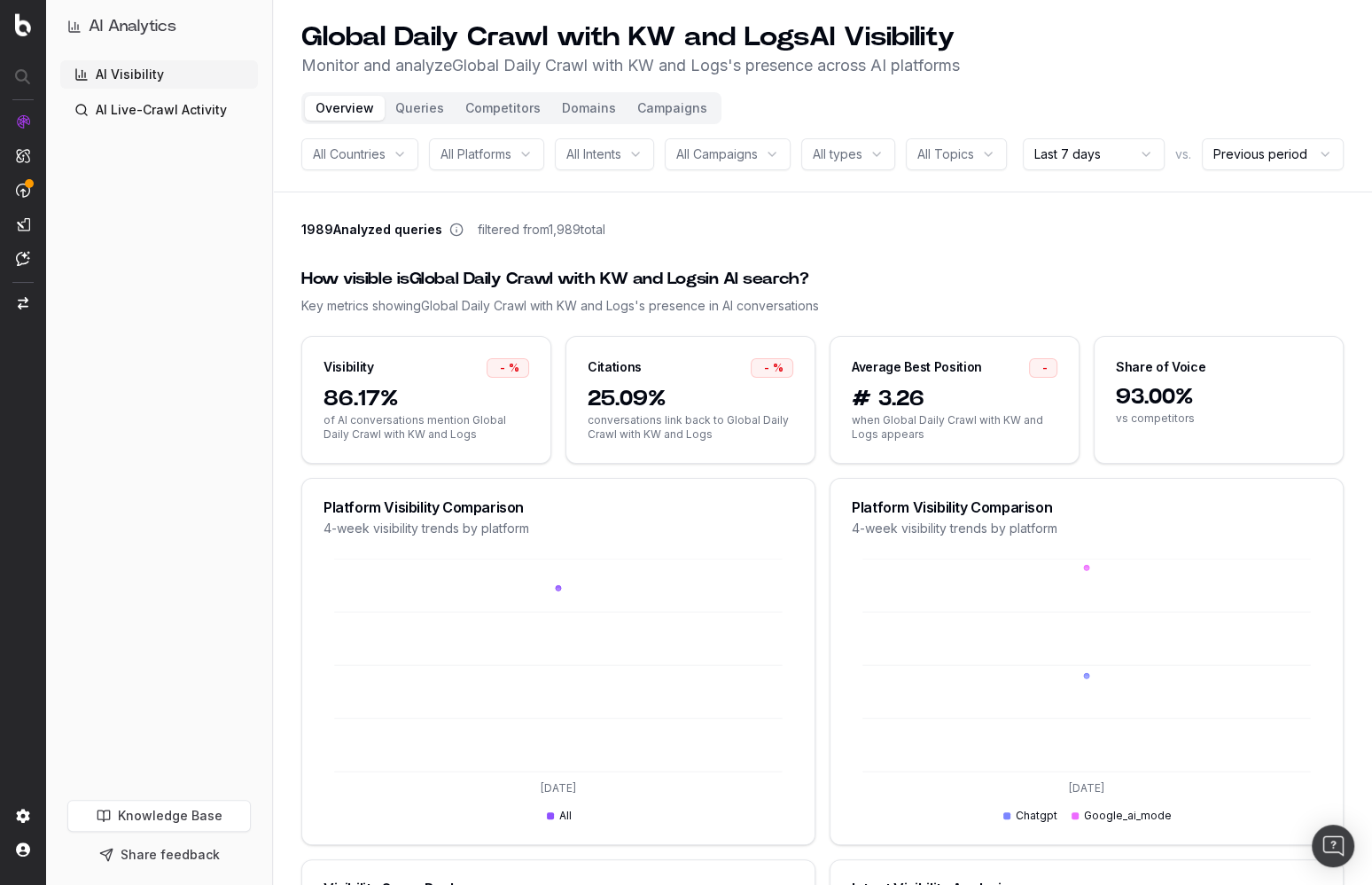
click at [709, 193] on header "Global Daily Crawl with KW and Logs AI Visibility Monitor and analyze Global Da…" at bounding box center [821, 96] width 1099 height 193
click at [404, 106] on button "Queries" at bounding box center [419, 107] width 70 height 25
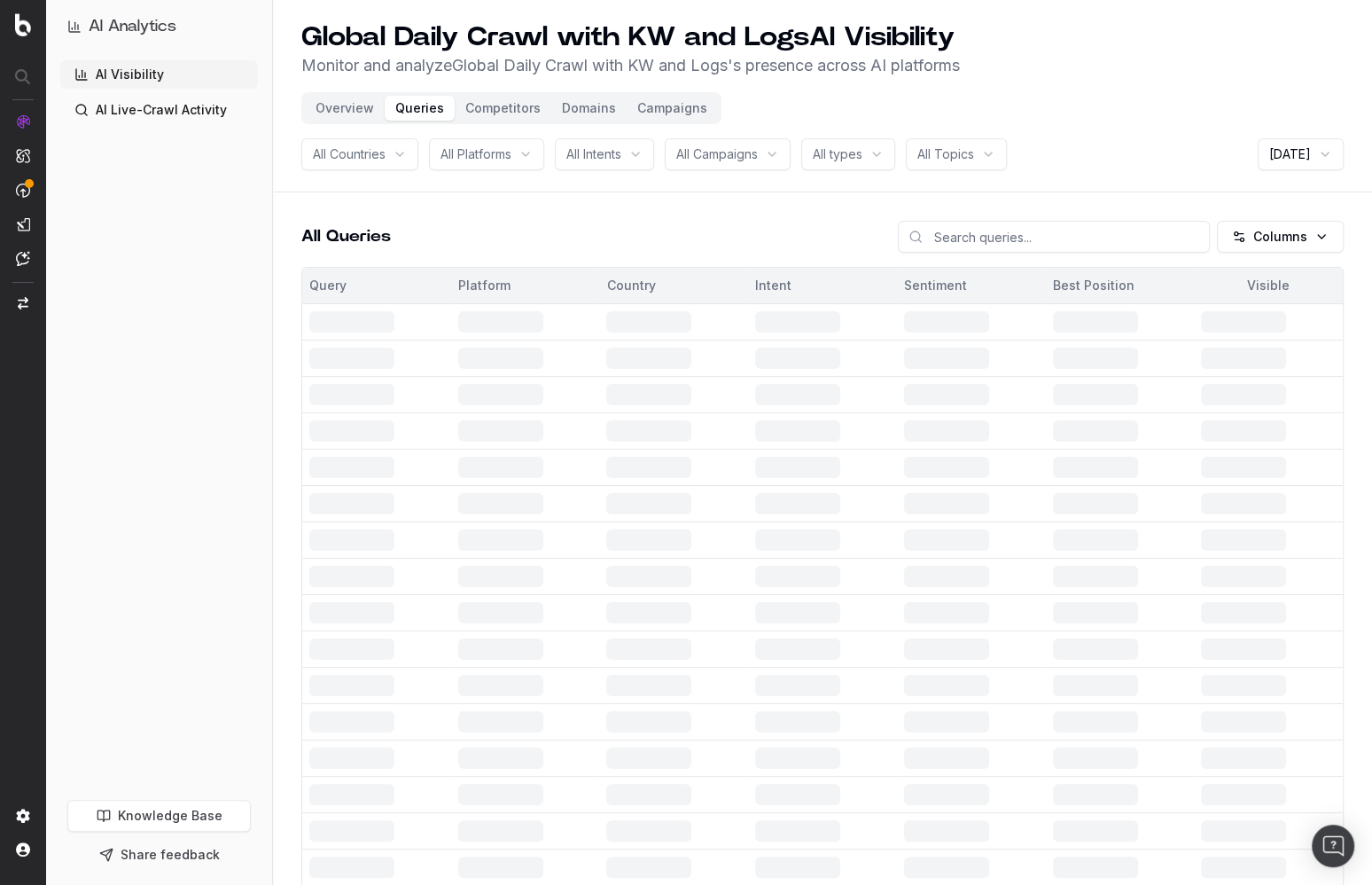
click at [1278, 150] on html "AI Analytics AI Visibility AI Live-Crawl Activity Knowledge Base Share feedback…" at bounding box center [686, 442] width 1372 height 885
click at [1117, 173] on html "AI Analytics AI Visibility AI Live-Crawl Activity Knowledge Base Share feedback…" at bounding box center [686, 442] width 1372 height 885
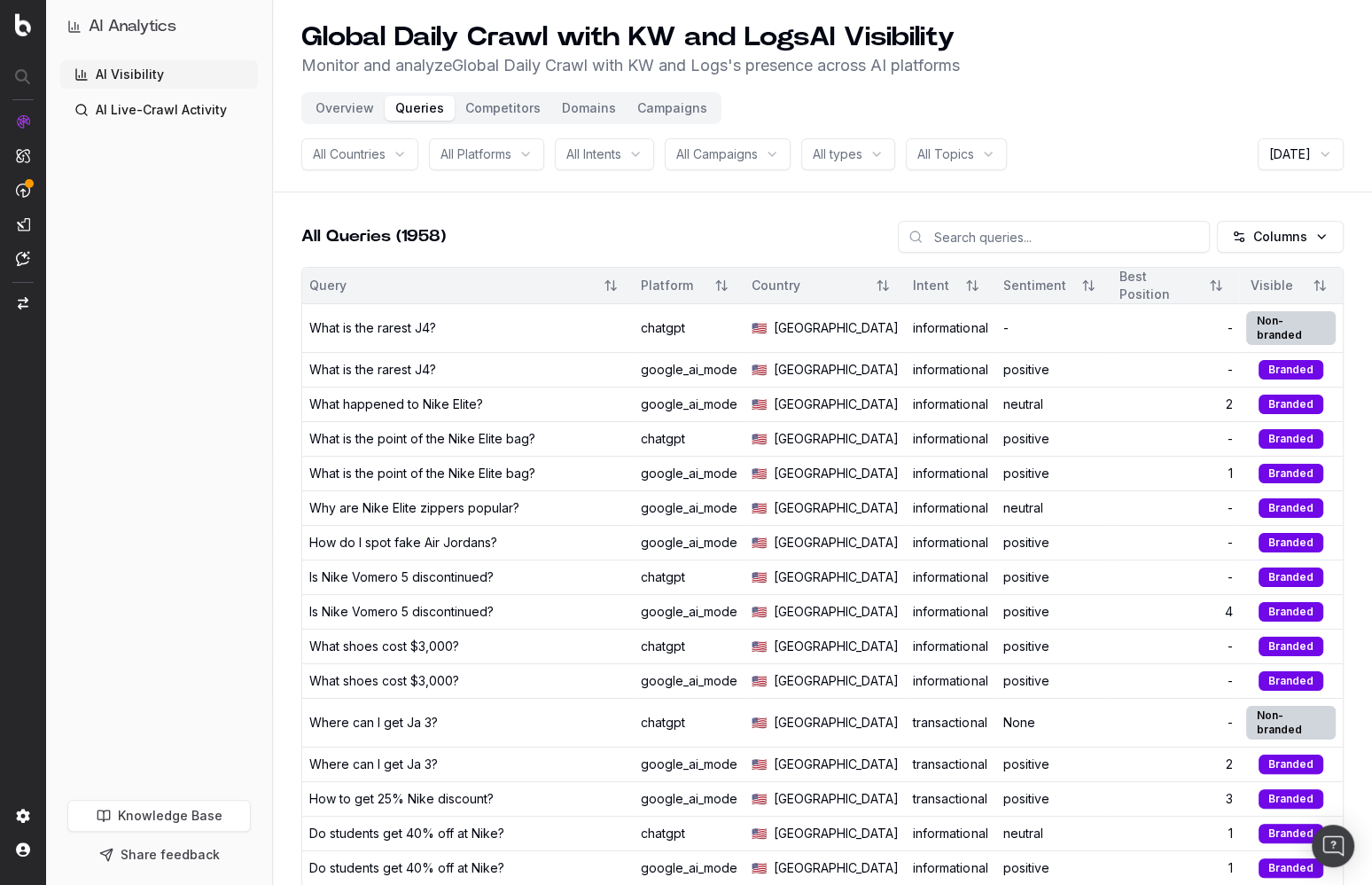
drag, startPoint x: 756, startPoint y: 218, endPoint x: 768, endPoint y: 234, distance: 20.0
click at [657, 105] on button "Campaigns" at bounding box center [672, 107] width 91 height 25
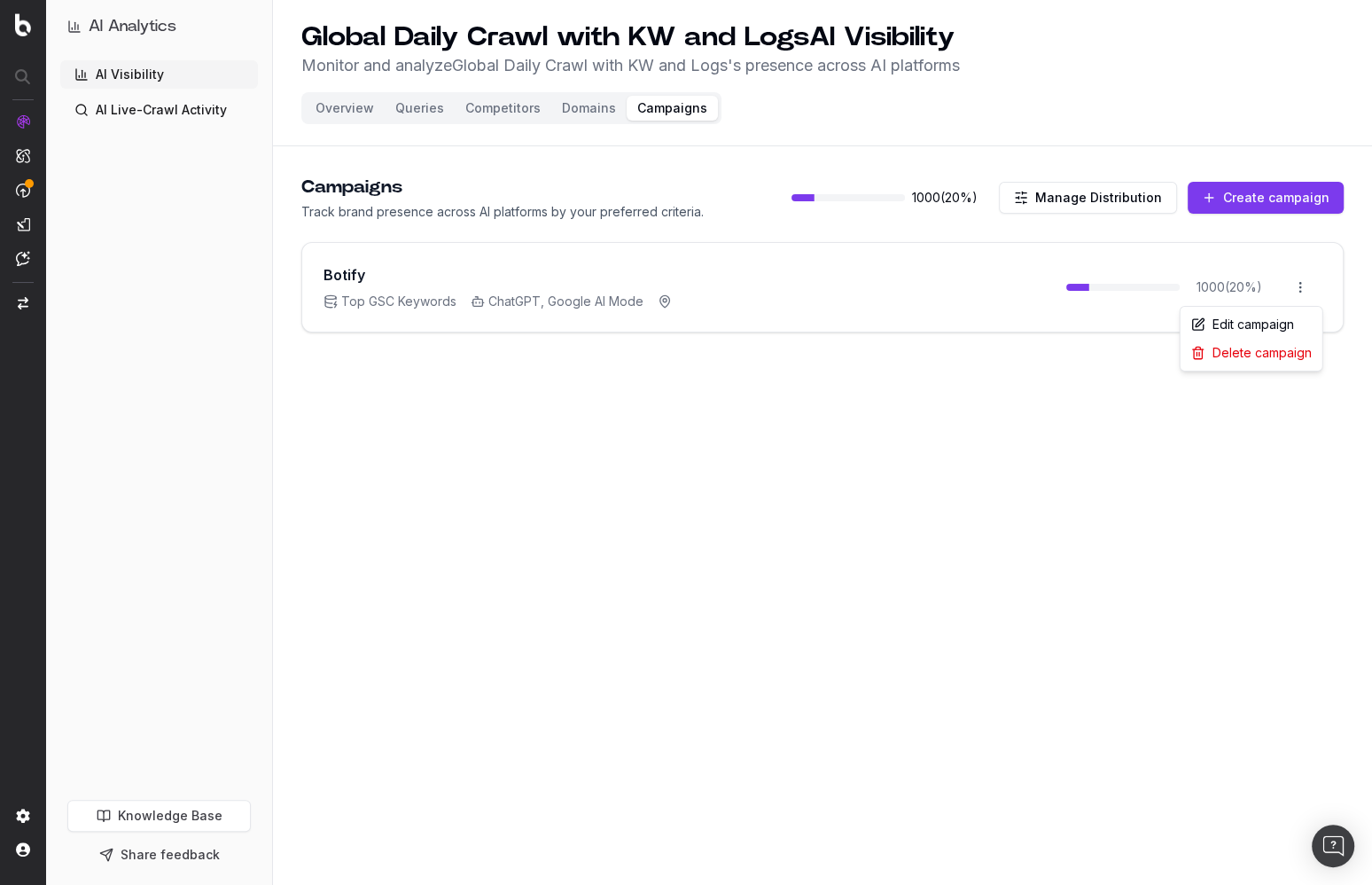
click at [1294, 284] on html "AI Analytics AI Visibility AI Live-Crawl Activity Knowledge Base Share feedback…" at bounding box center [686, 442] width 1372 height 885
click at [1265, 316] on div "Edit campaign" at bounding box center [1251, 324] width 135 height 28
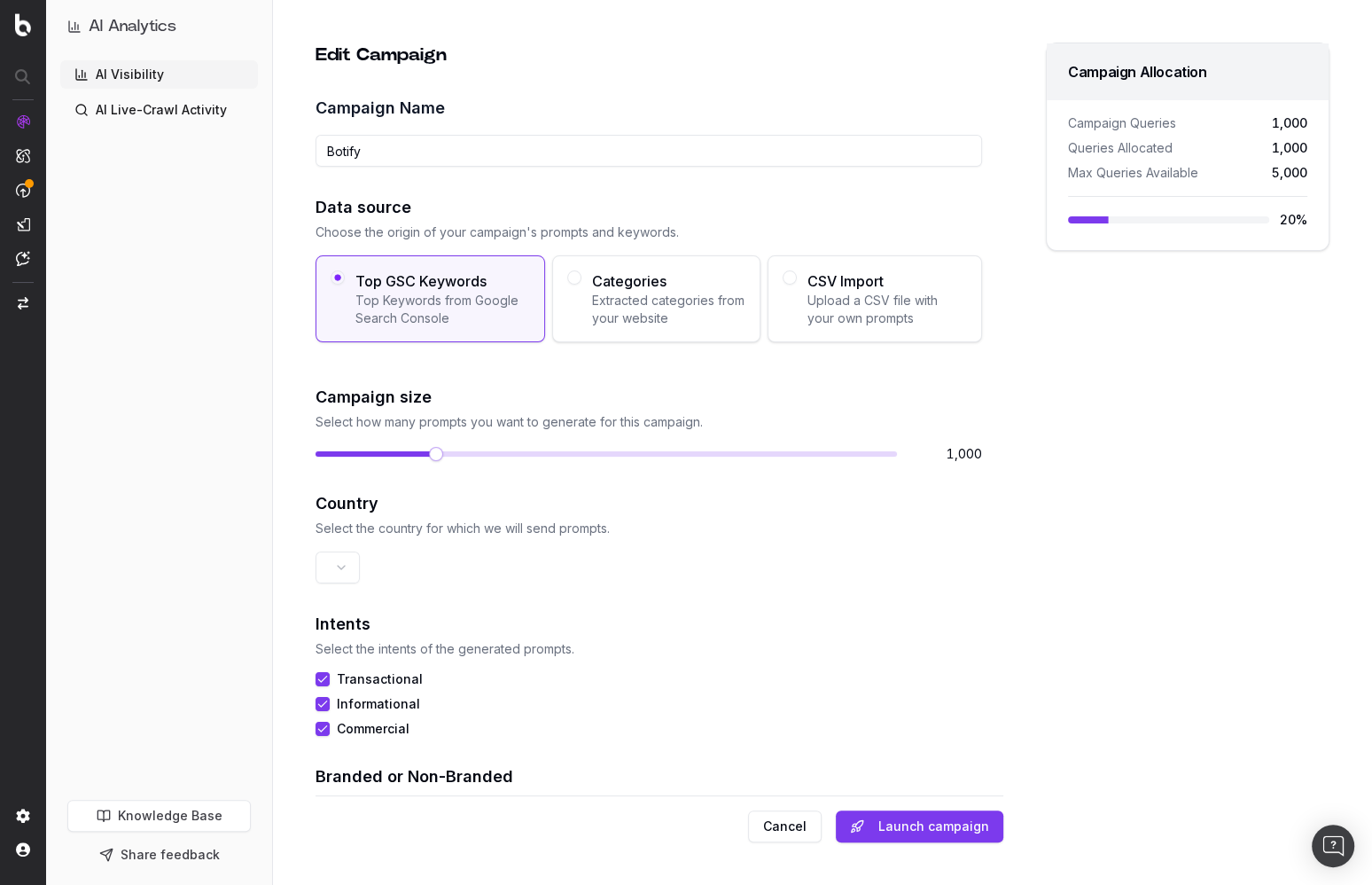
click at [1155, 477] on div "Campaign Allocation Campaign Queries 1,000 Queries Allocated 1,000 Max Queries …" at bounding box center [1187, 442] width 284 height 800
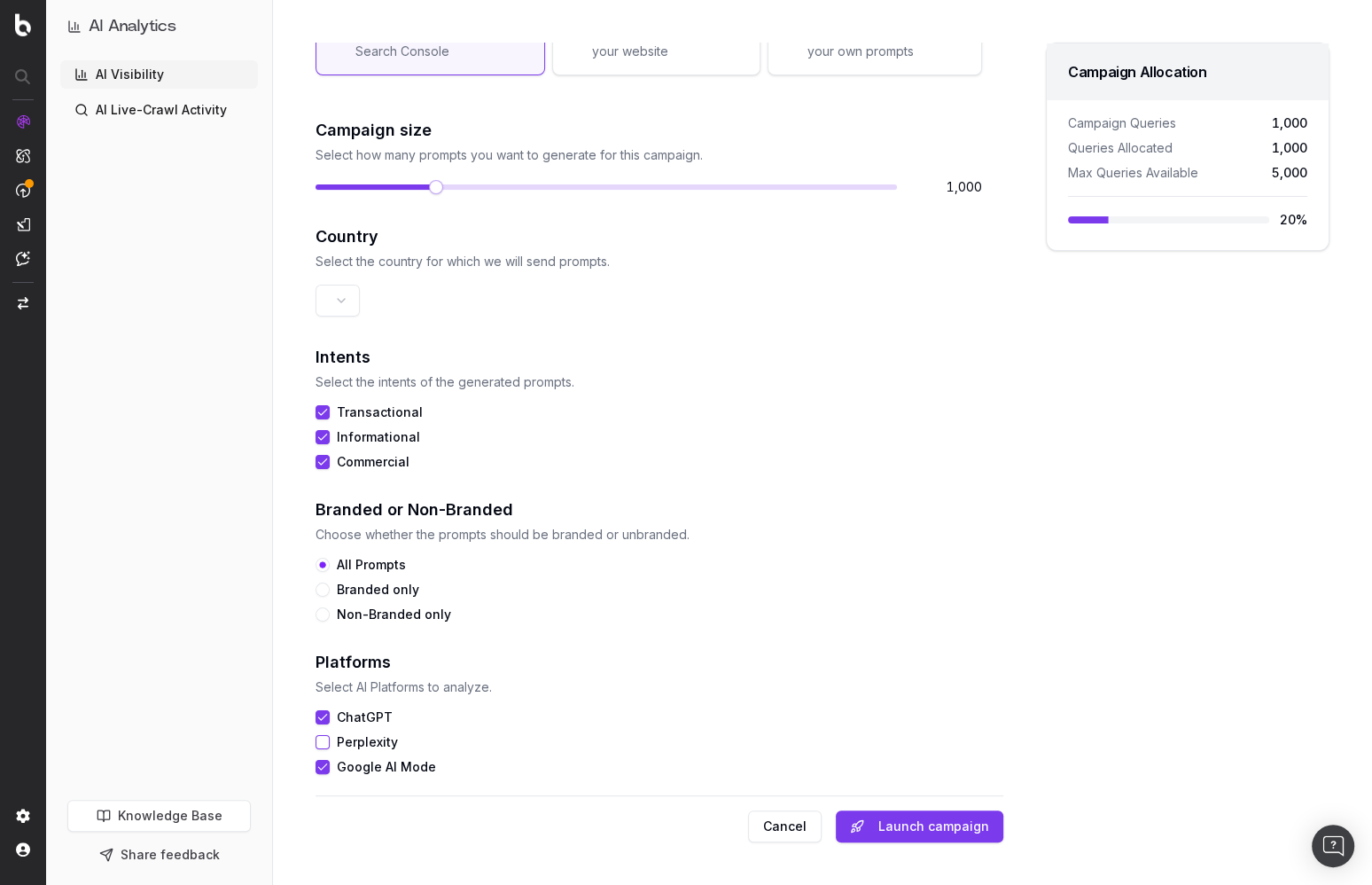
scroll to position [272, 0]
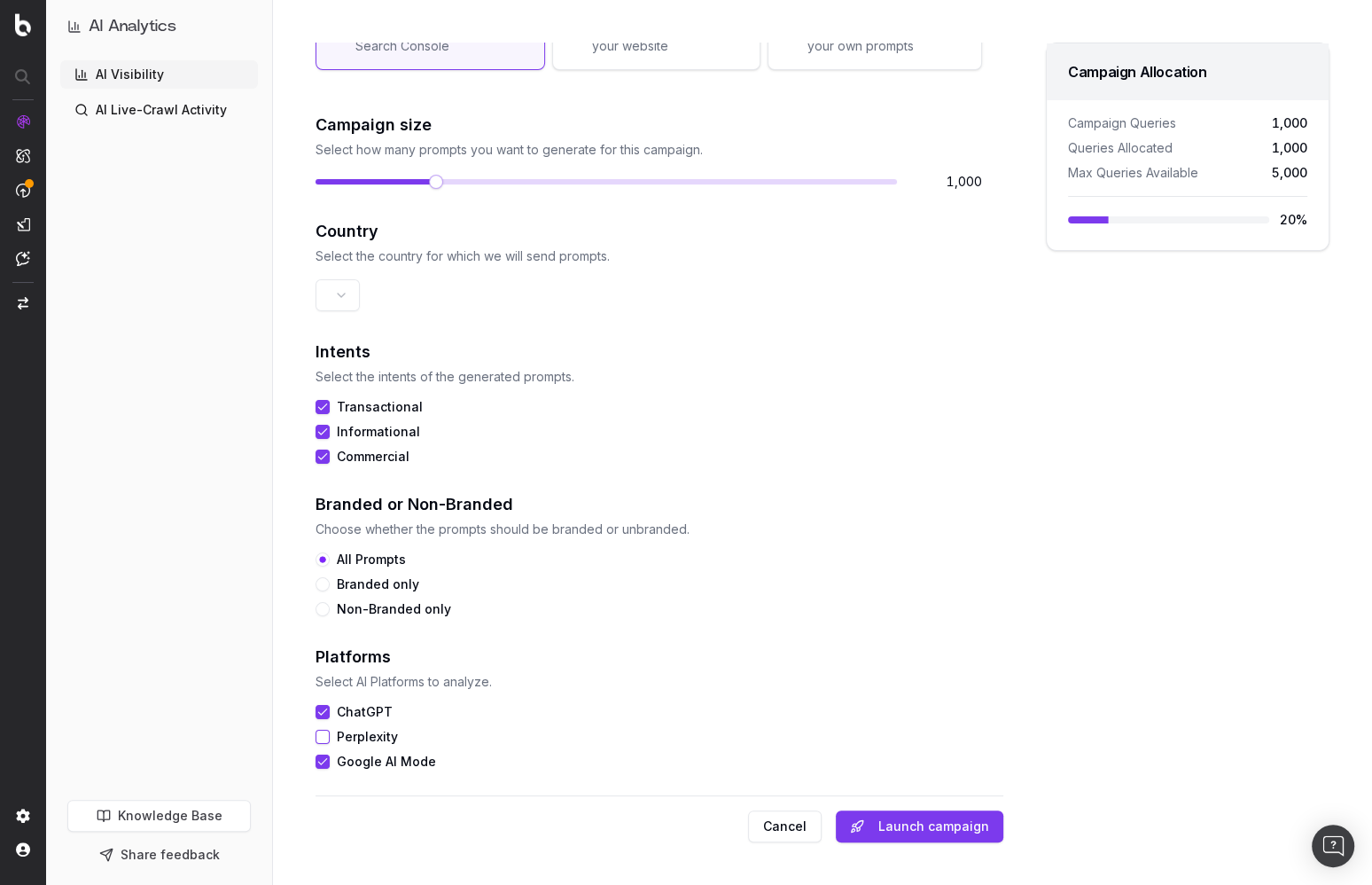
click at [287, 639] on div "Edit Campaign Campaign Name Botify Data source Choose the origin of your campai…" at bounding box center [821, 442] width 1099 height 885
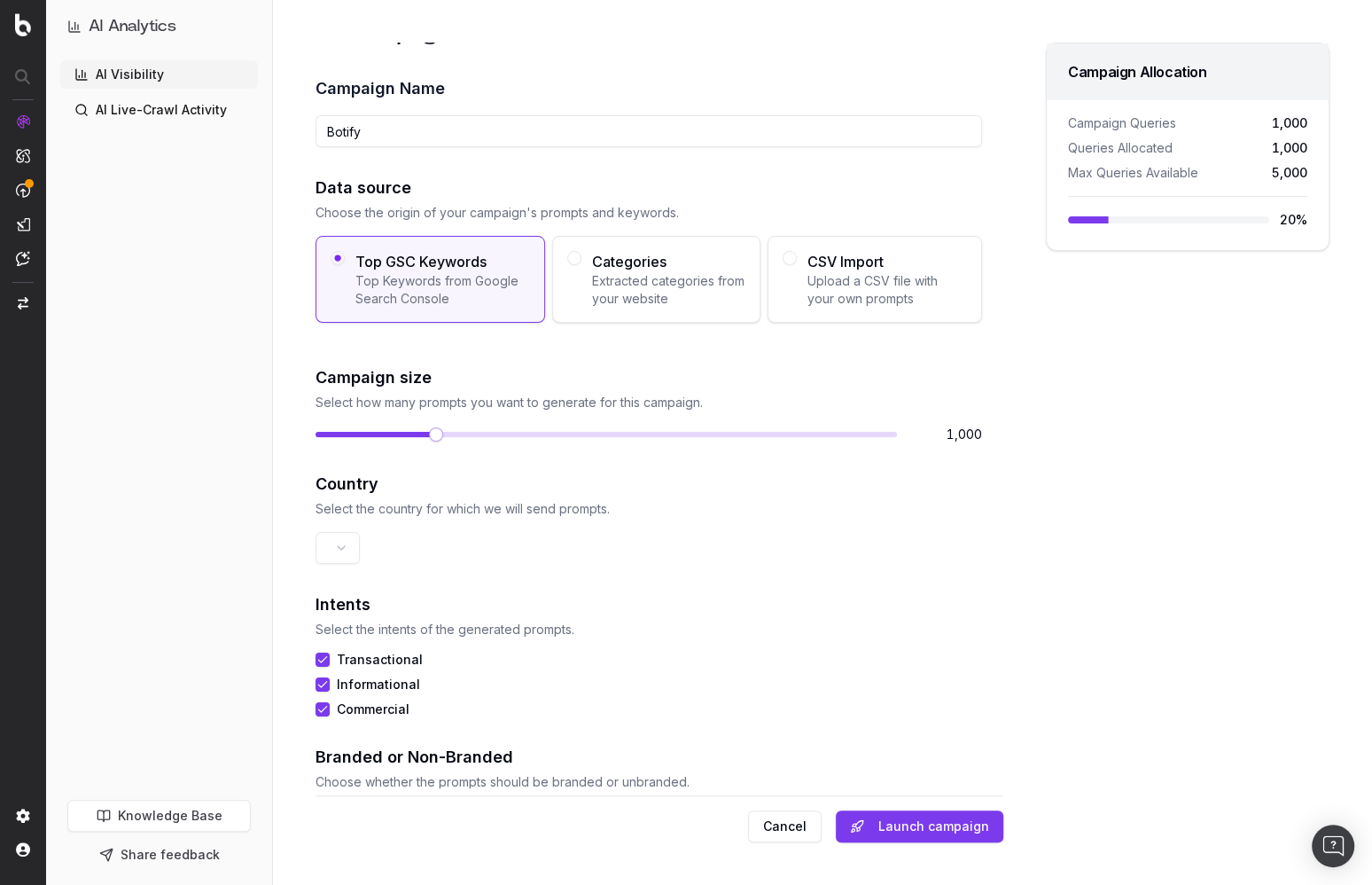
scroll to position [0, 0]
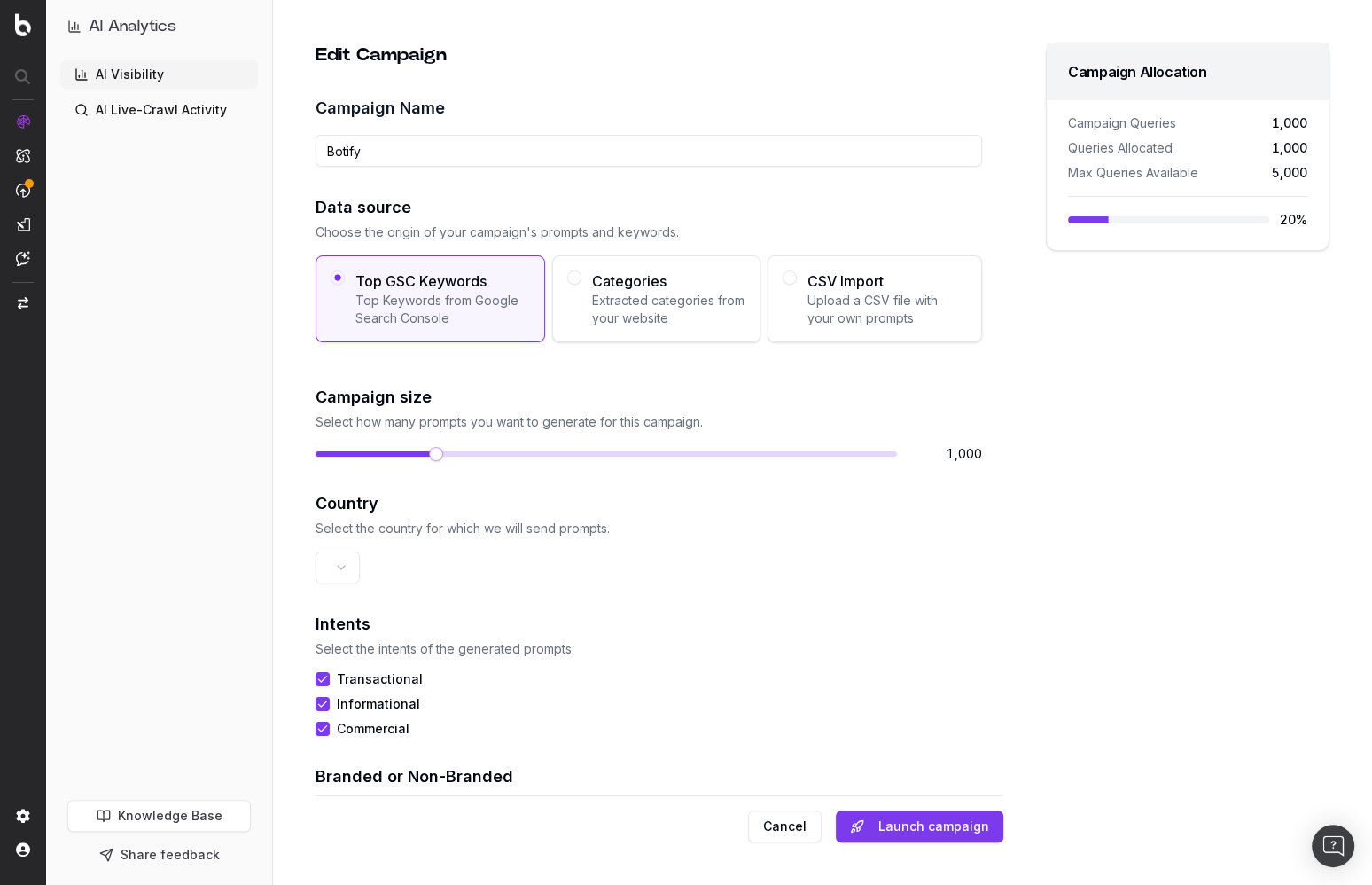
drag, startPoint x: 1146, startPoint y: 597, endPoint x: 924, endPoint y: 564, distance: 224.4
click at [1146, 597] on div "Campaign Allocation Campaign Queries 1,000 Queries Allocated 1,000 Max Queries …" at bounding box center [1187, 442] width 284 height 800
click at [330, 563] on html "AI Analytics AI Visibility AI Live-Crawl Activity Knowledge Base Share feedback…" at bounding box center [686, 442] width 1372 height 885
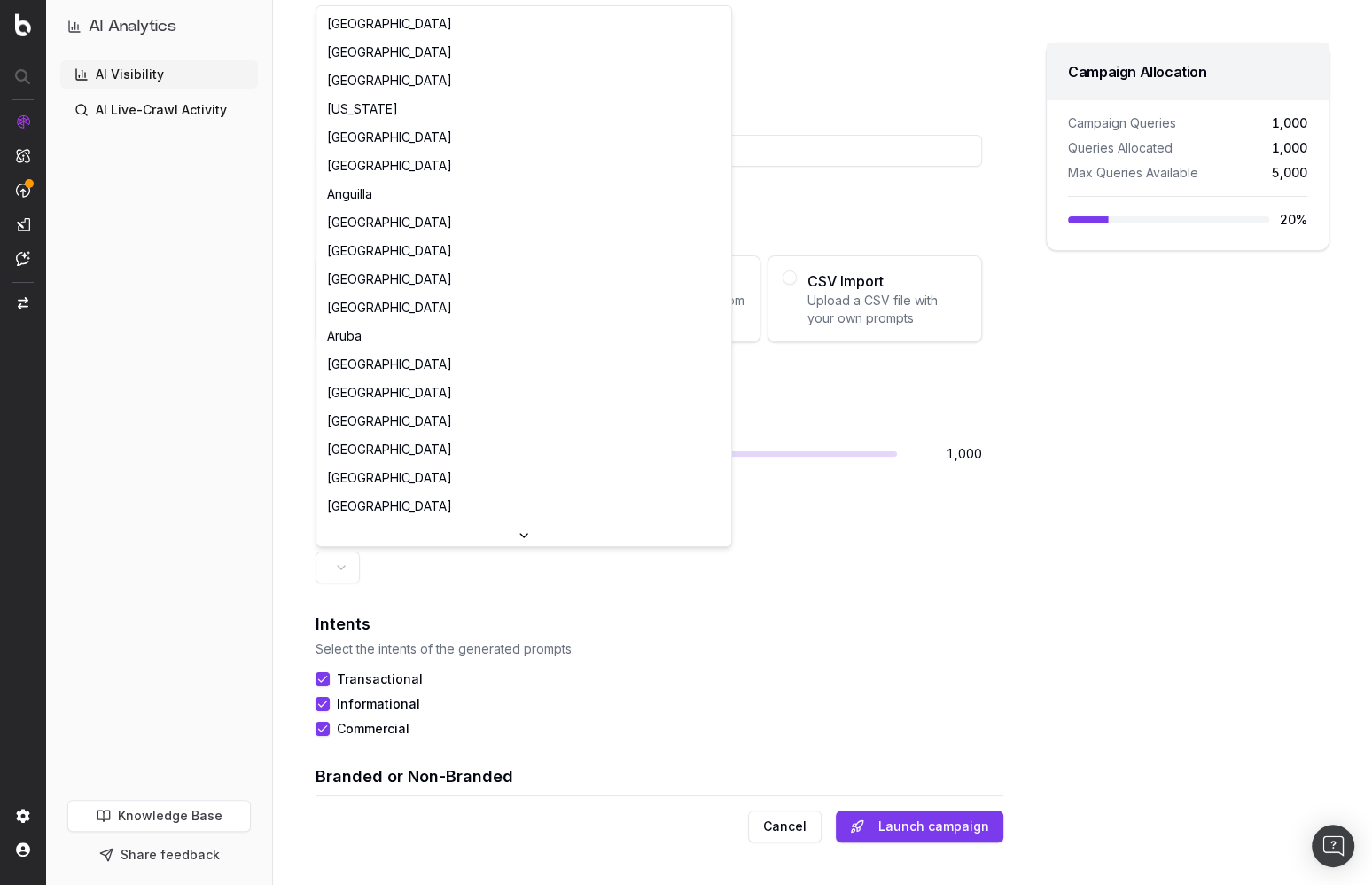
click at [284, 487] on html "AI Analytics AI Visibility AI Live-Crawl Activity Knowledge Base Share feedback…" at bounding box center [686, 442] width 1372 height 885
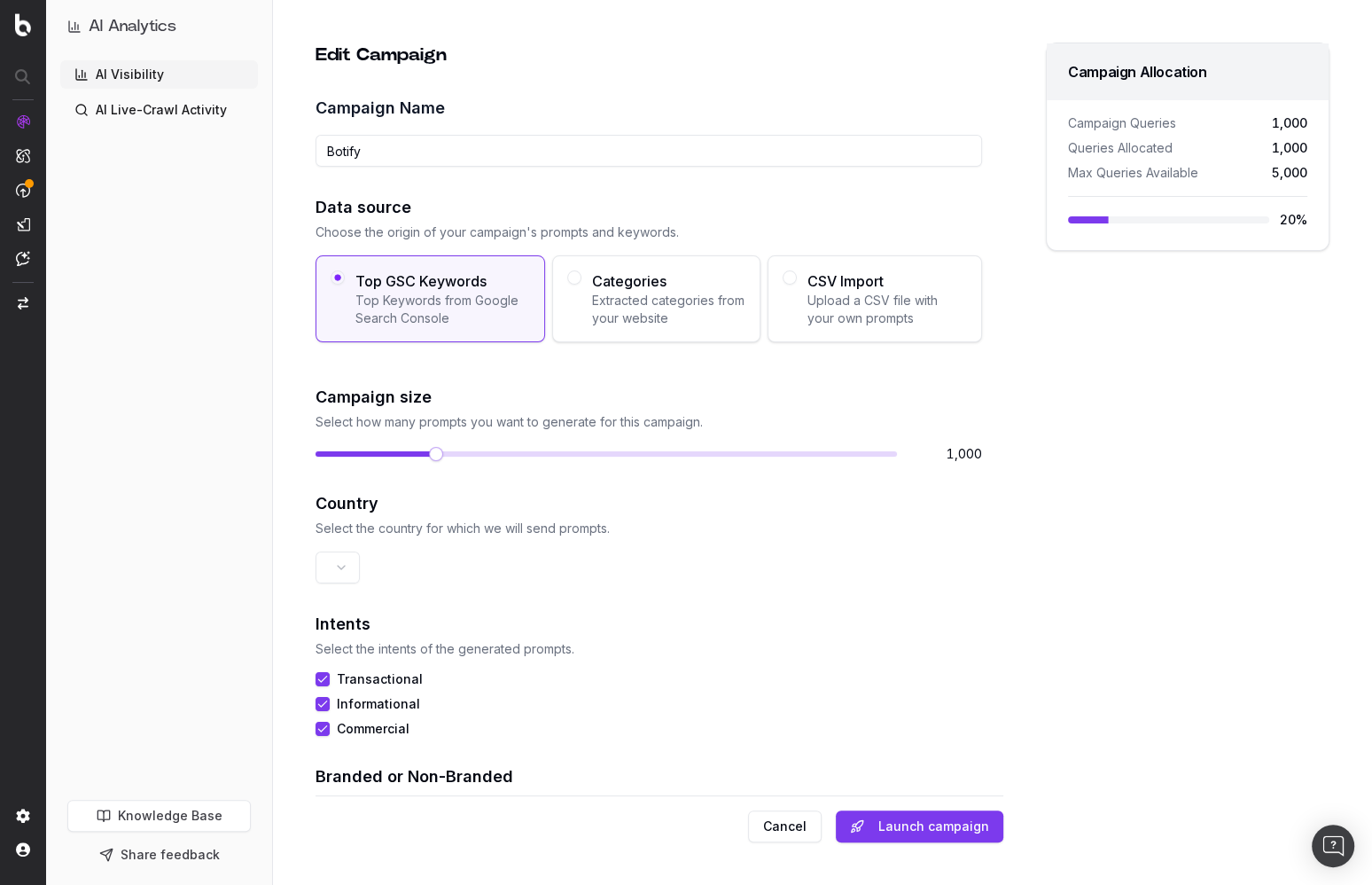
click at [289, 417] on div "Edit Campaign Campaign Name Botify Data source Choose the origin of your campai…" at bounding box center [821, 442] width 1099 height 885
drag, startPoint x: 289, startPoint y: 231, endPoint x: 328, endPoint y: 234, distance: 39.1
click at [289, 231] on div "Edit Campaign Campaign Name Botify Data source Choose the origin of your campai…" at bounding box center [821, 442] width 1099 height 885
drag, startPoint x: 686, startPoint y: 84, endPoint x: 357, endPoint y: 98, distance: 329.3
click at [686, 84] on div "Edit Campaign Campaign Name Botify Data source Choose the origin of your campai…" at bounding box center [659, 415] width 688 height 745
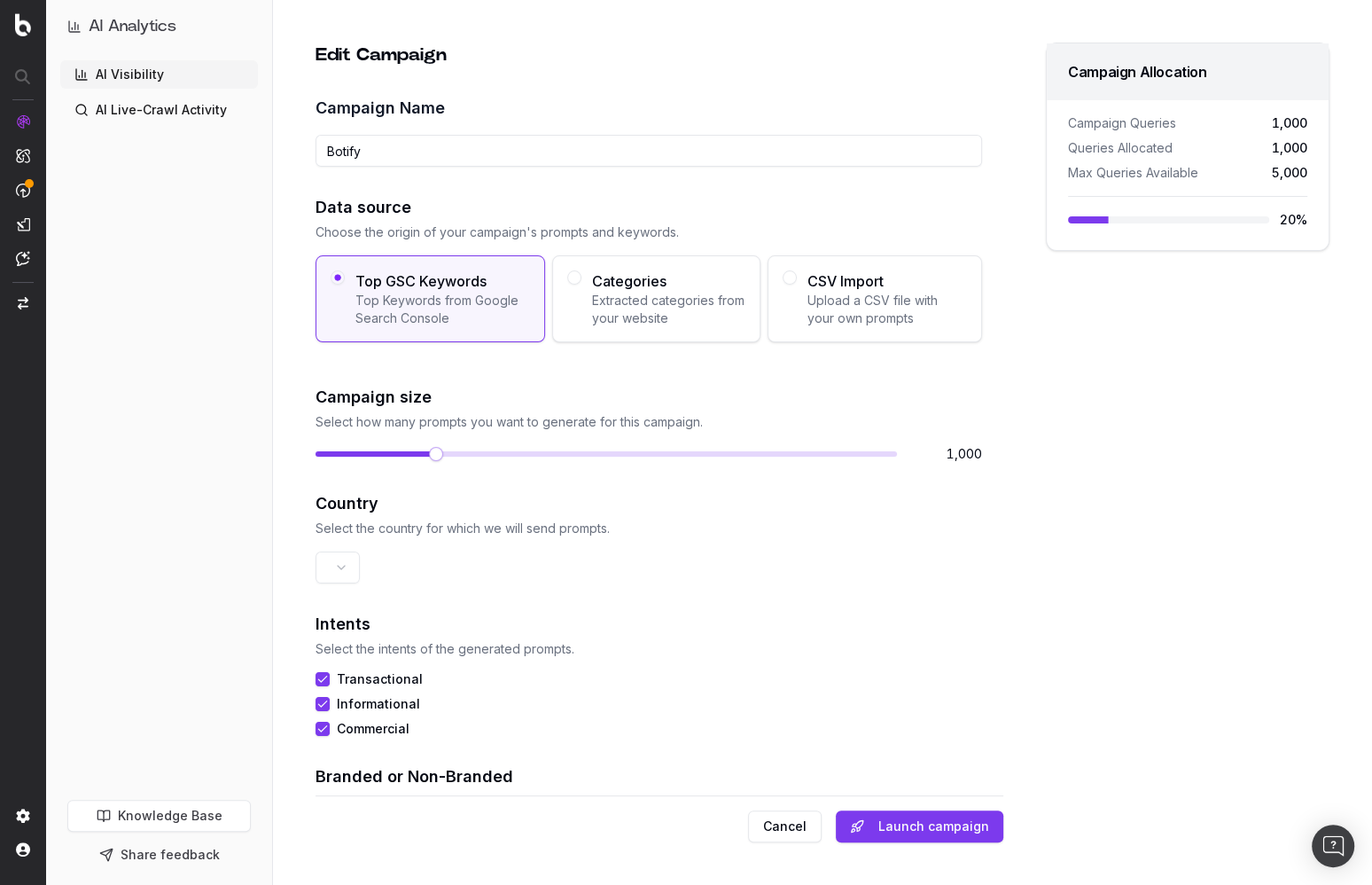
click at [164, 103] on link "AI Live-Crawl Activity" at bounding box center [159, 109] width 197 height 28
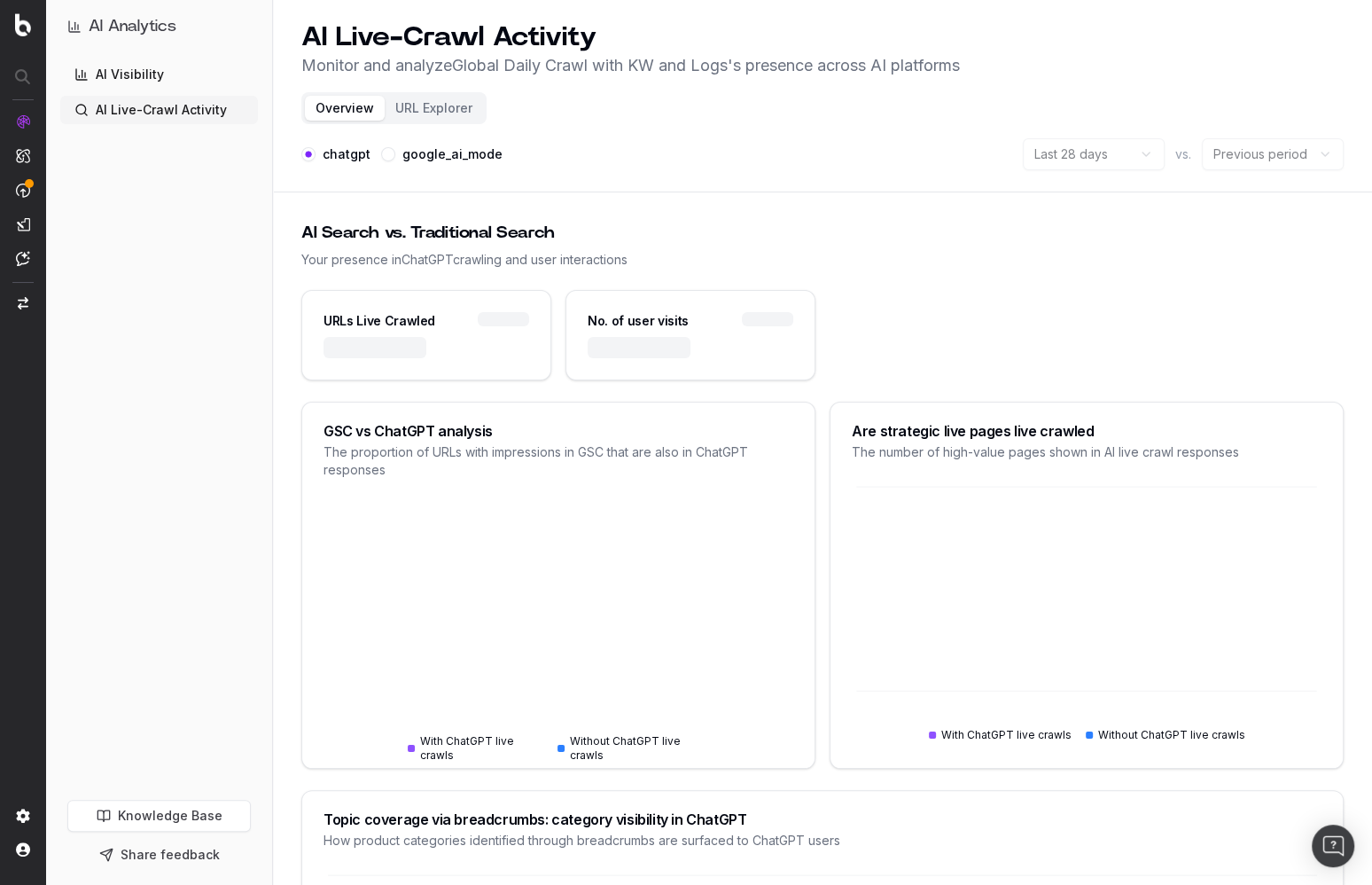
click at [660, 188] on header "AI Live-Crawl Activity Monitor and analyze Global Daily Crawl with KW and Logs …" at bounding box center [821, 96] width 1099 height 193
click at [742, 170] on header "AI Live-Crawl Activity Monitor and analyze Global Daily Crawl with KW and Logs …" at bounding box center [821, 96] width 1099 height 193
click at [202, 89] on ul "AI Visibility AI Live-Crawl Activity" at bounding box center [159, 93] width 197 height 64
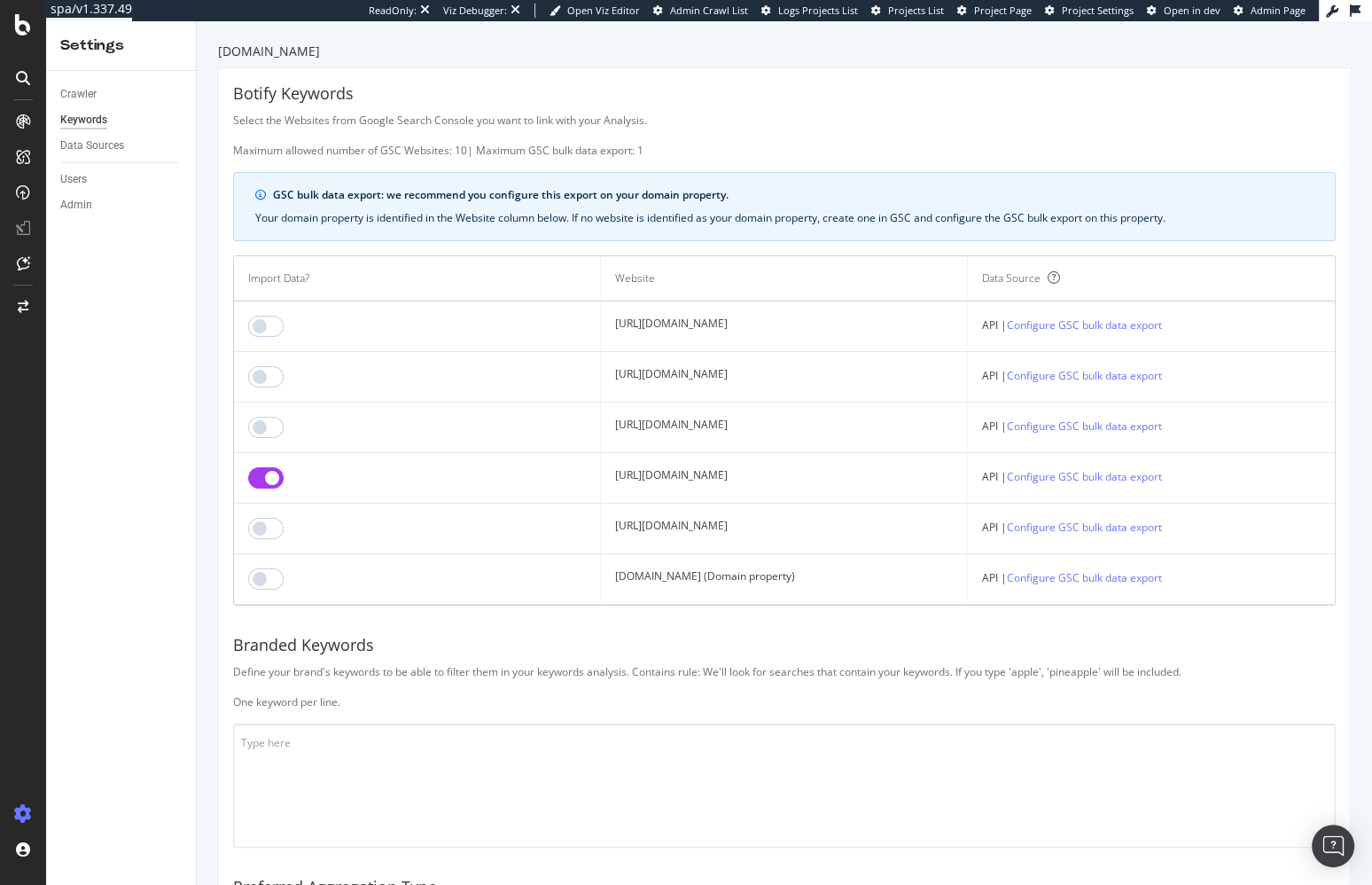
click at [260, 471] on input "checkbox" at bounding box center [265, 477] width 36 height 21
click at [261, 582] on input "checkbox" at bounding box center [265, 578] width 36 height 21
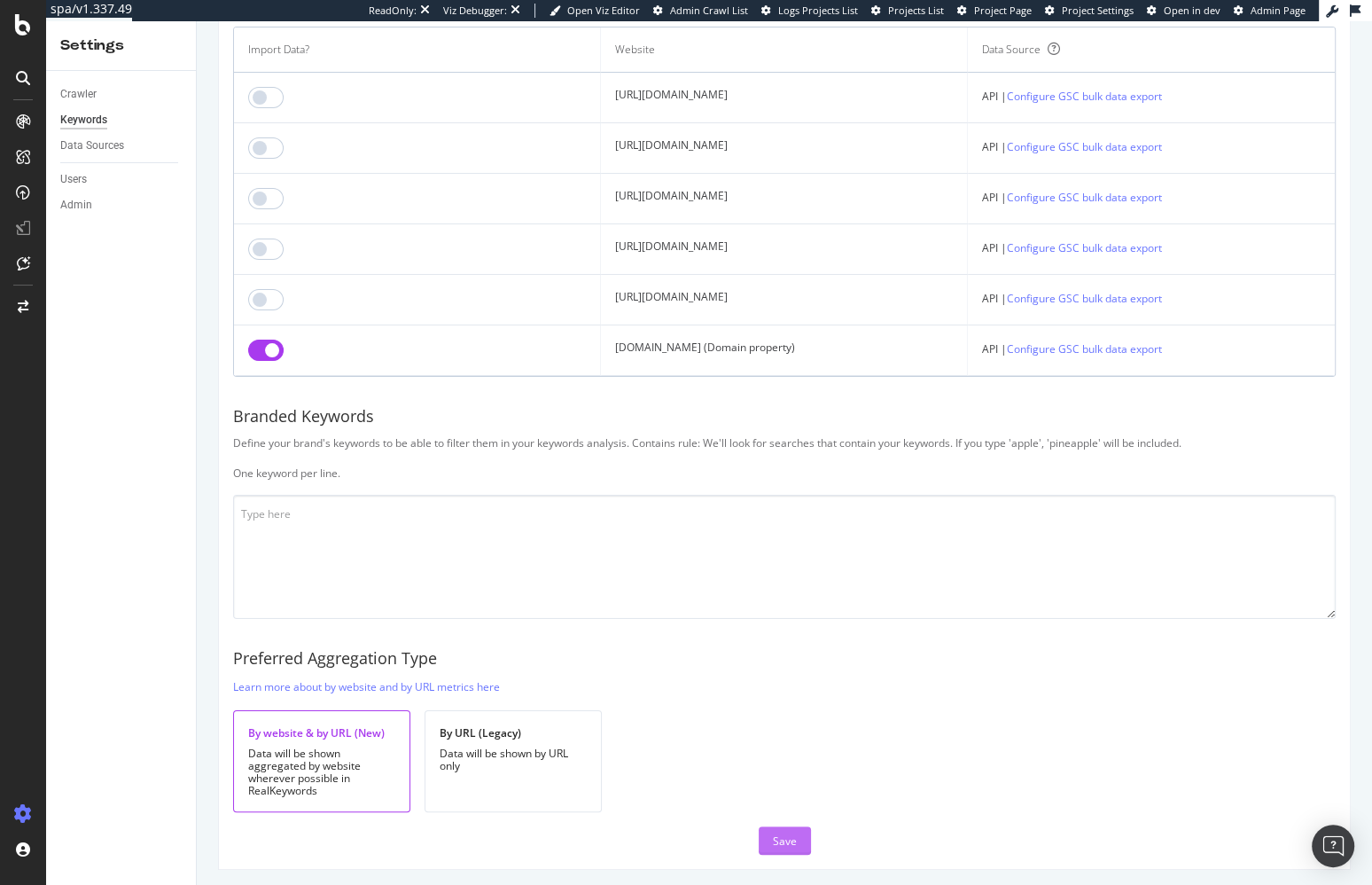
click at [785, 834] on div "Save" at bounding box center [785, 841] width 24 height 15
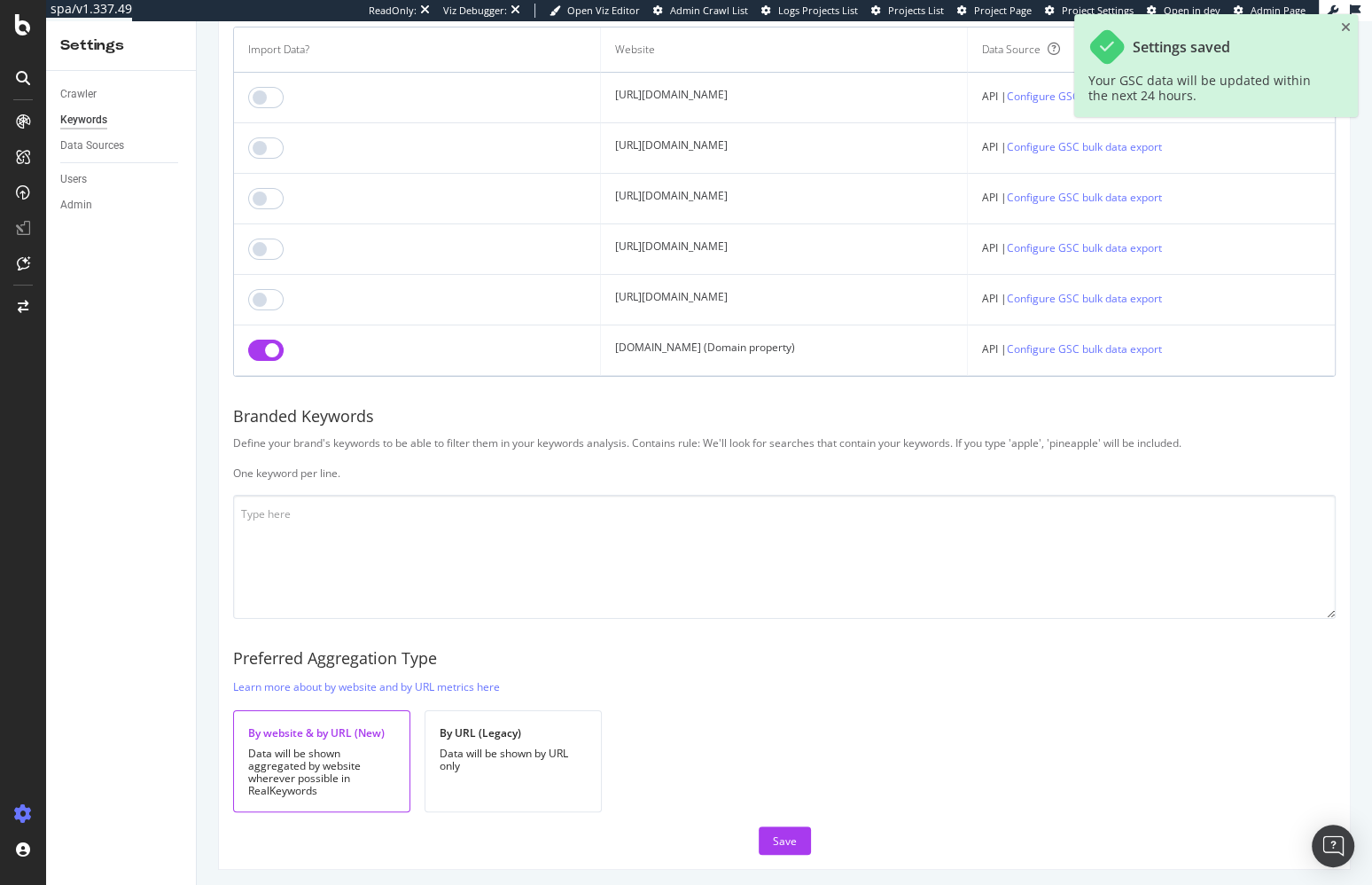
scroll to position [0, 0]
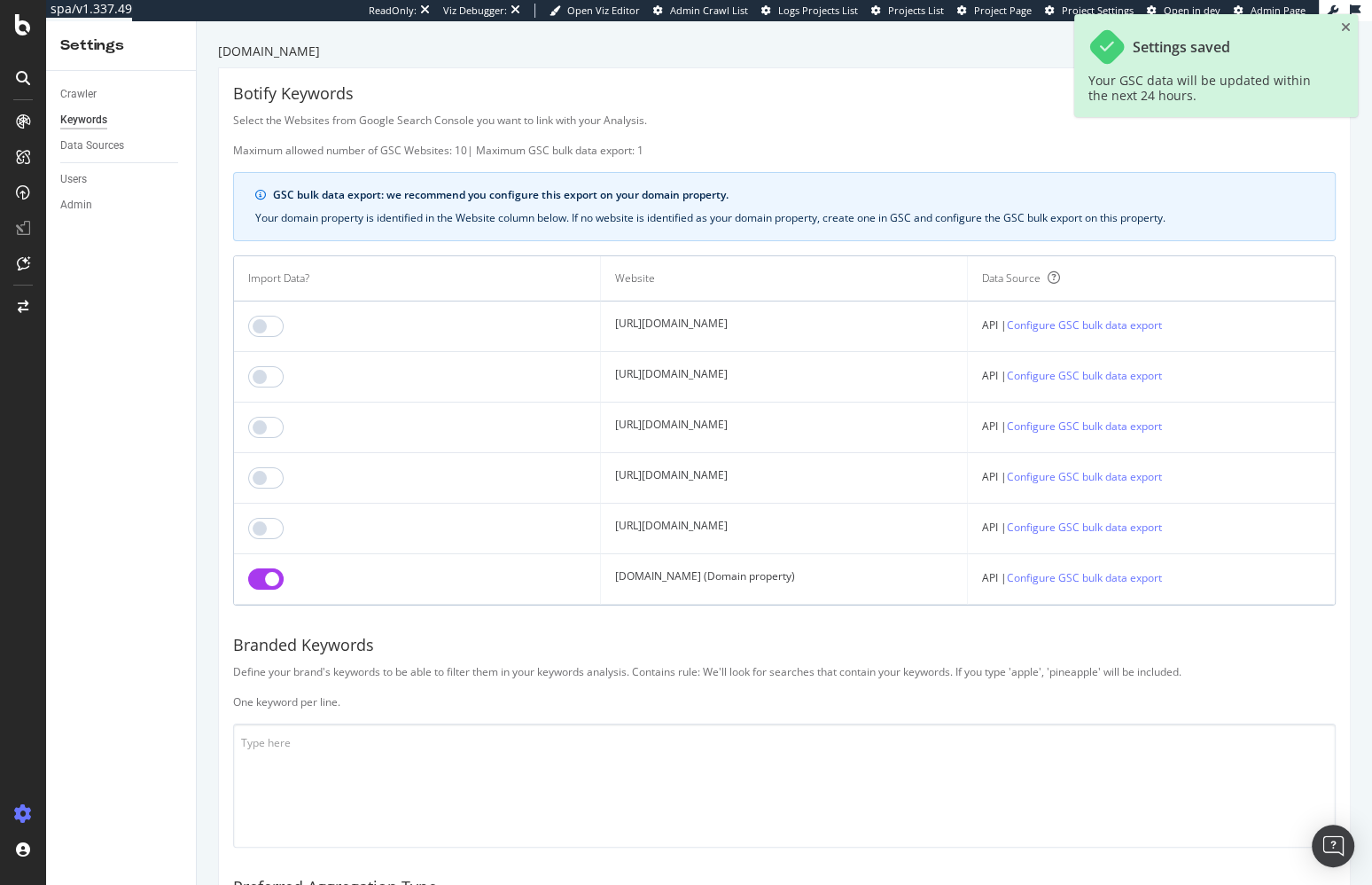
drag, startPoint x: 218, startPoint y: 392, endPoint x: 205, endPoint y: 49, distance: 343.2
click at [218, 392] on div "Botify Keywords Select the Websites from Google Search Console you want to link…" at bounding box center [784, 582] width 1131 height 1029
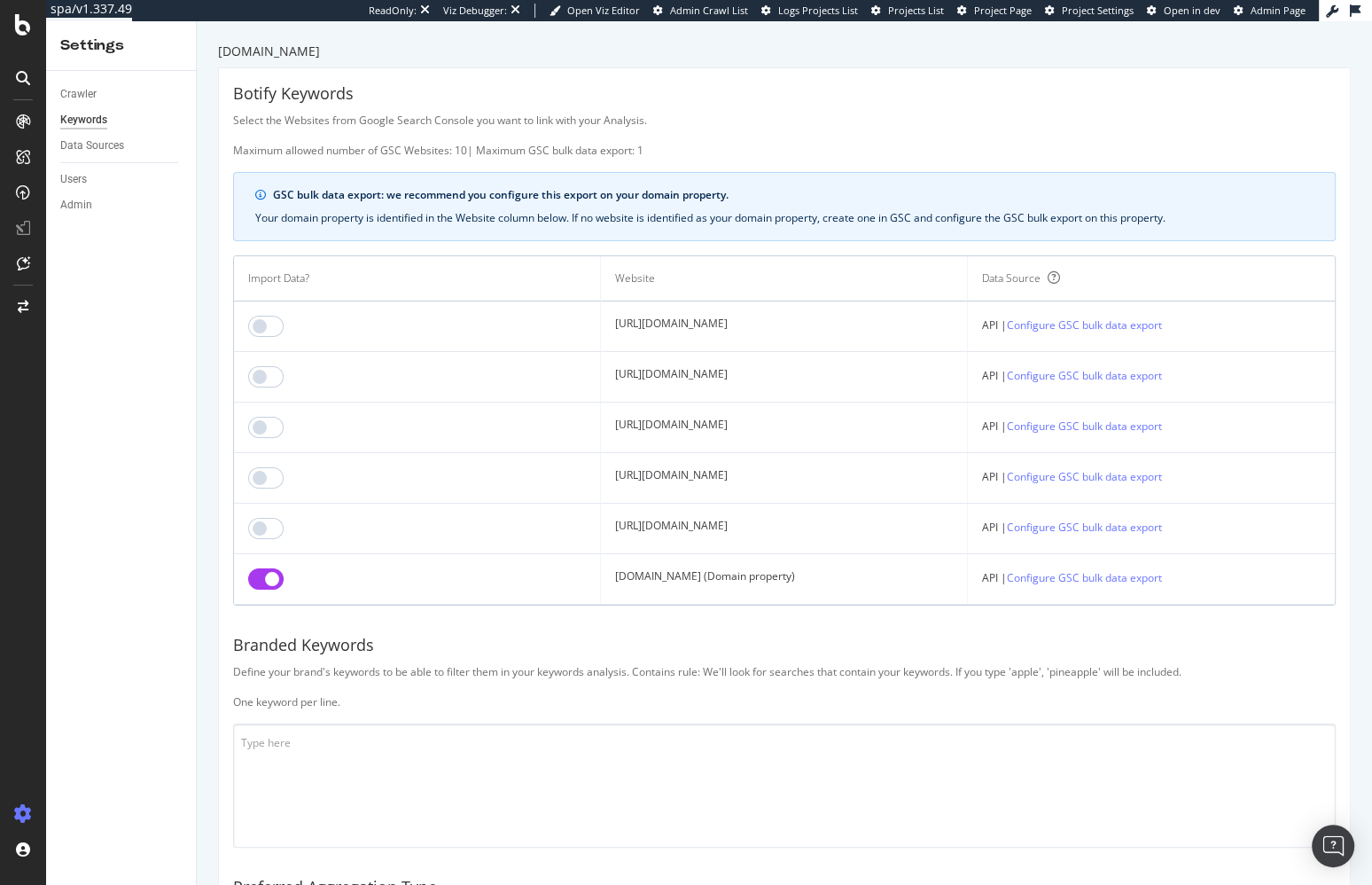
drag, startPoint x: 209, startPoint y: 526, endPoint x: 205, endPoint y: 536, distance: 10.8
click at [209, 526] on div "[DOMAIN_NAME] Botify Keywords Select the Websites from Google Search Console yo…" at bounding box center [784, 453] width 1175 height 863
click at [1139, 578] on link "Configure GSC bulk data export" at bounding box center [1084, 577] width 155 height 18
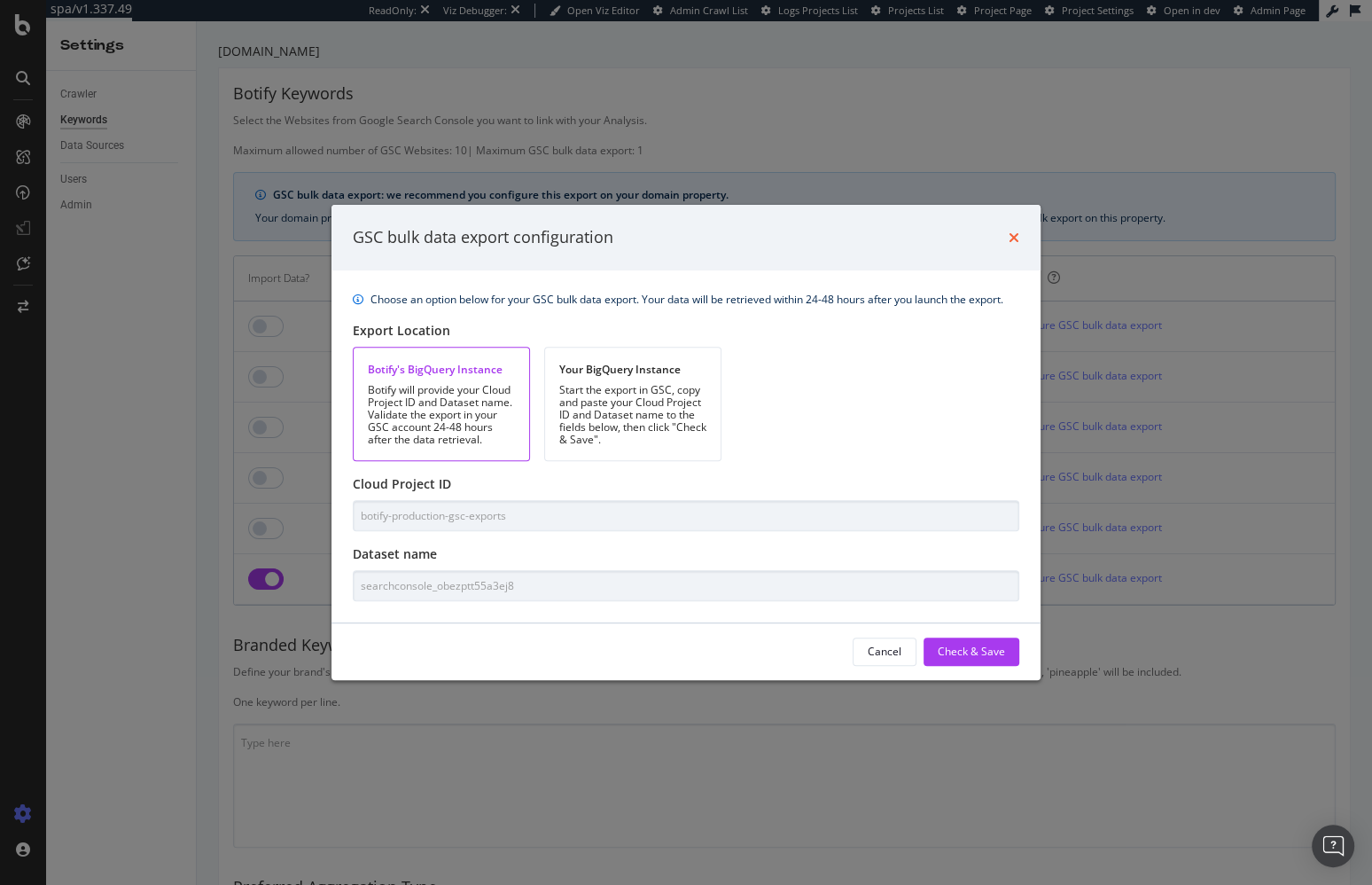
click at [1016, 241] on icon "times" at bounding box center [1014, 237] width 11 height 14
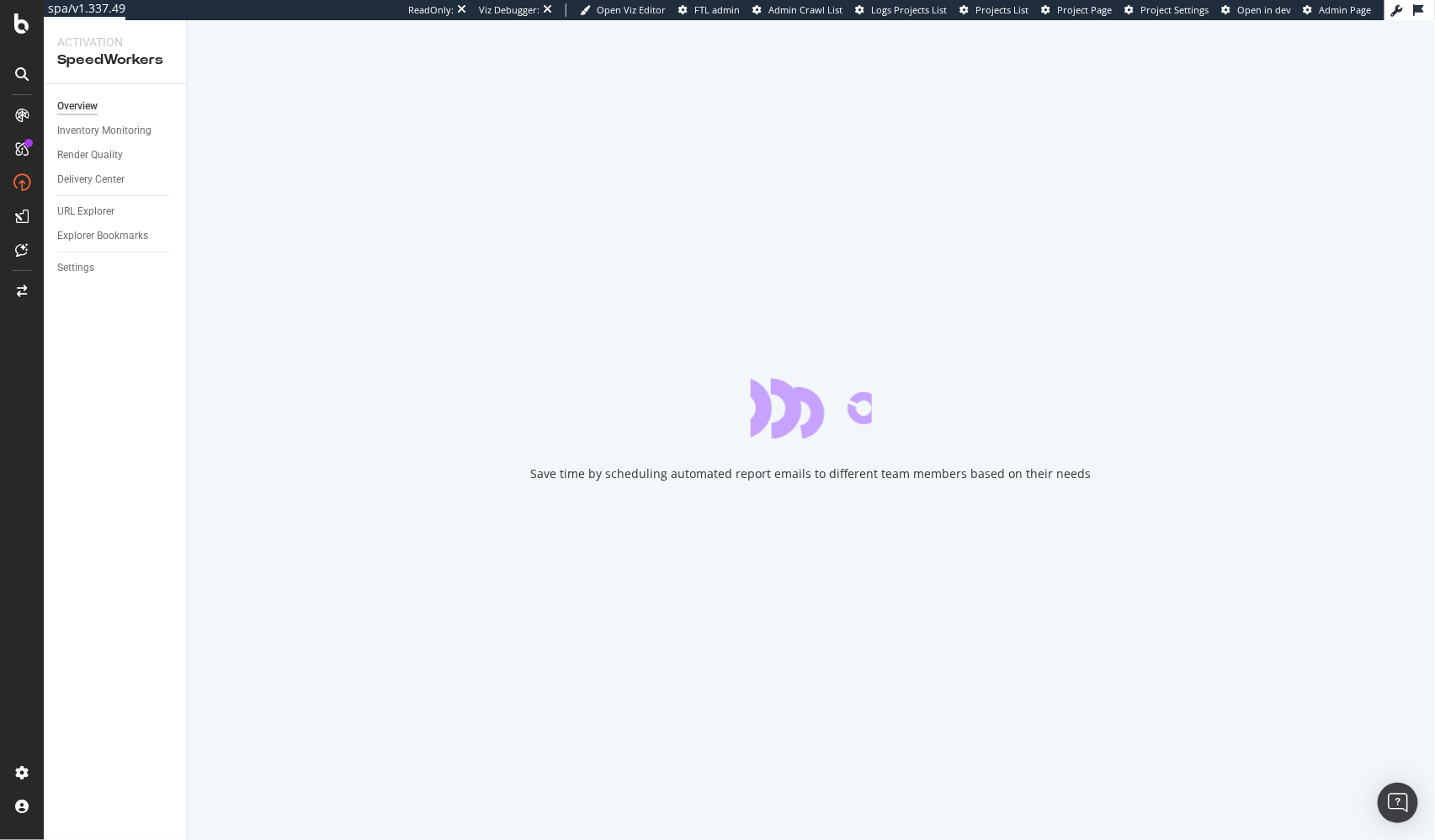
click at [48, 381] on div "Overview Inventory Monitoring Render Quality Delivery Center URL Explorer Explo…" at bounding box center [114, 462] width 142 height 755
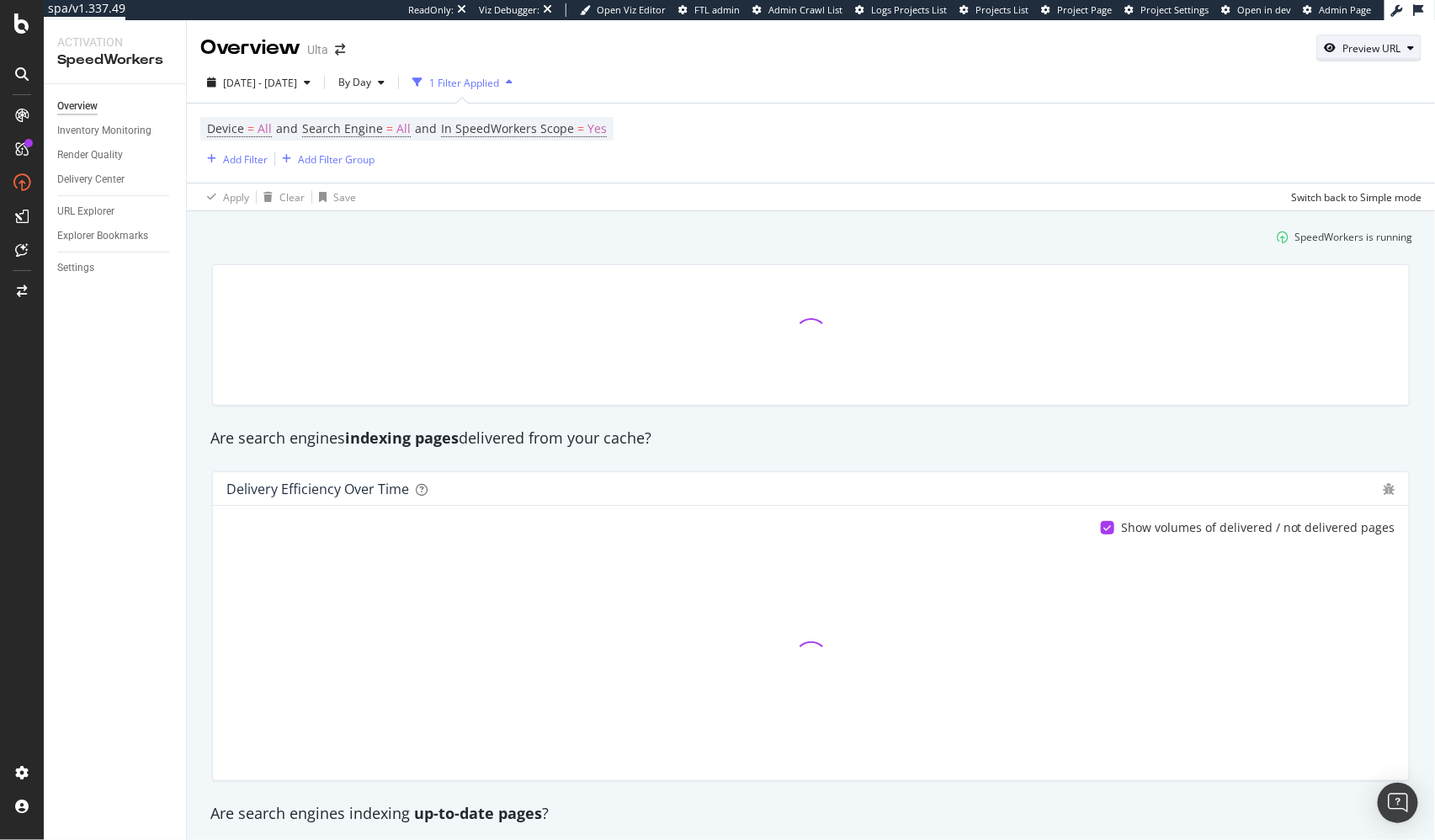
click at [1291, 49] on div "Preview URL" at bounding box center [1371, 48] width 58 height 14
click at [1291, 119] on input "url" at bounding box center [1318, 126] width 183 height 30
paste input "[URL][DOMAIN_NAME]"
type input "[URL][DOMAIN_NAME]"
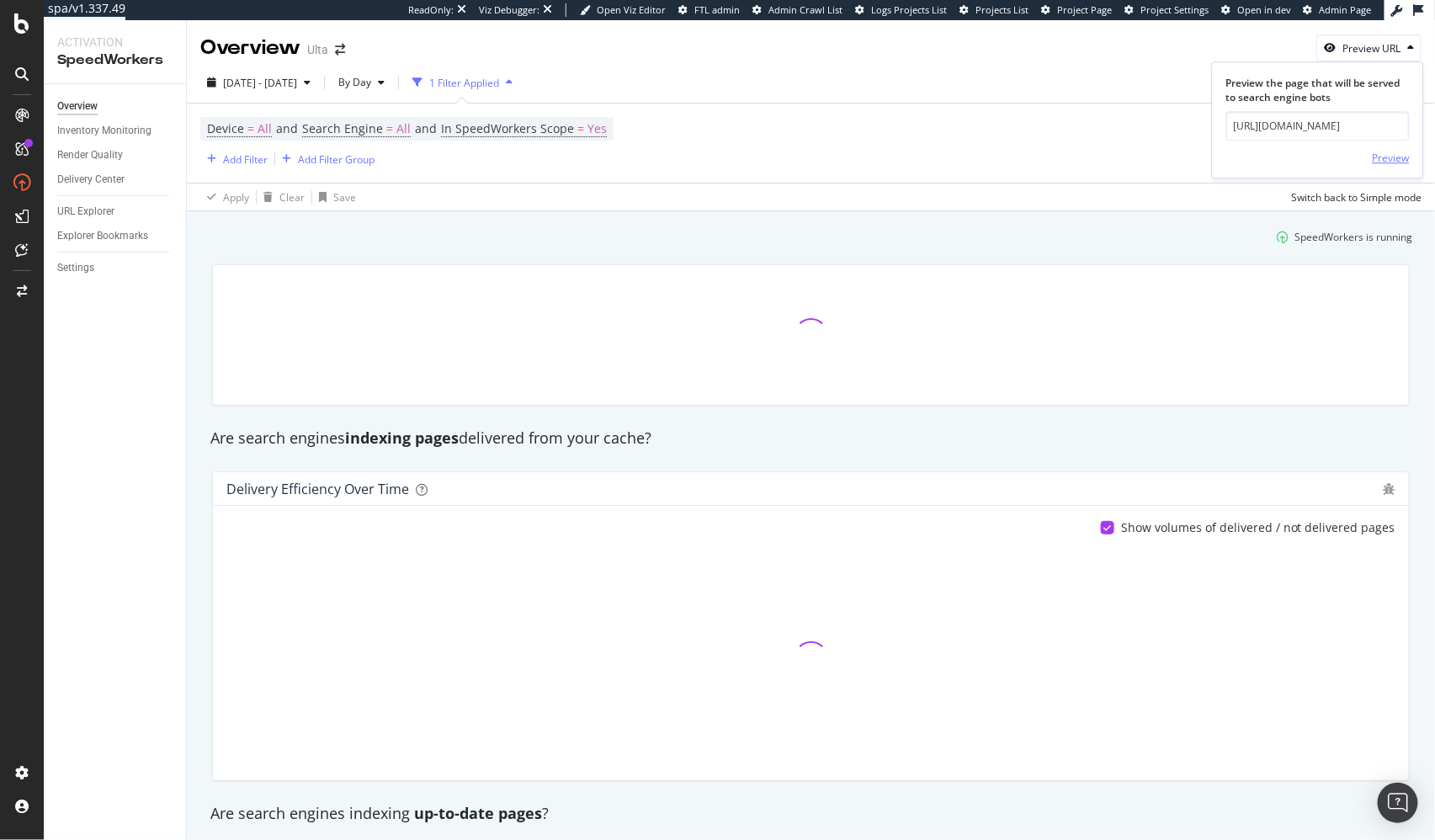
click at [1291, 156] on div "Preview" at bounding box center [1391, 158] width 37 height 14
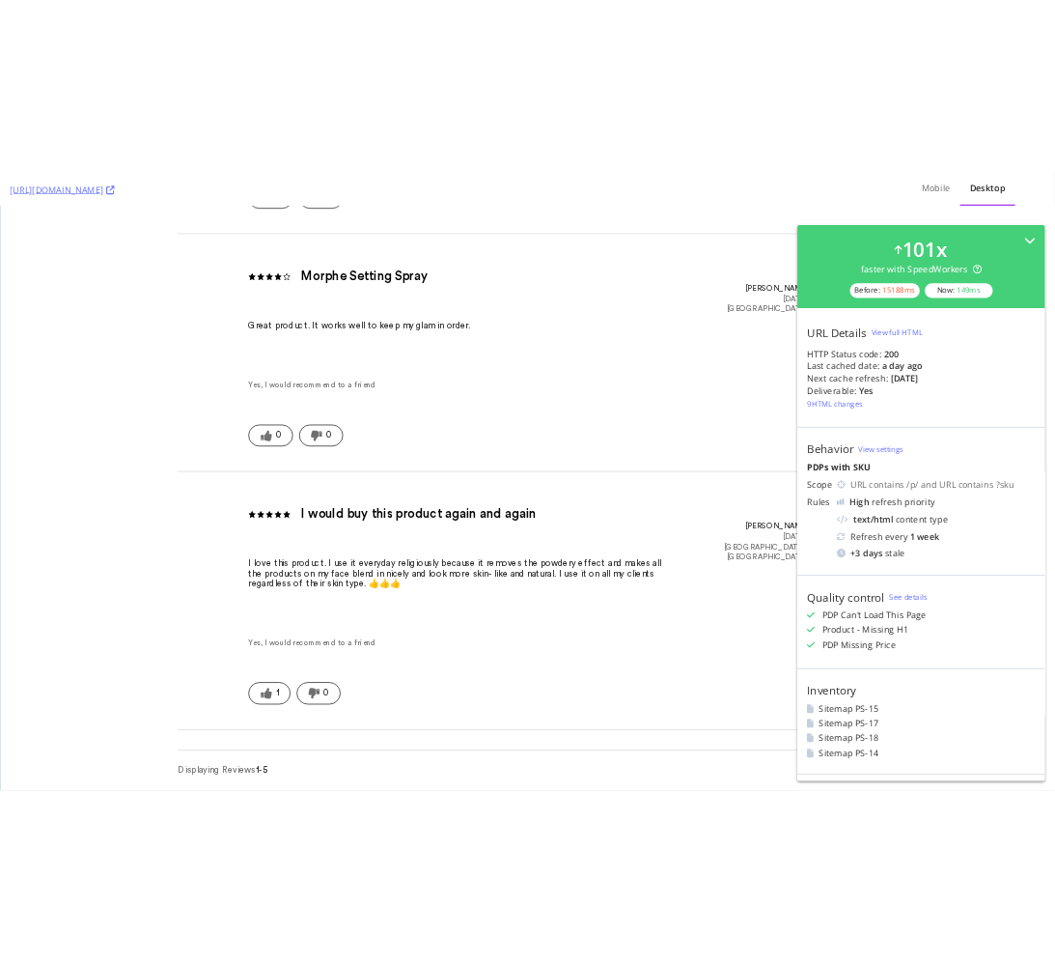
scroll to position [8277, 0]
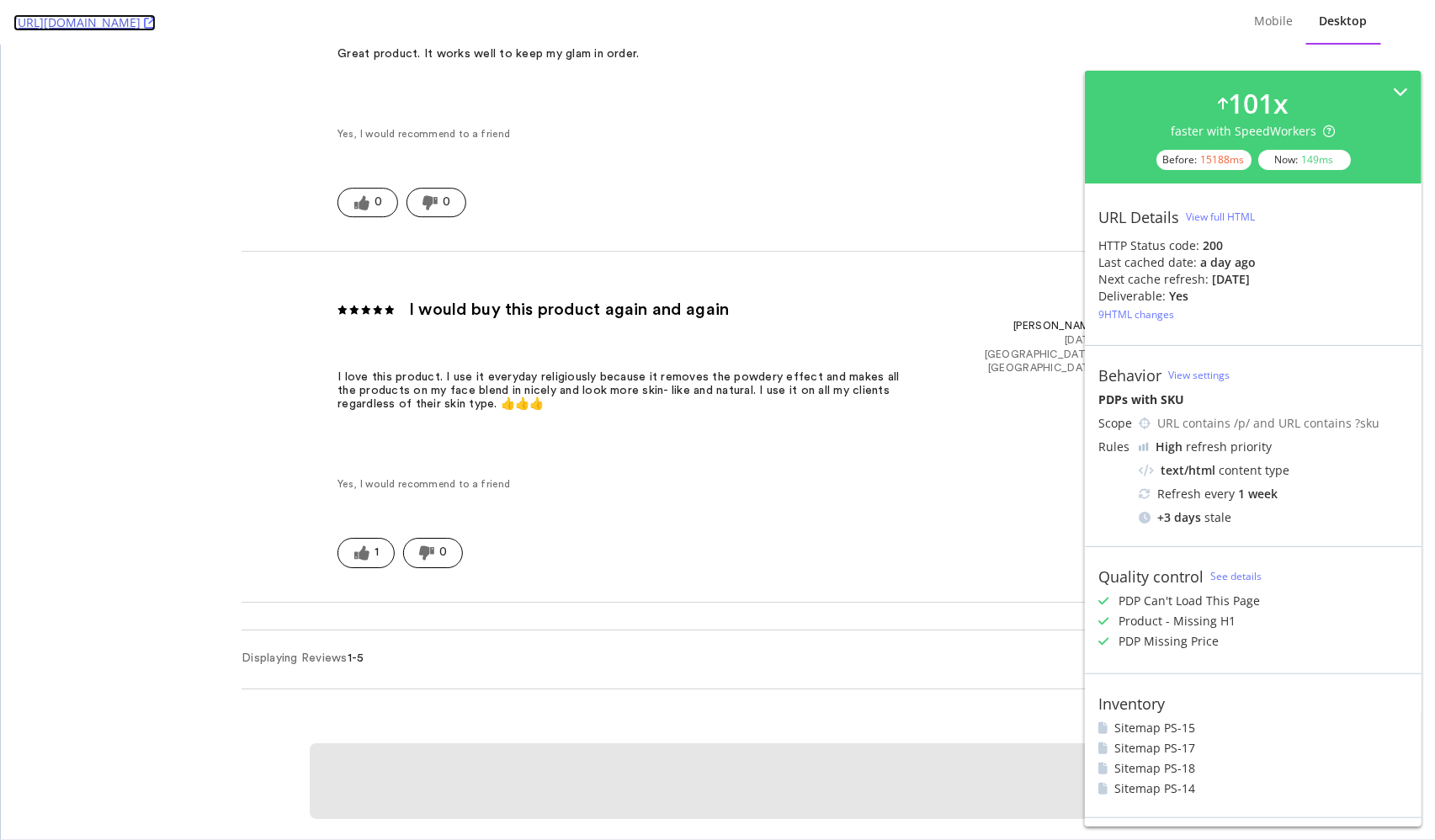
click at [156, 23] on icon at bounding box center [150, 23] width 12 height 12
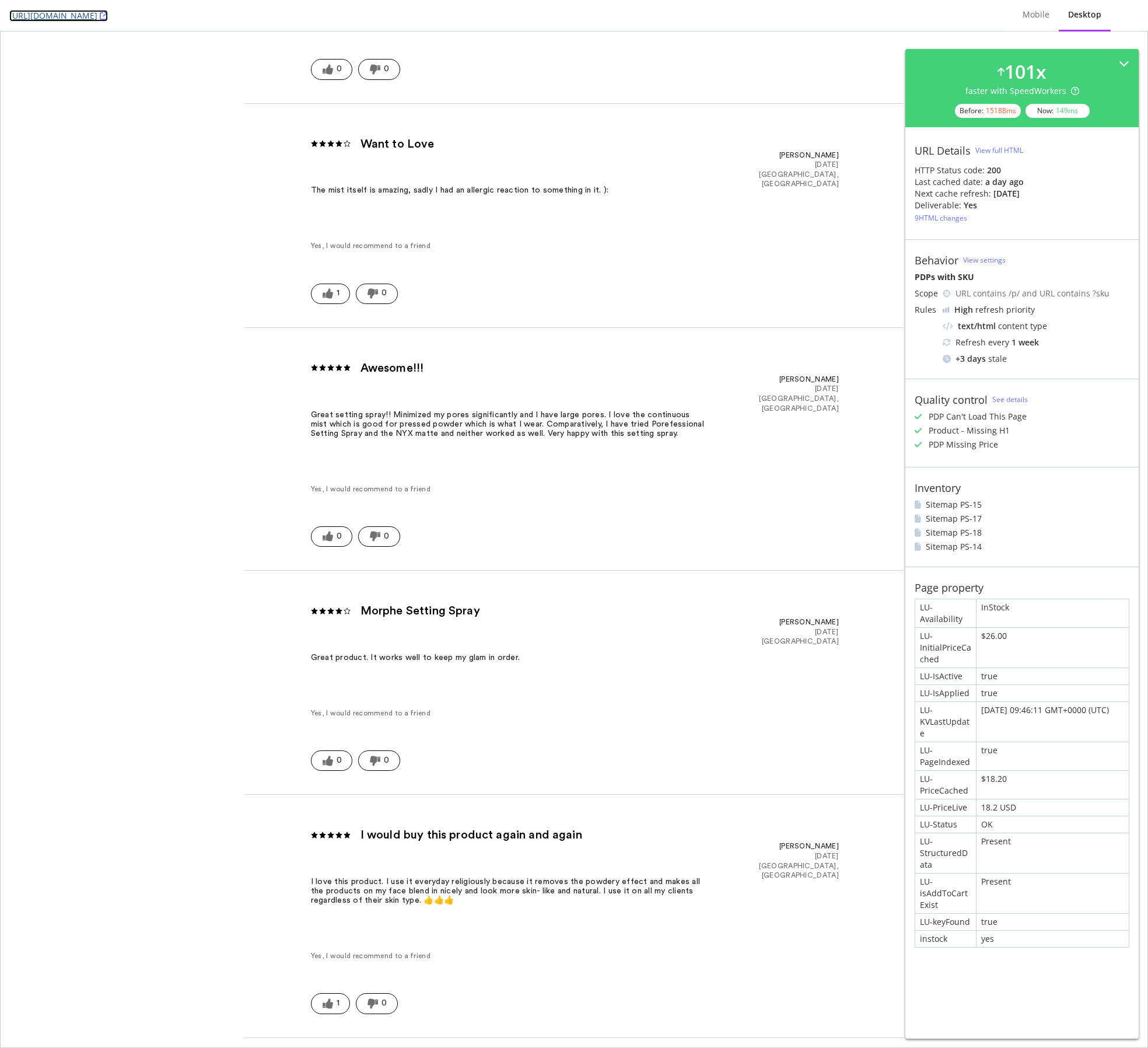
scroll to position [4365, 0]
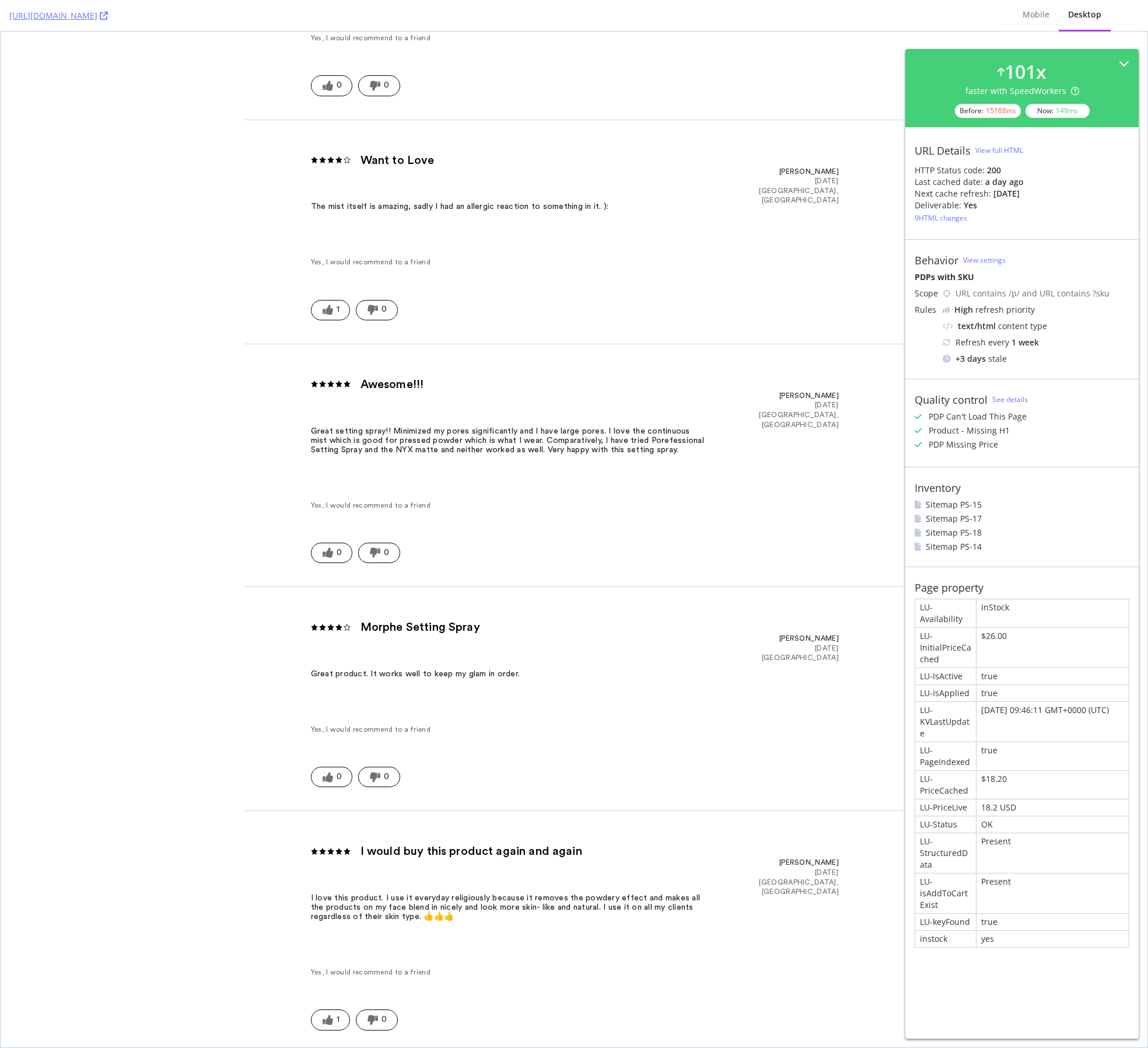
drag, startPoint x: 1041, startPoint y: 15, endPoint x: 990, endPoint y: 50, distance: 61.9
click at [895, 15] on div "Mobile" at bounding box center [1036, 14] width 27 height 11
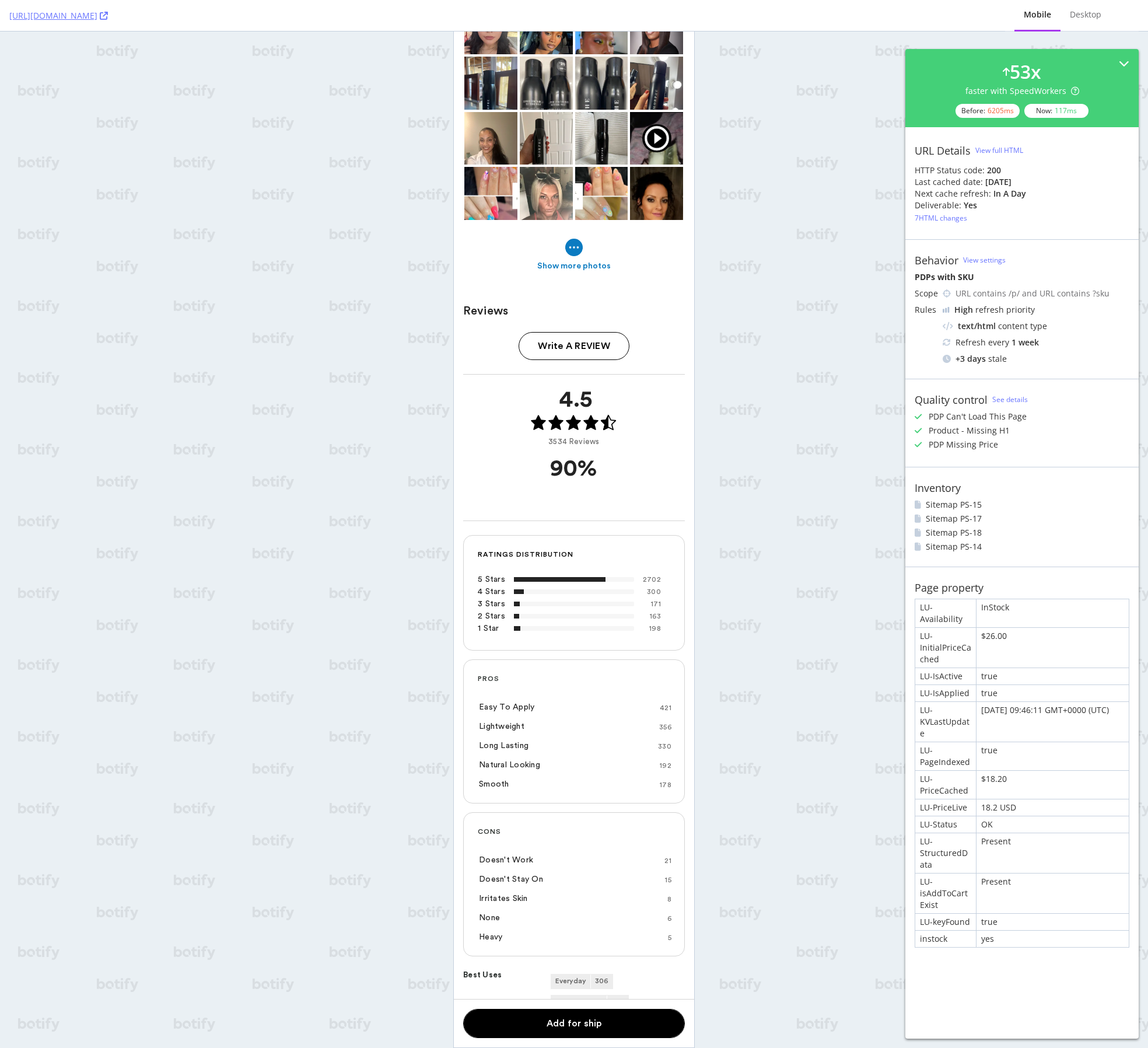
scroll to position [0, 0]
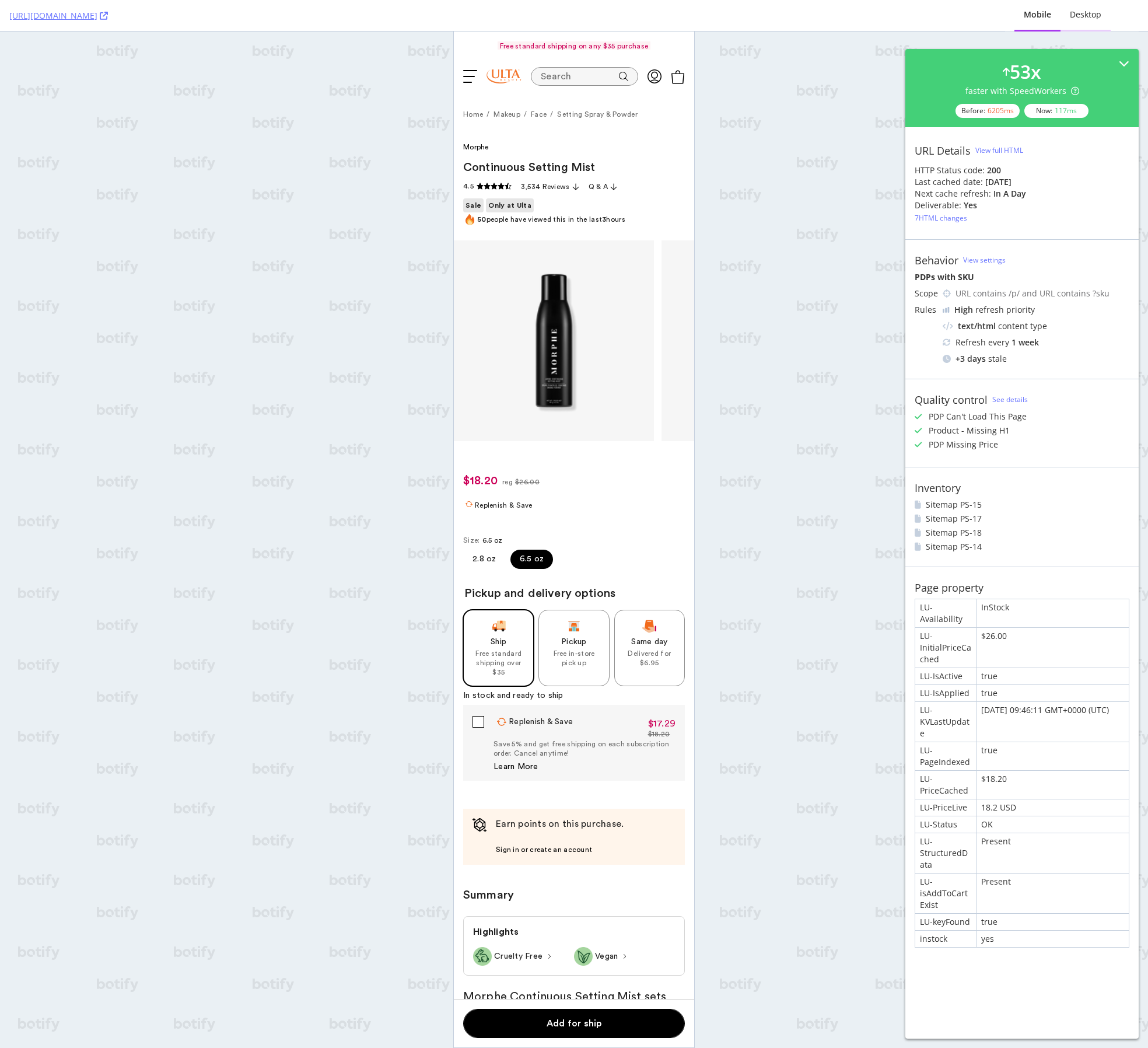
click at [895, 16] on div "Desktop" at bounding box center [1086, 14] width 31 height 11
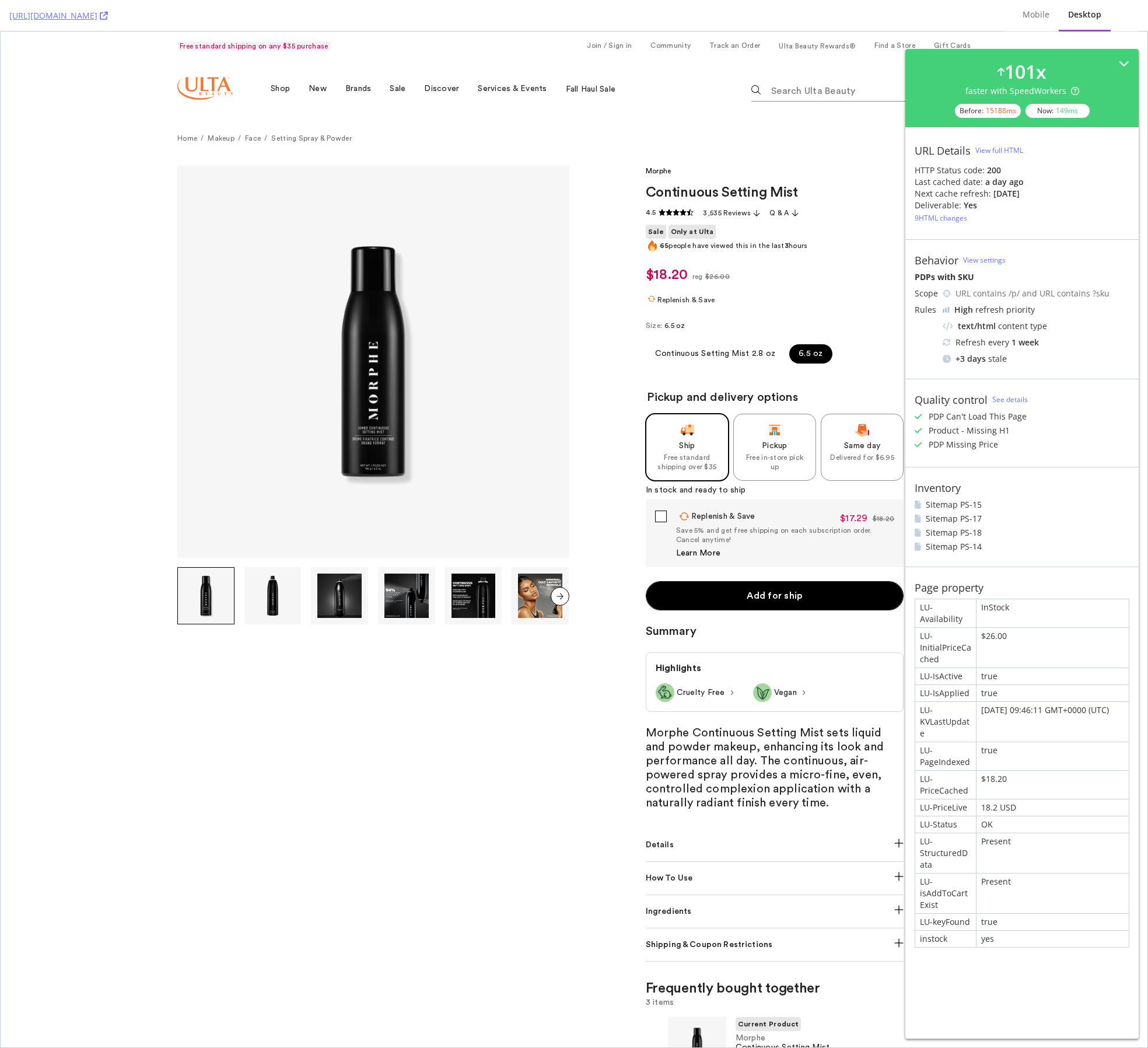
drag, startPoint x: 1031, startPoint y: 20, endPoint x: 957, endPoint y: 5, distance: 75.5
click at [895, 20] on div "Mobile" at bounding box center [1036, 14] width 27 height 11
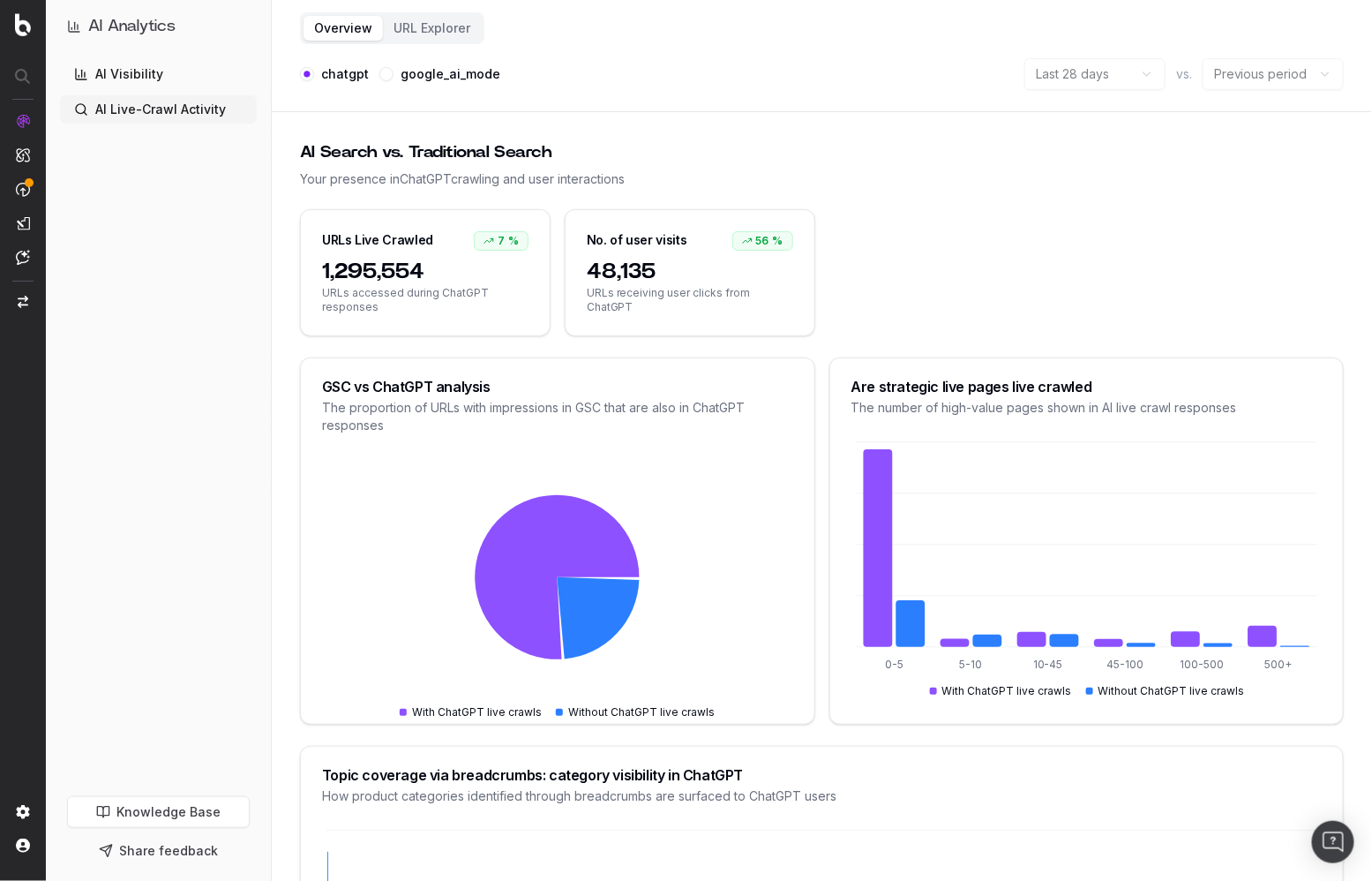
scroll to position [77, 0]
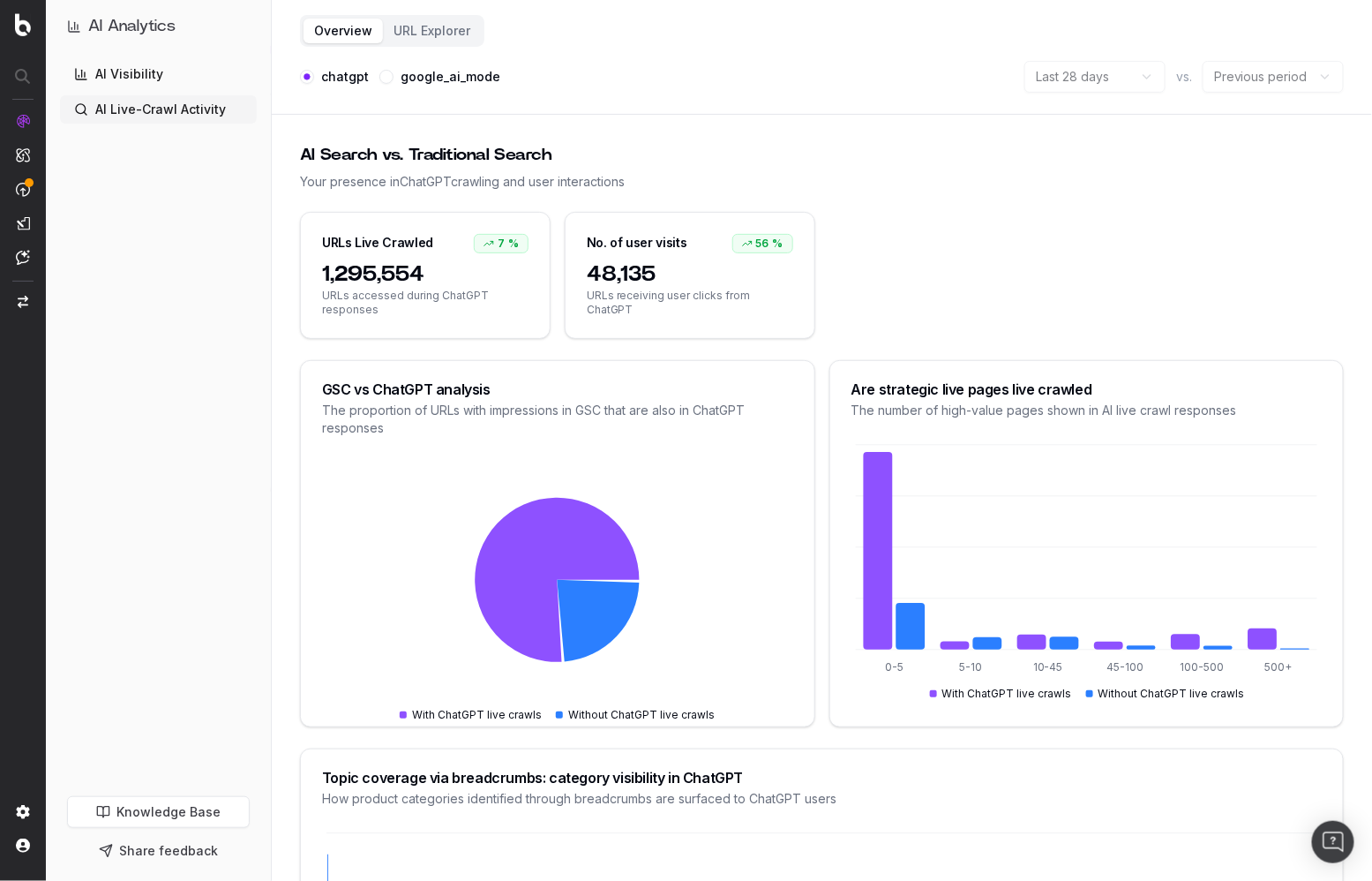
click at [875, 696] on div "With ChatGPT live crawls Without ChatGPT live crawls" at bounding box center [1088, 688] width 463 height 25
click at [594, 608] on icon at bounding box center [599, 621] width 82 height 82
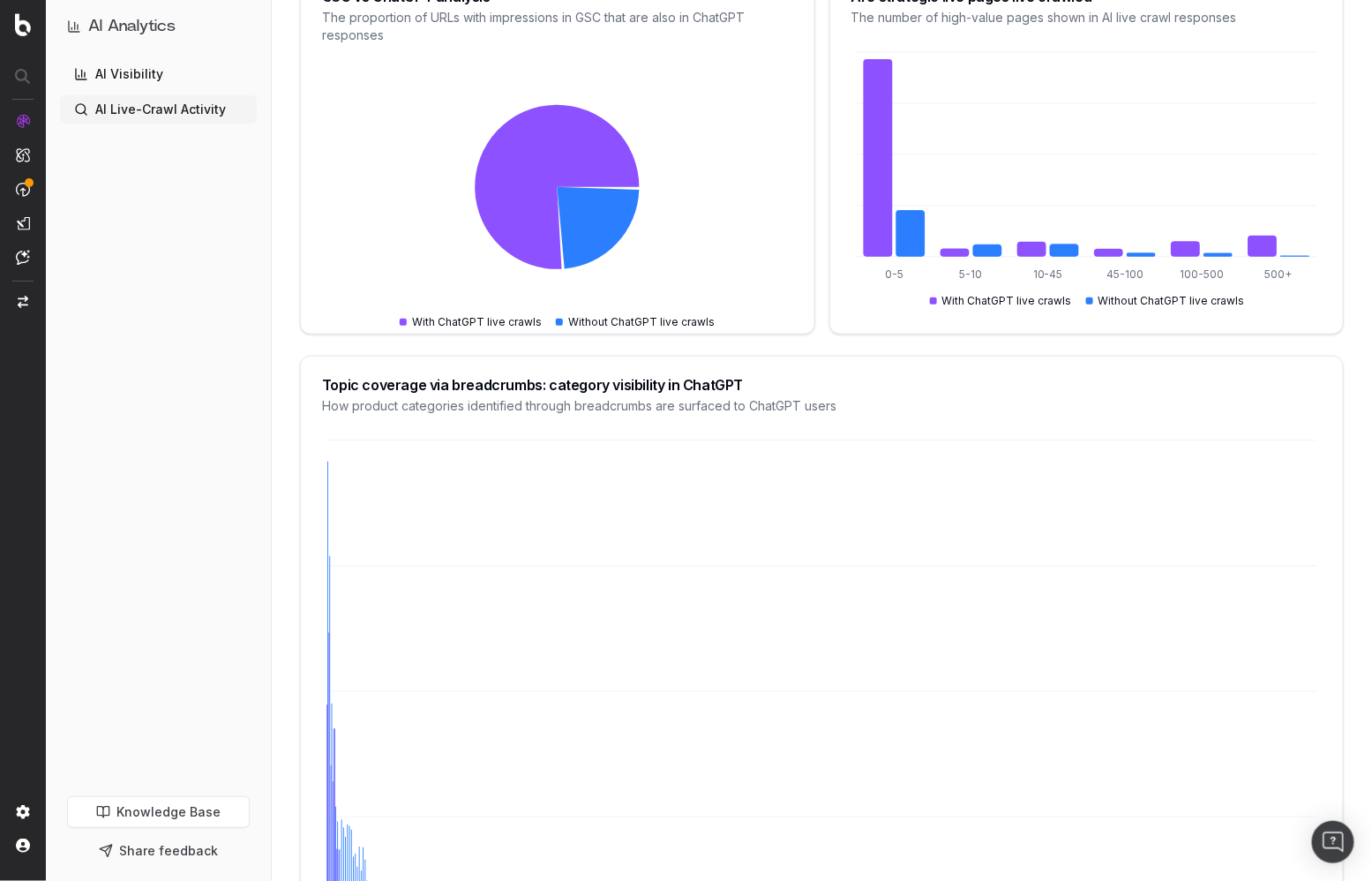
scroll to position [655, 0]
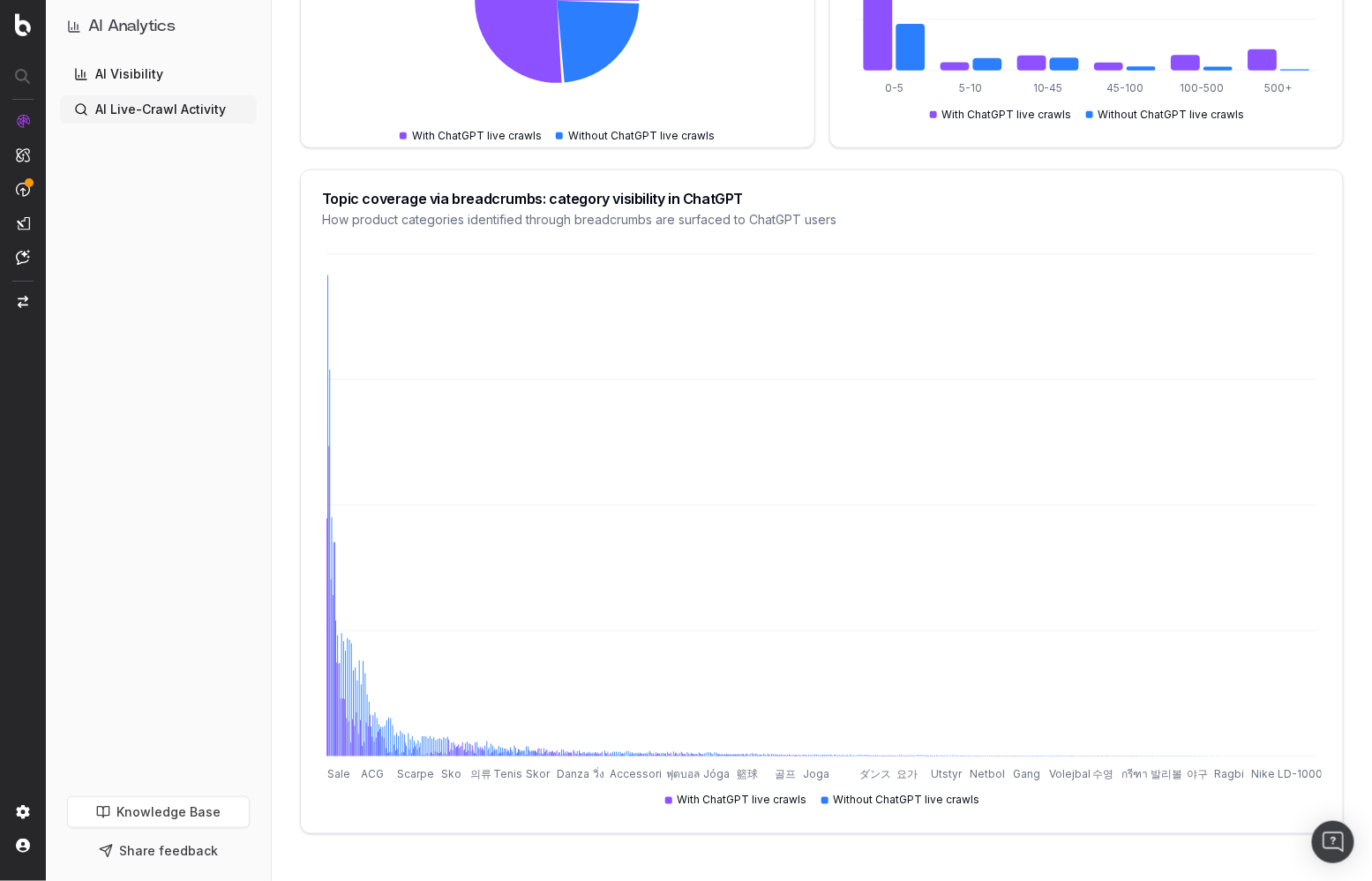
click at [372, 811] on div "Sale ACG Scarpe Sko 의류 Tenis Skor Danza วิ่ง Accessori ฟุตบอล Jóga 籃球 골프 Joga ダ…" at bounding box center [822, 541] width 1042 height 583
click at [286, 467] on main "AI Search vs. Traditional Search Your presence in ChatGPT crawling and user int…" at bounding box center [822, 213] width 1101 height 1341
click at [143, 80] on link "AI Visibility" at bounding box center [158, 74] width 197 height 28
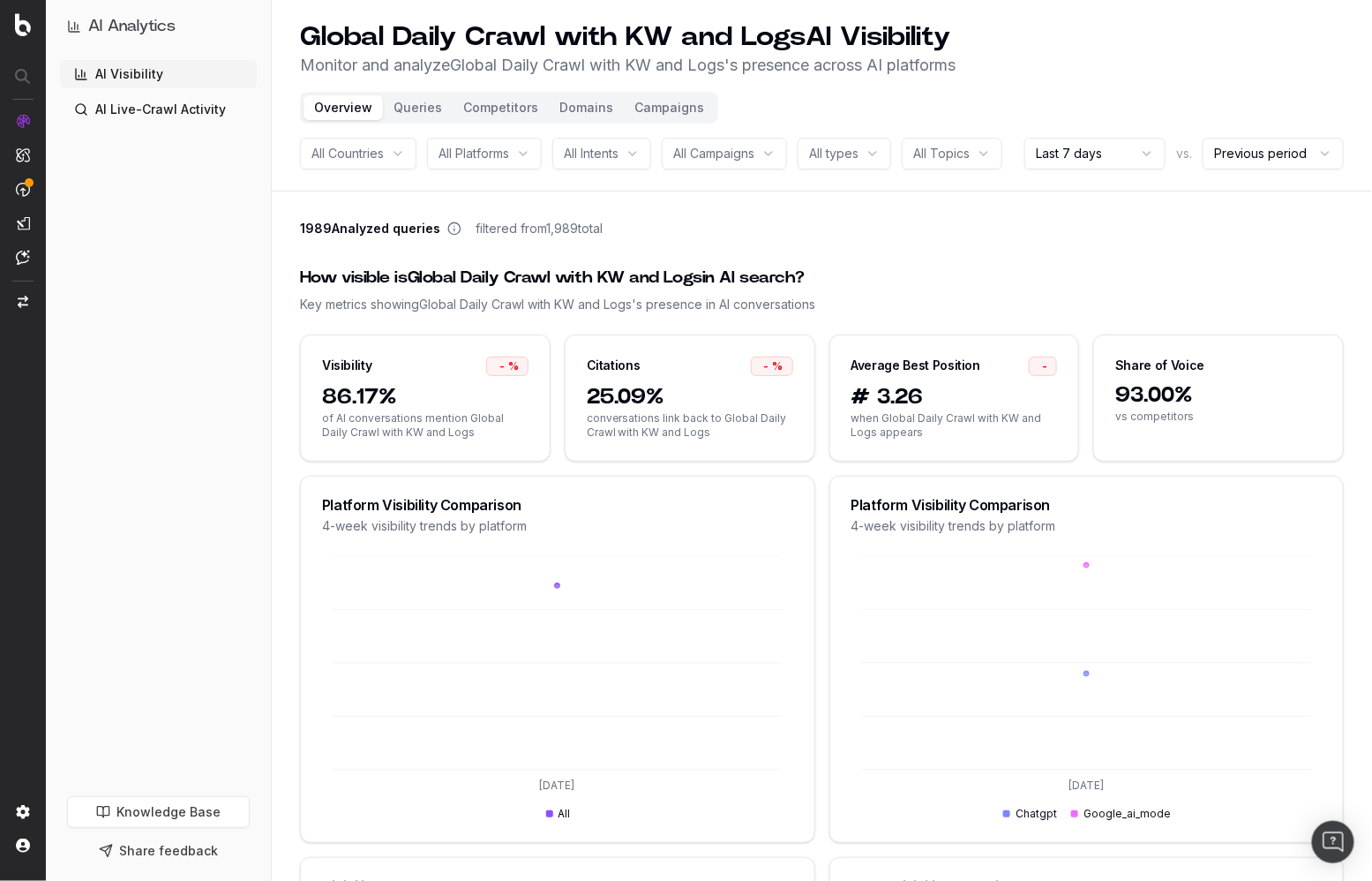
drag, startPoint x: 1097, startPoint y: 243, endPoint x: 1232, endPoint y: 5, distance: 273.6
click at [1100, 240] on div "1989 Analyzed queries filtered from 1,989 total" at bounding box center [822, 231] width 1044 height 25
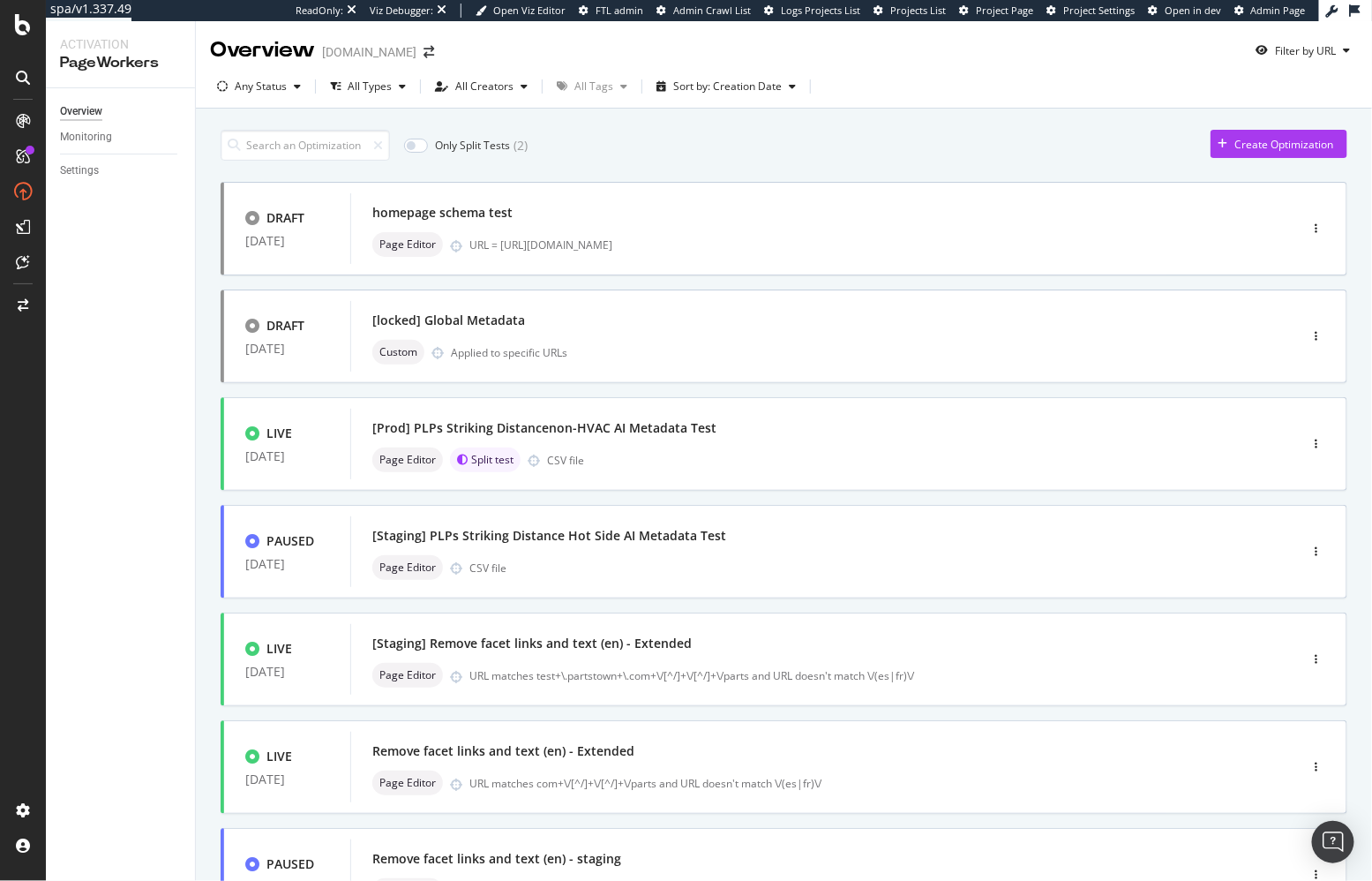
drag, startPoint x: 156, startPoint y: 413, endPoint x: 84, endPoint y: 155, distance: 267.9
click at [156, 413] on div "Overview Monitoring Settings" at bounding box center [120, 484] width 149 height 792
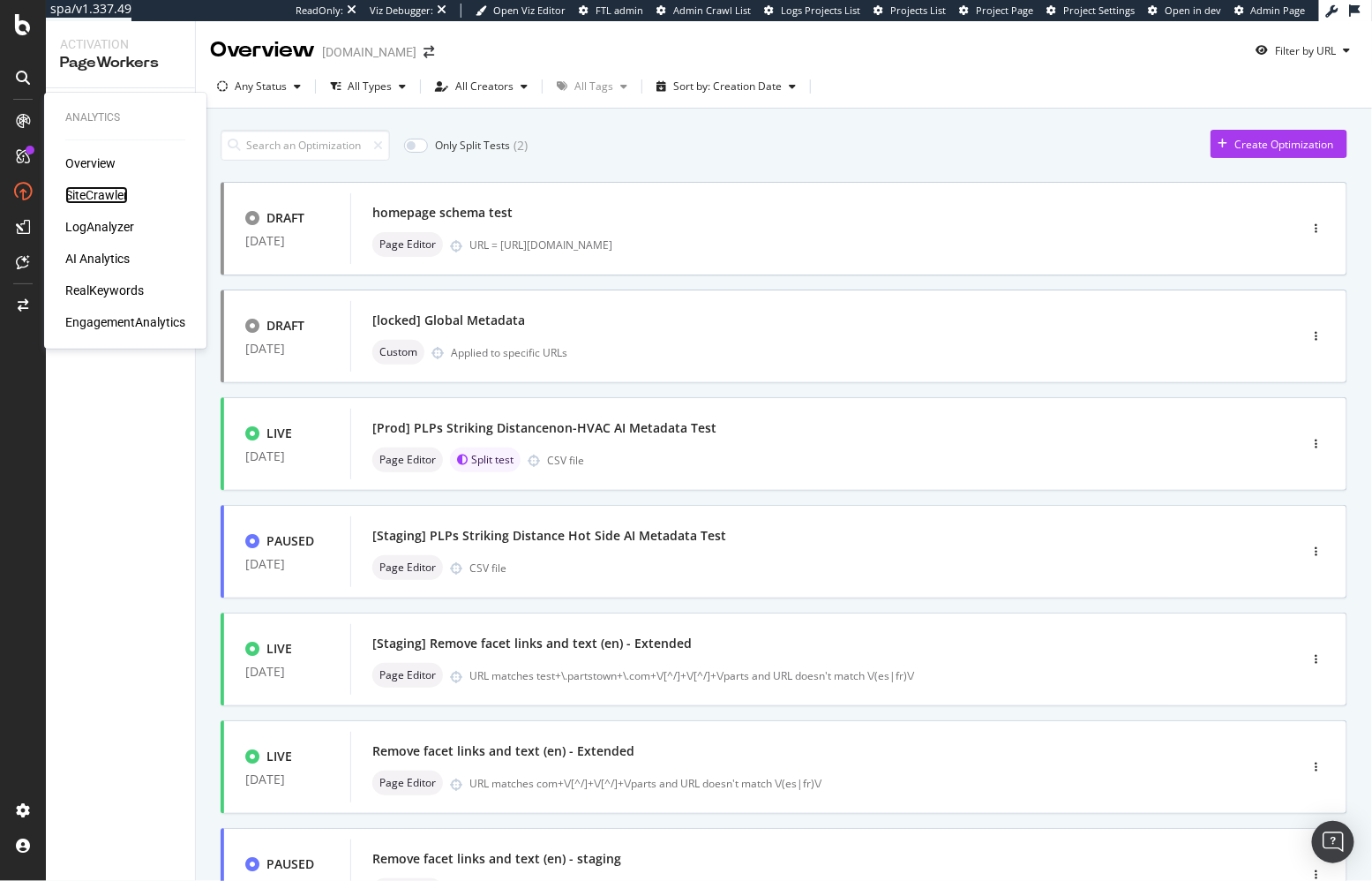
click at [99, 196] on div "SiteCrawler" at bounding box center [96, 195] width 63 height 17
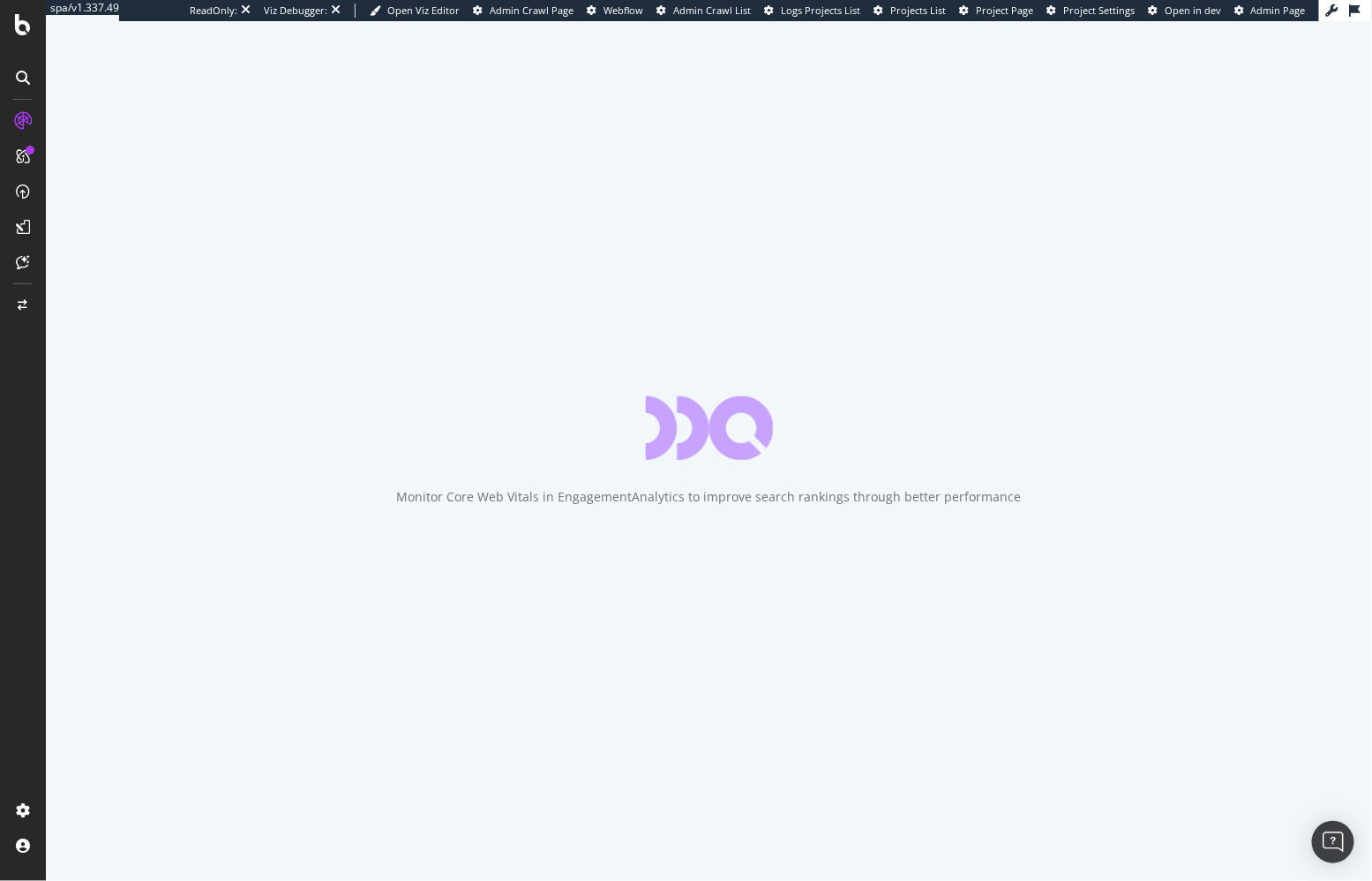
click at [151, 287] on div "Monitor Core Web Vitals in EngagementAnalytics to improve search rankings throu…" at bounding box center [708, 451] width 1326 height 859
